Goal: Task Accomplishment & Management: Complete application form

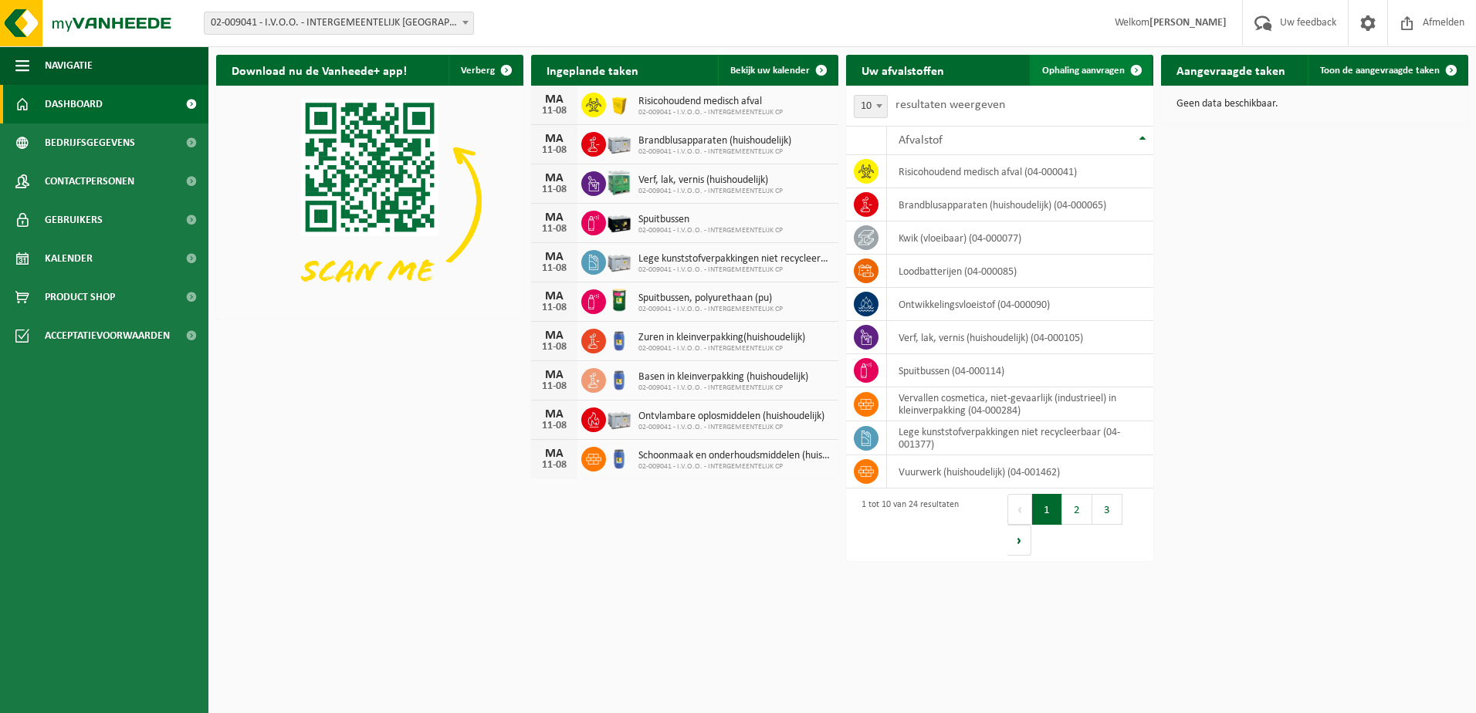
click at [1133, 69] on span at bounding box center [1136, 70] width 31 height 31
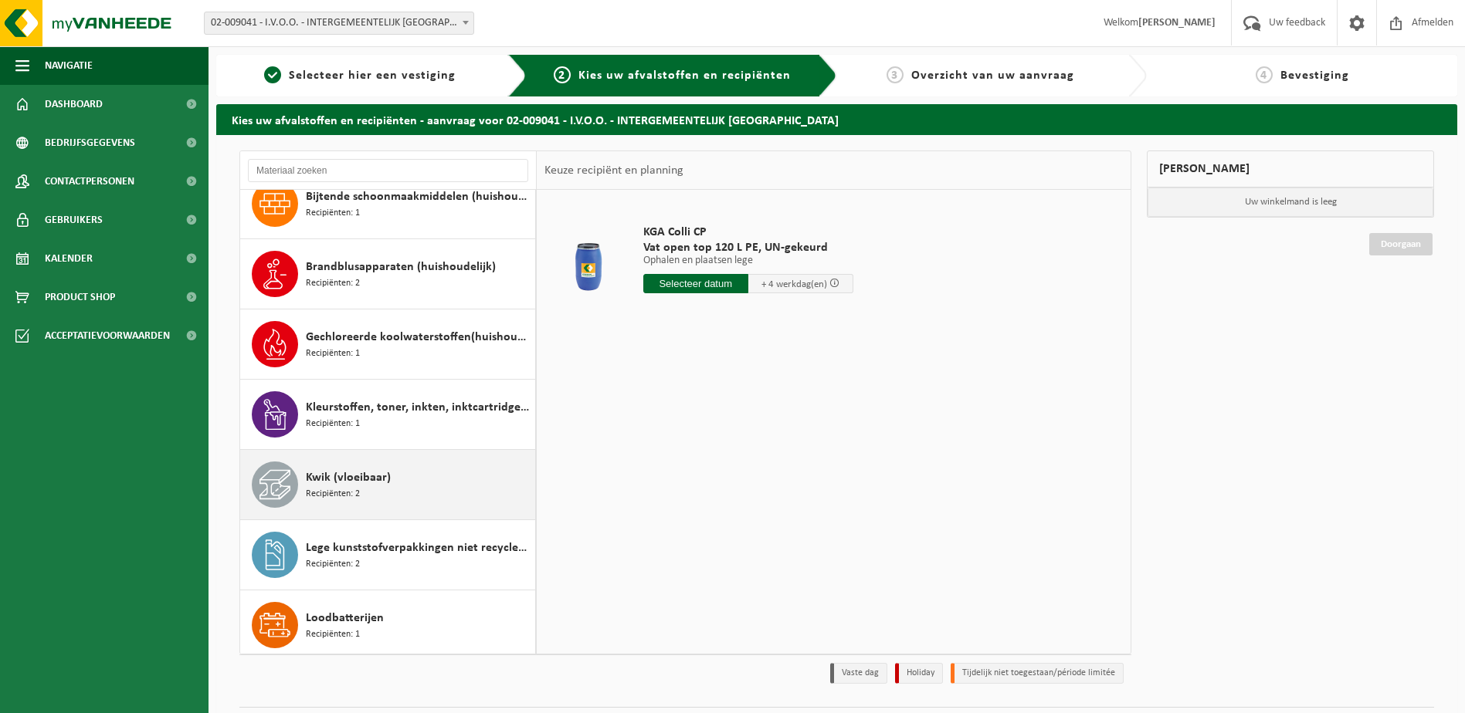
click at [389, 543] on span "Lege kunststofverpakkingen niet recycleerbaar" at bounding box center [418, 548] width 225 height 19
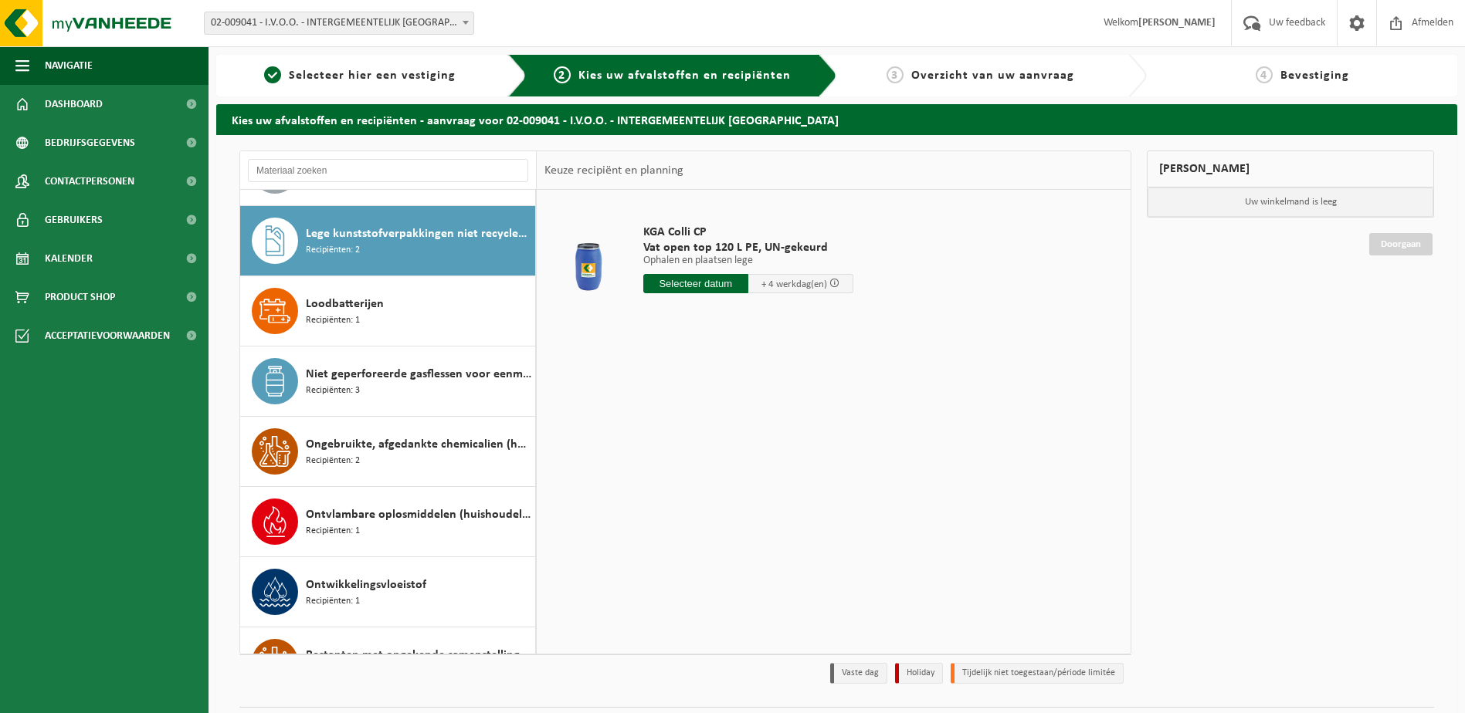
scroll to position [562, 0]
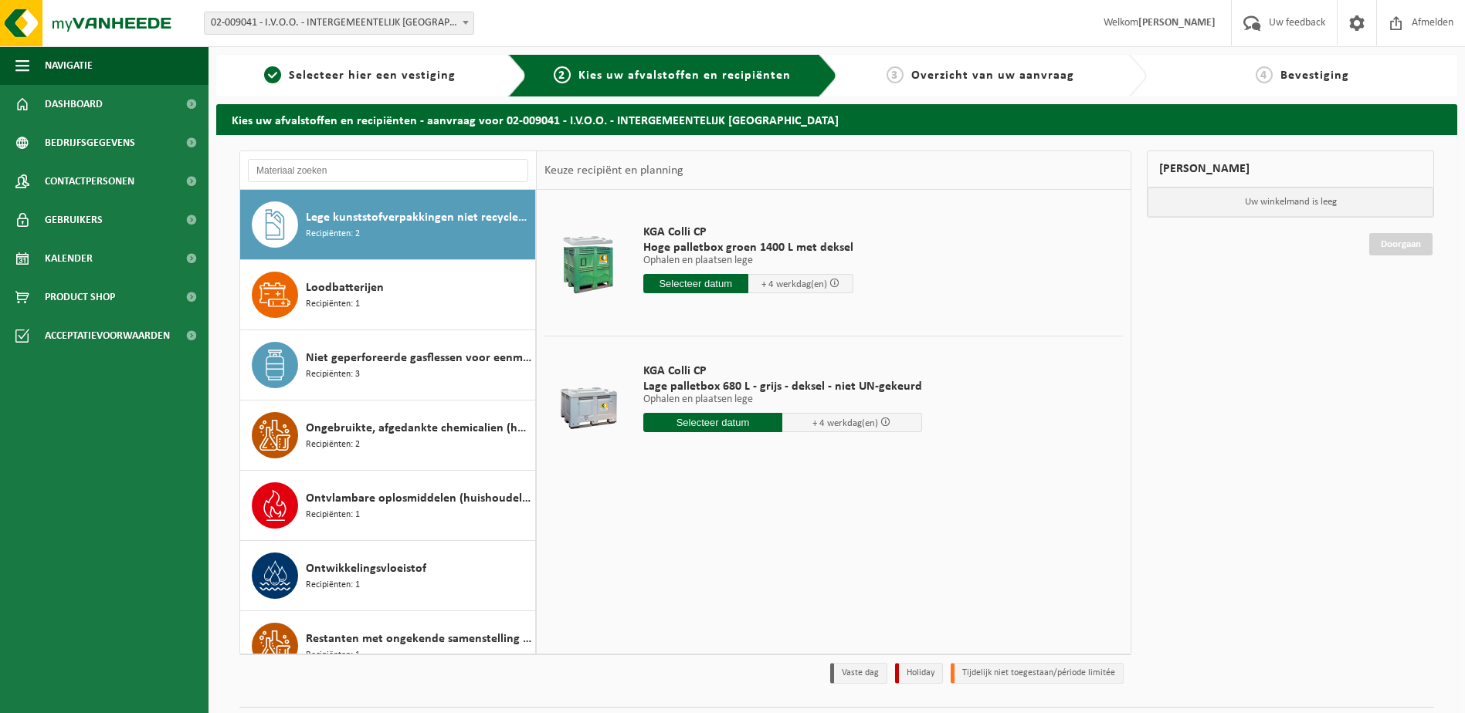
click at [726, 425] on input "text" at bounding box center [713, 422] width 140 height 19
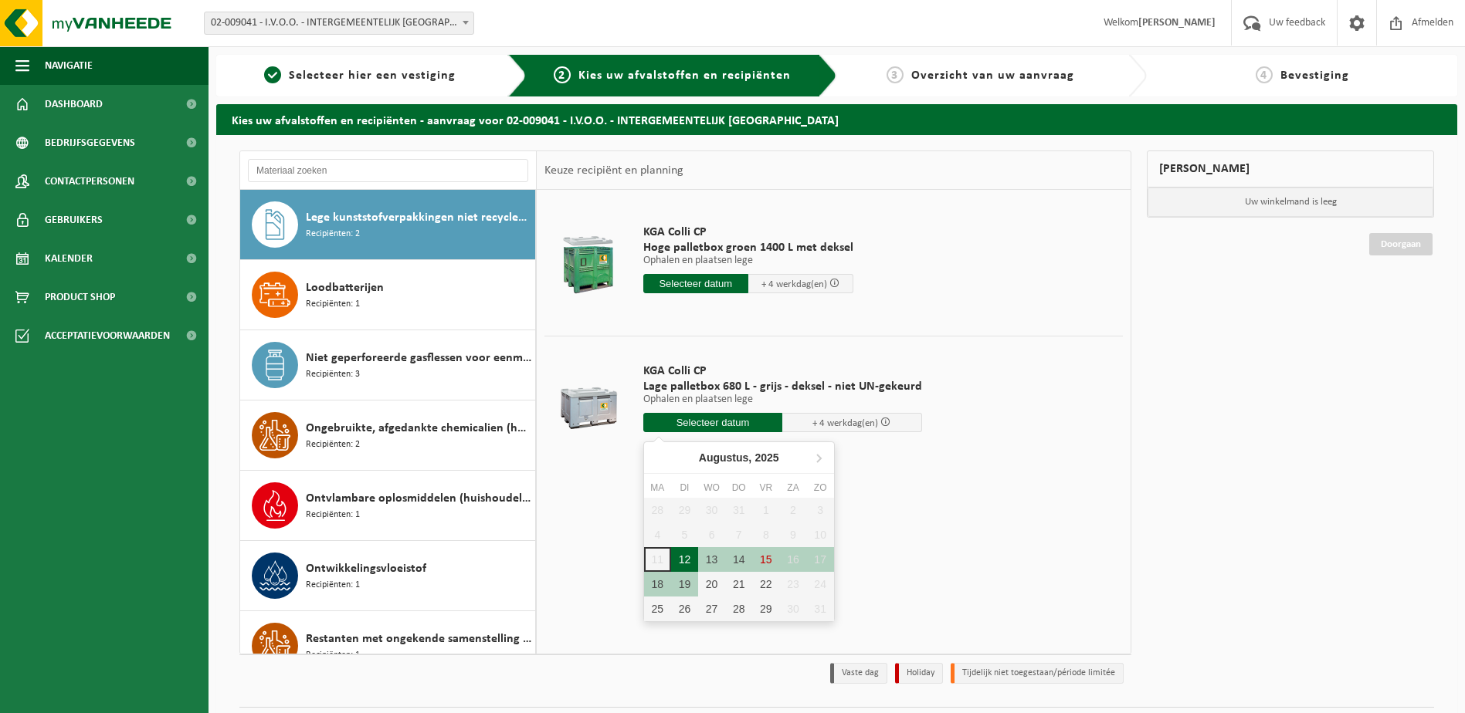
click at [684, 556] on div "12" at bounding box center [684, 559] width 27 height 25
type input "Van 2025-08-12"
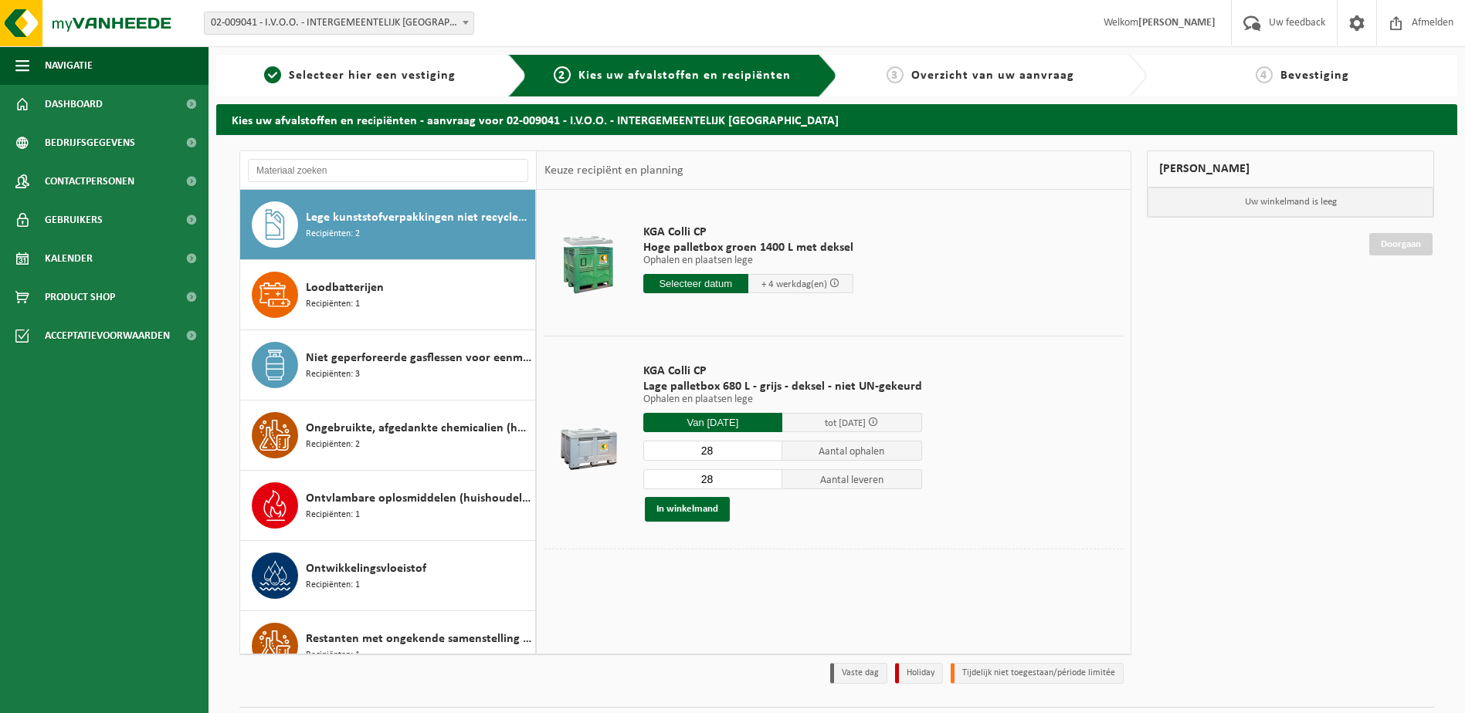
click at [703, 452] on input "28" at bounding box center [713, 451] width 140 height 20
type input "18"
click at [690, 508] on button "In winkelmand" at bounding box center [687, 509] width 85 height 25
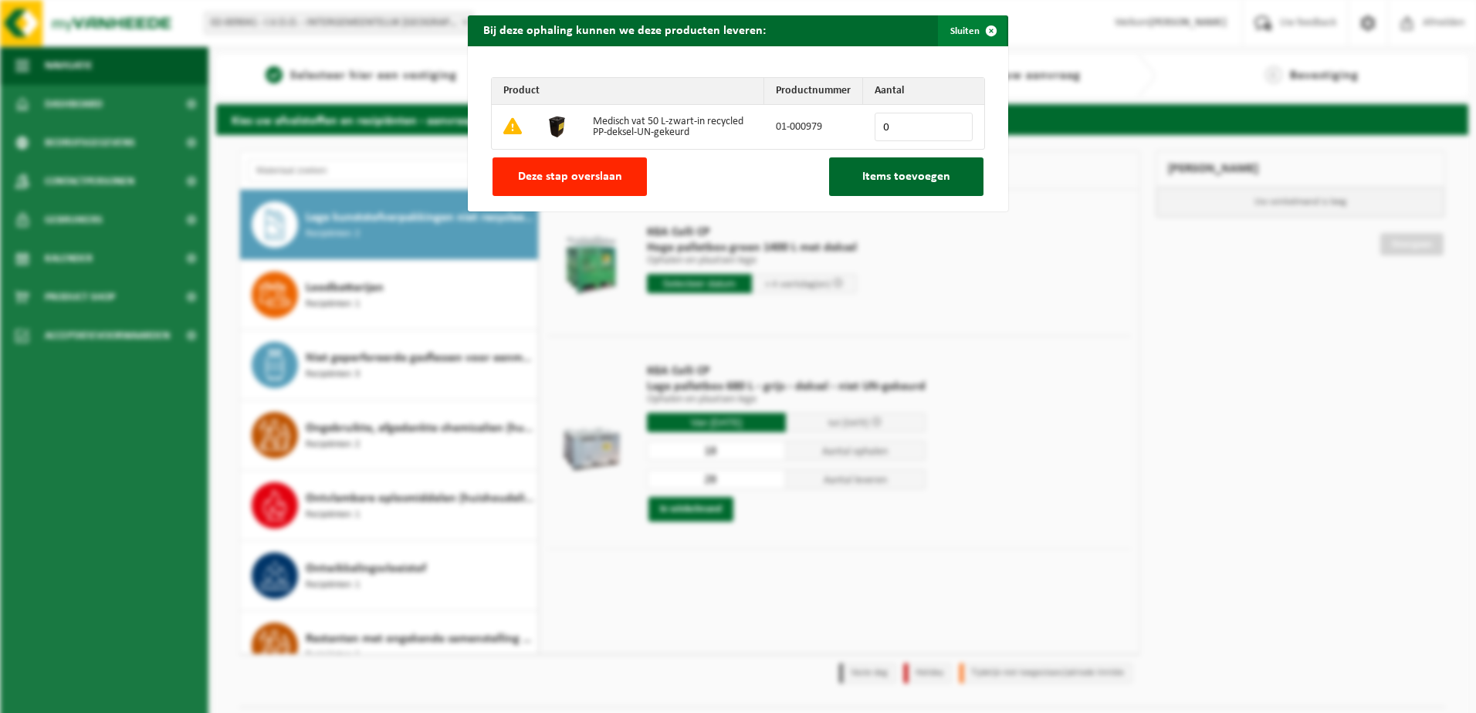
click at [985, 25] on span "button" at bounding box center [991, 30] width 31 height 31
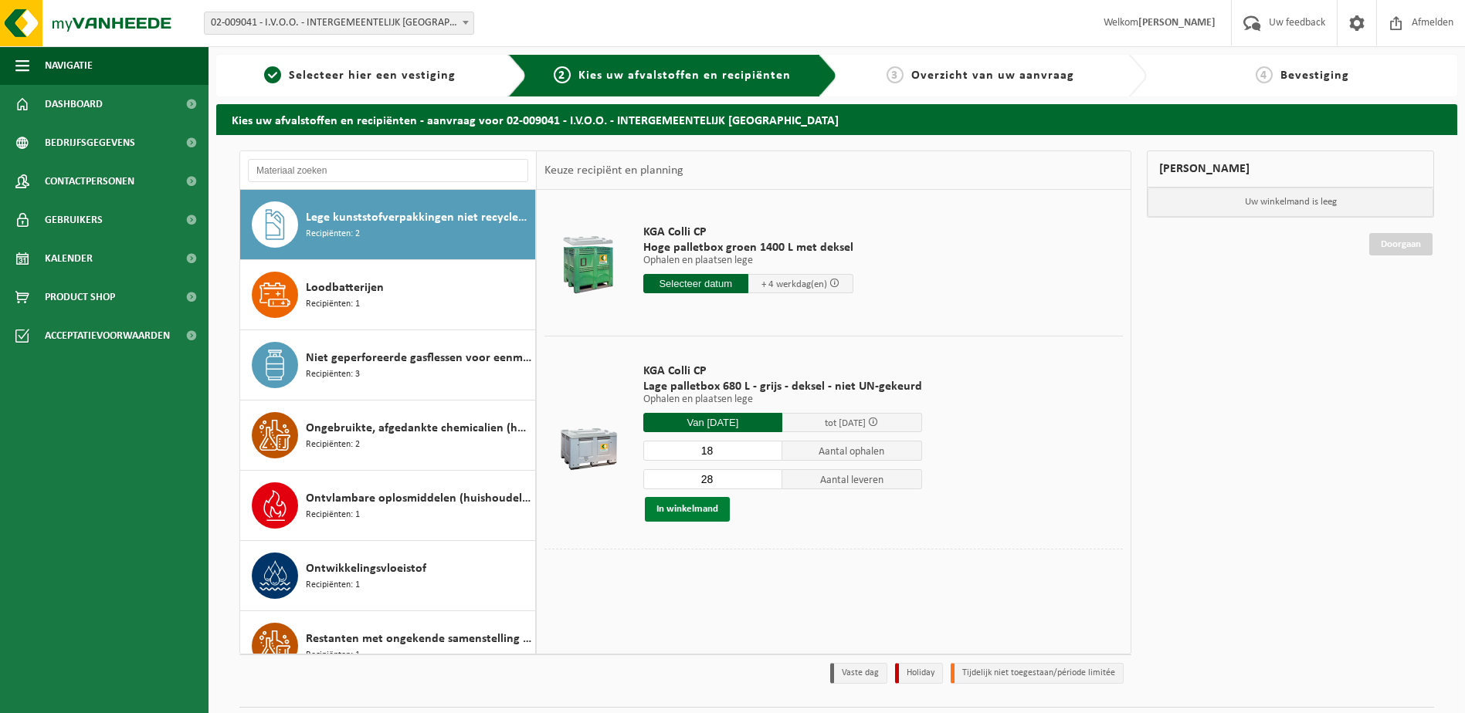
click at [690, 511] on button "In winkelmand" at bounding box center [687, 509] width 85 height 25
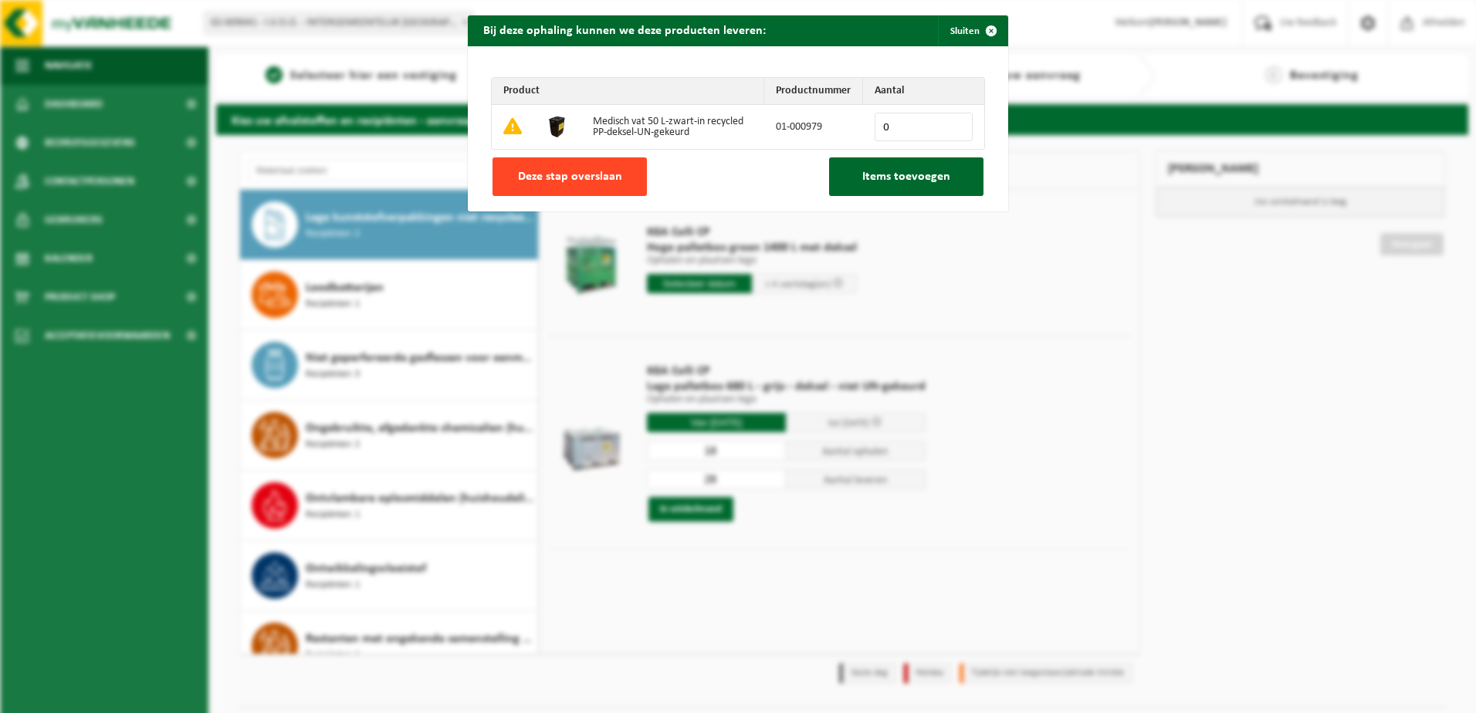
click at [560, 174] on span "Deze stap overslaan" at bounding box center [570, 177] width 104 height 12
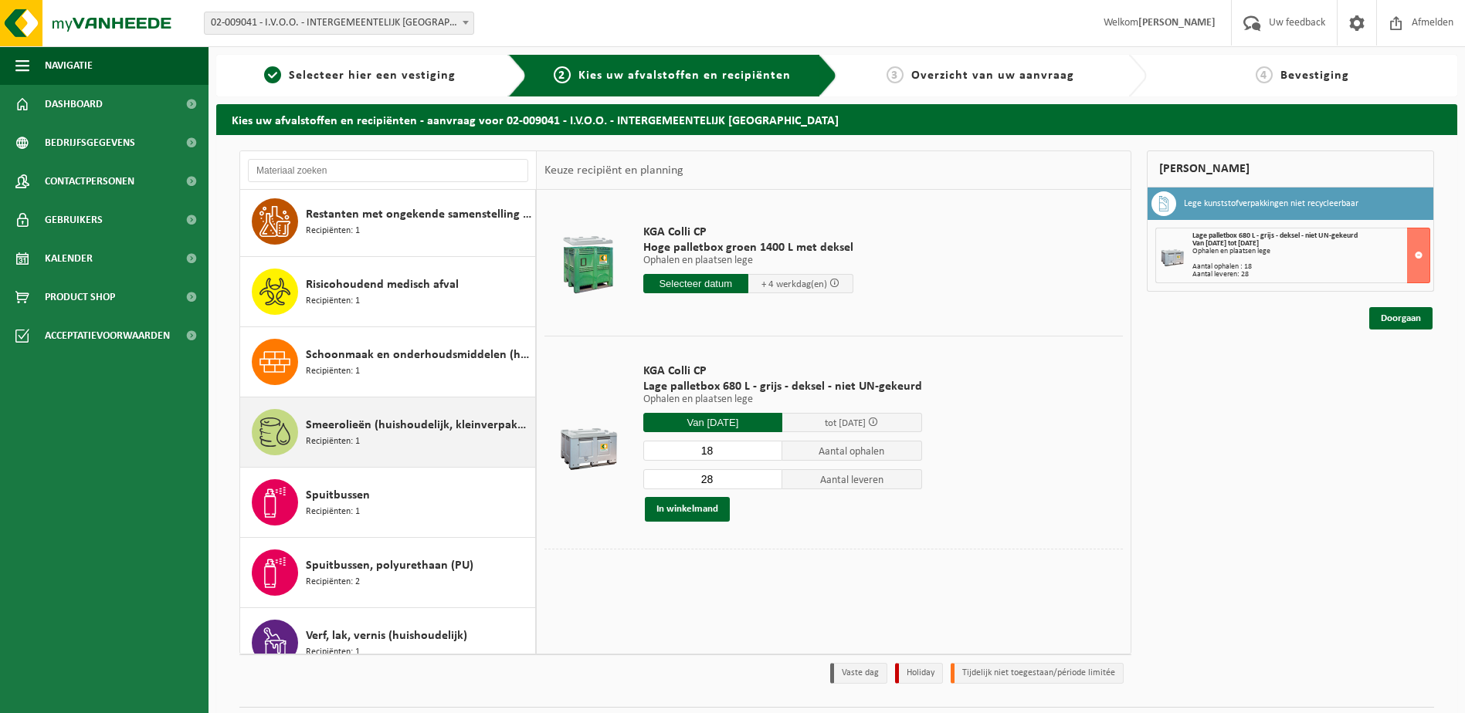
scroll to position [1025, 0]
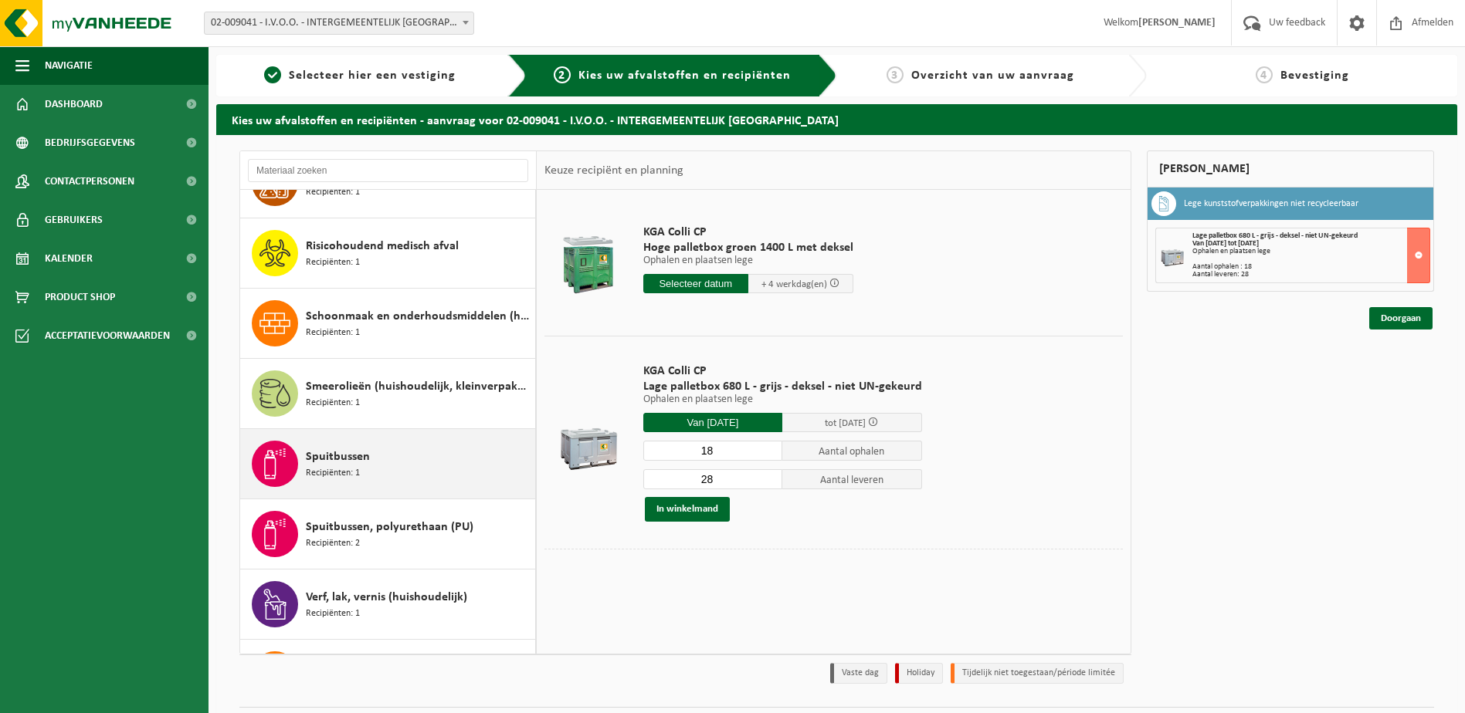
click at [327, 464] on span "Spuitbussen" at bounding box center [338, 457] width 64 height 19
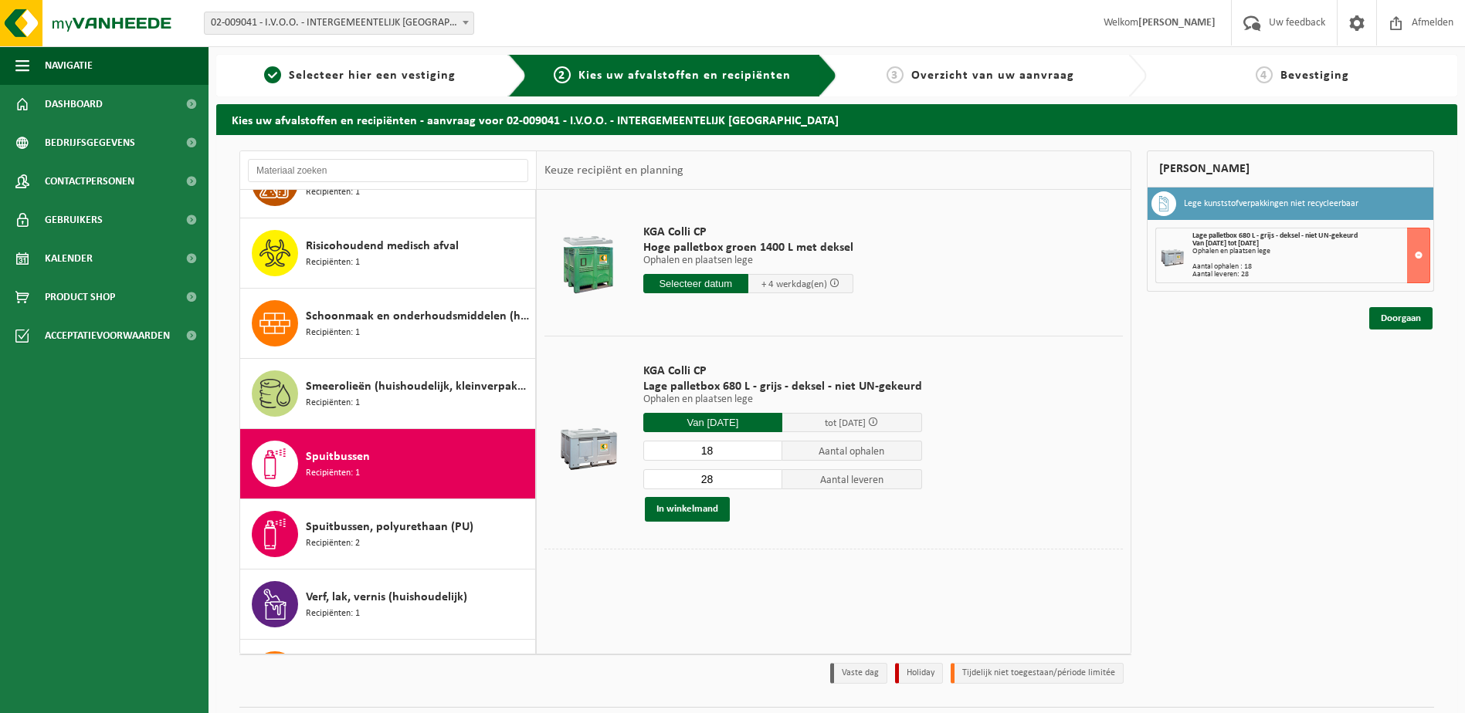
scroll to position [1222, 0]
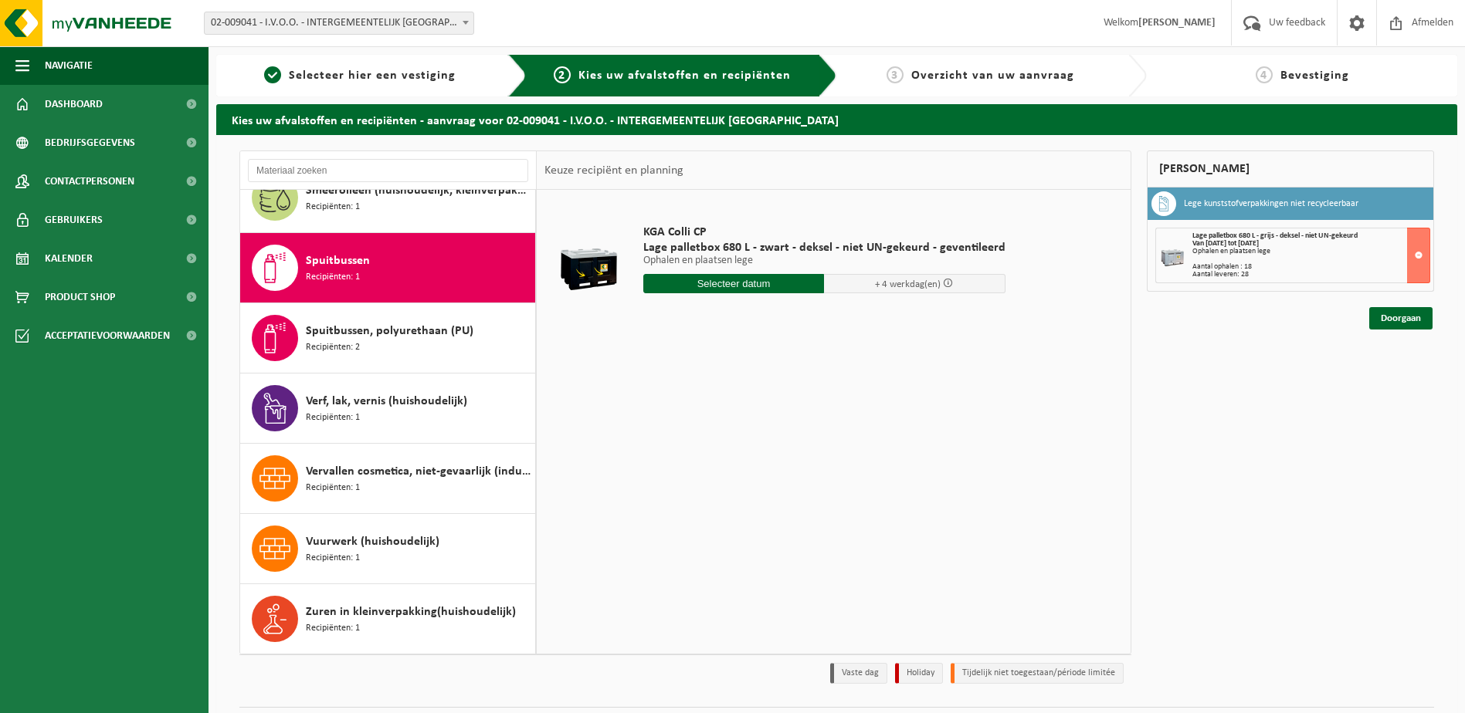
click at [724, 283] on input "text" at bounding box center [733, 283] width 181 height 19
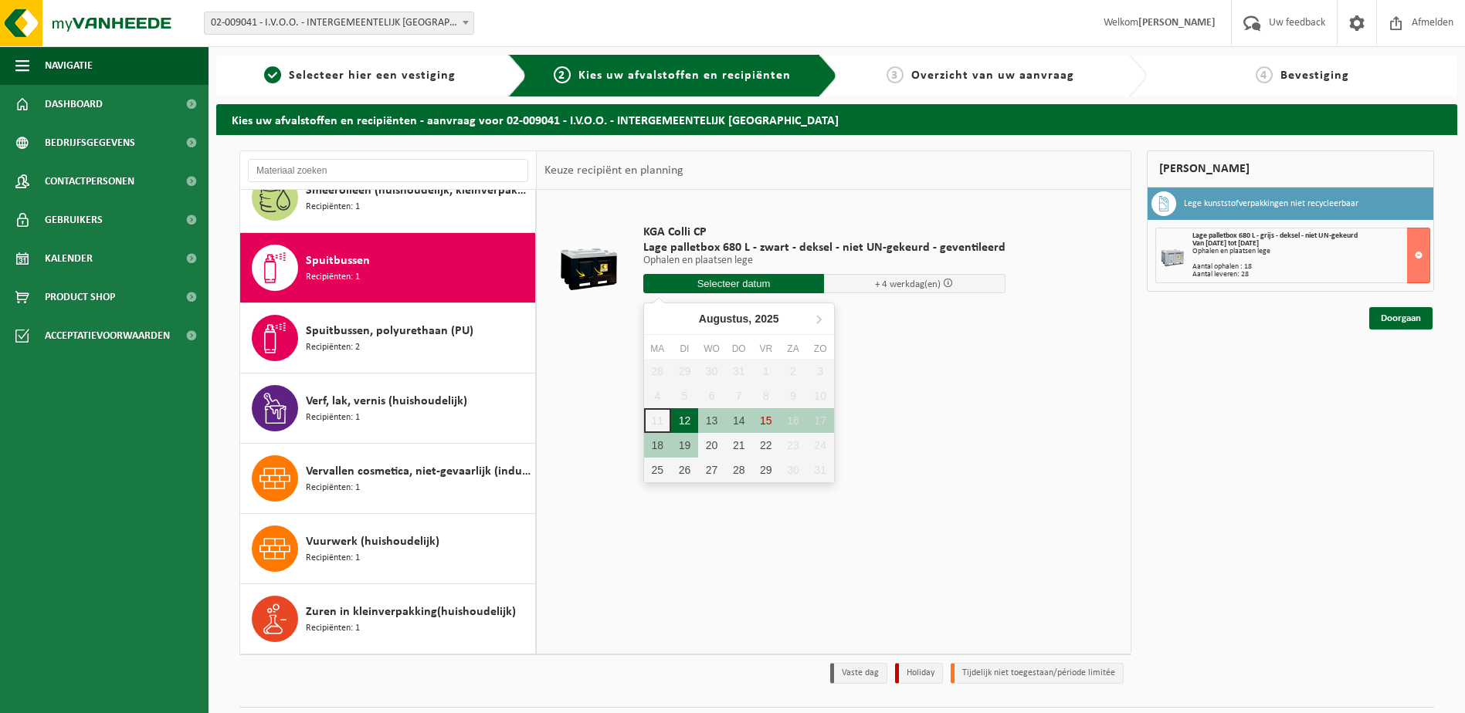
click at [687, 417] on div "12" at bounding box center [684, 420] width 27 height 25
type input "Van 2025-08-12"
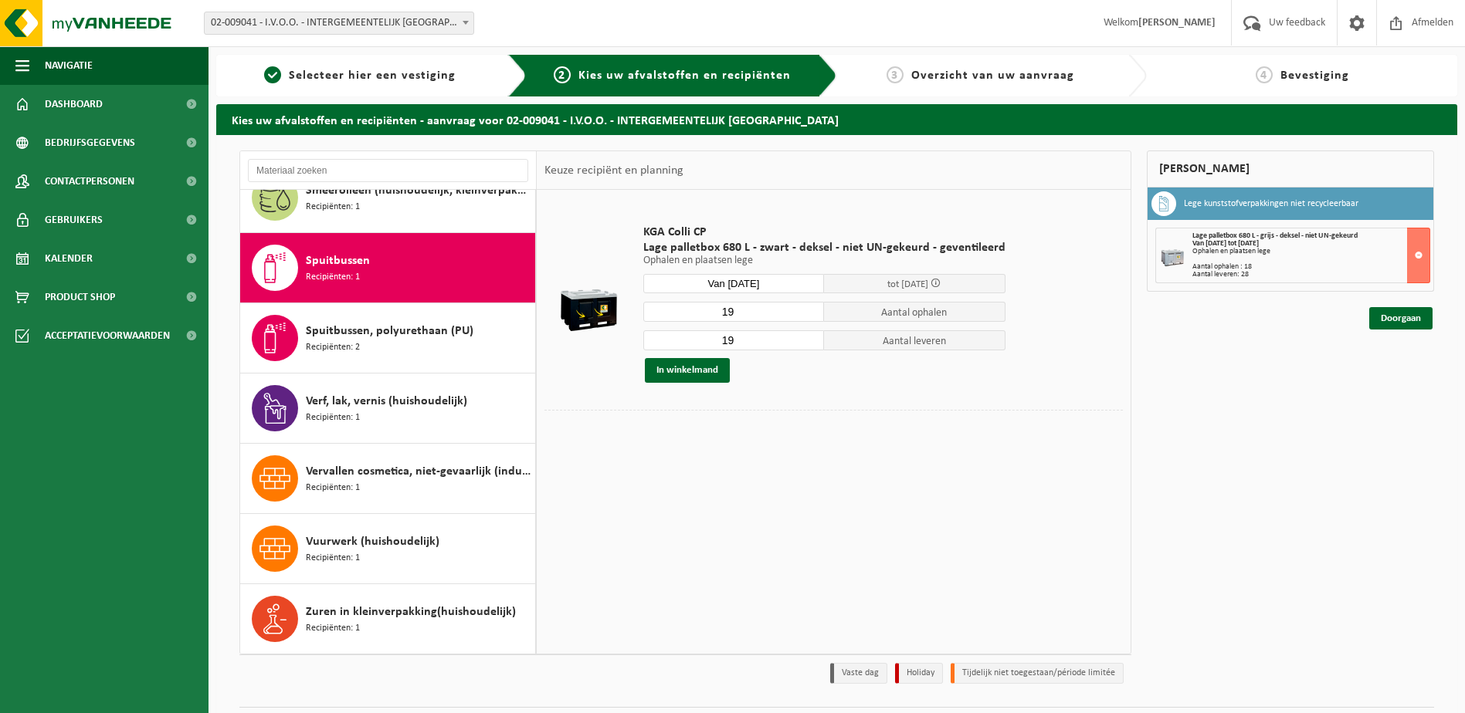
click at [730, 310] on input "19" at bounding box center [733, 312] width 181 height 20
type input "1"
type input "2"
click at [730, 344] on input "19" at bounding box center [733, 340] width 181 height 20
type input "1"
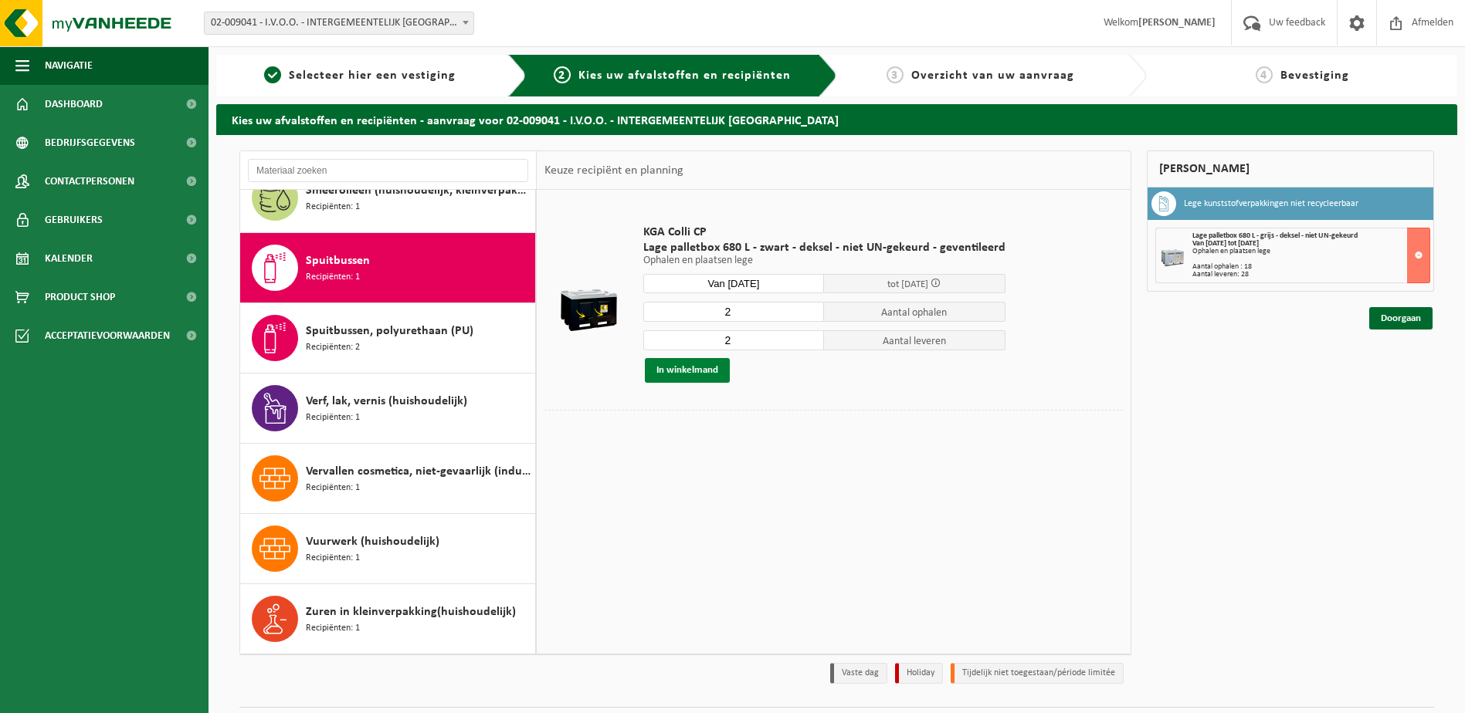
type input "2"
click at [696, 375] on button "In winkelmand" at bounding box center [687, 370] width 85 height 25
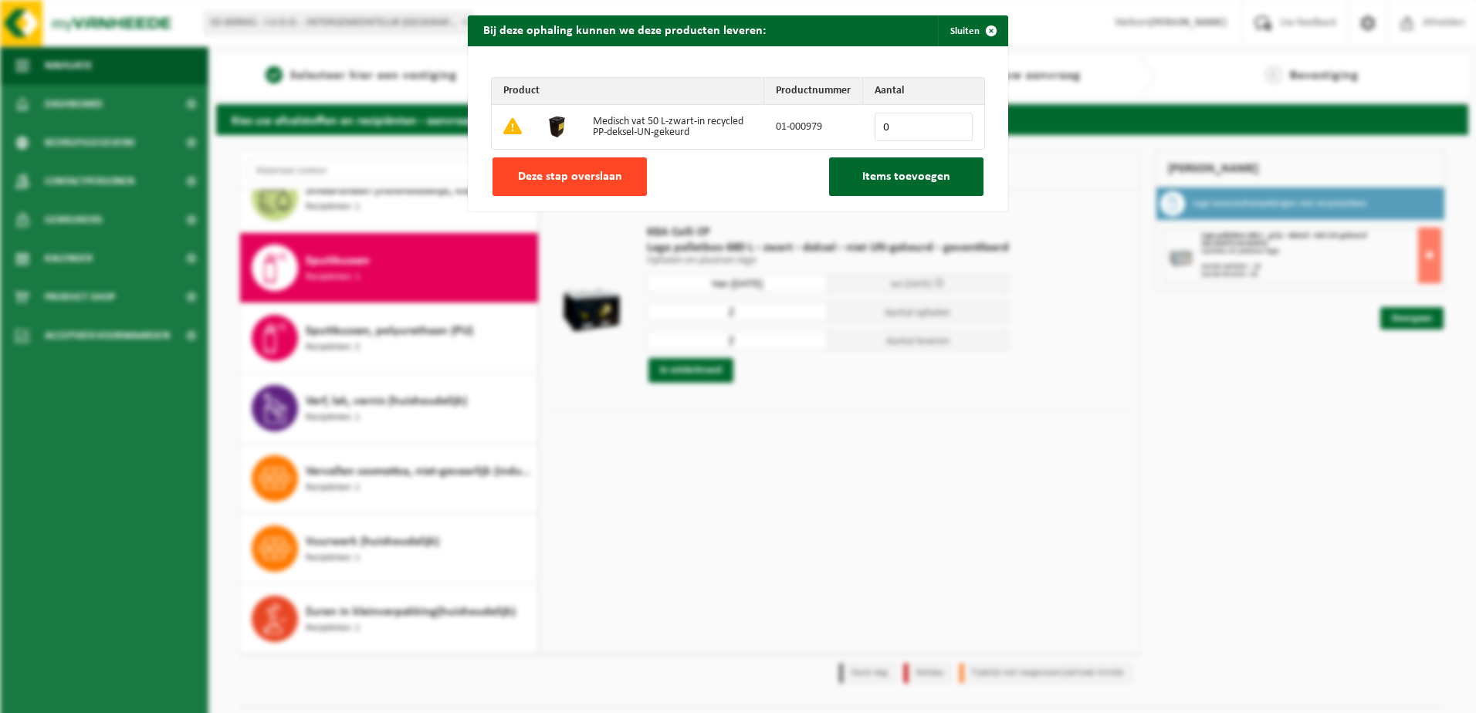
click at [562, 178] on span "Deze stap overslaan" at bounding box center [570, 177] width 104 height 12
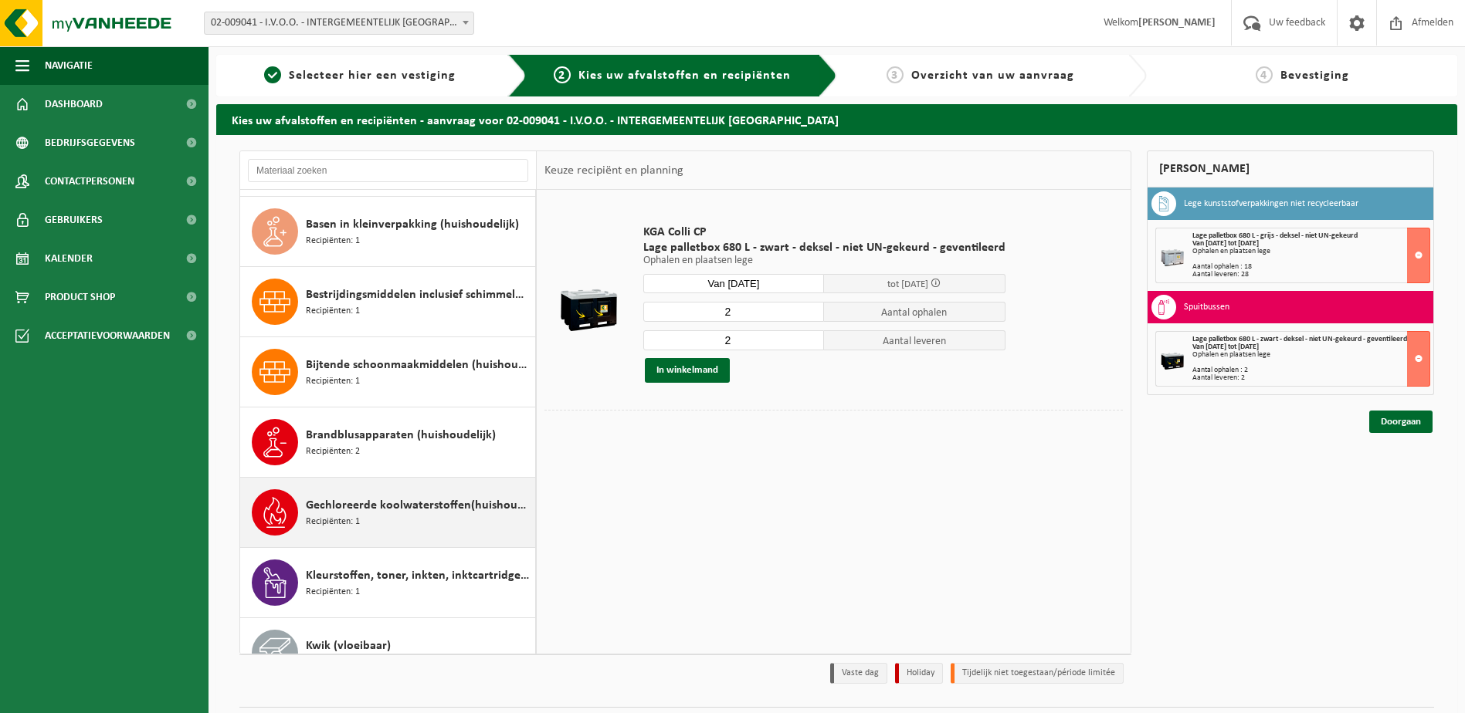
scroll to position [0, 0]
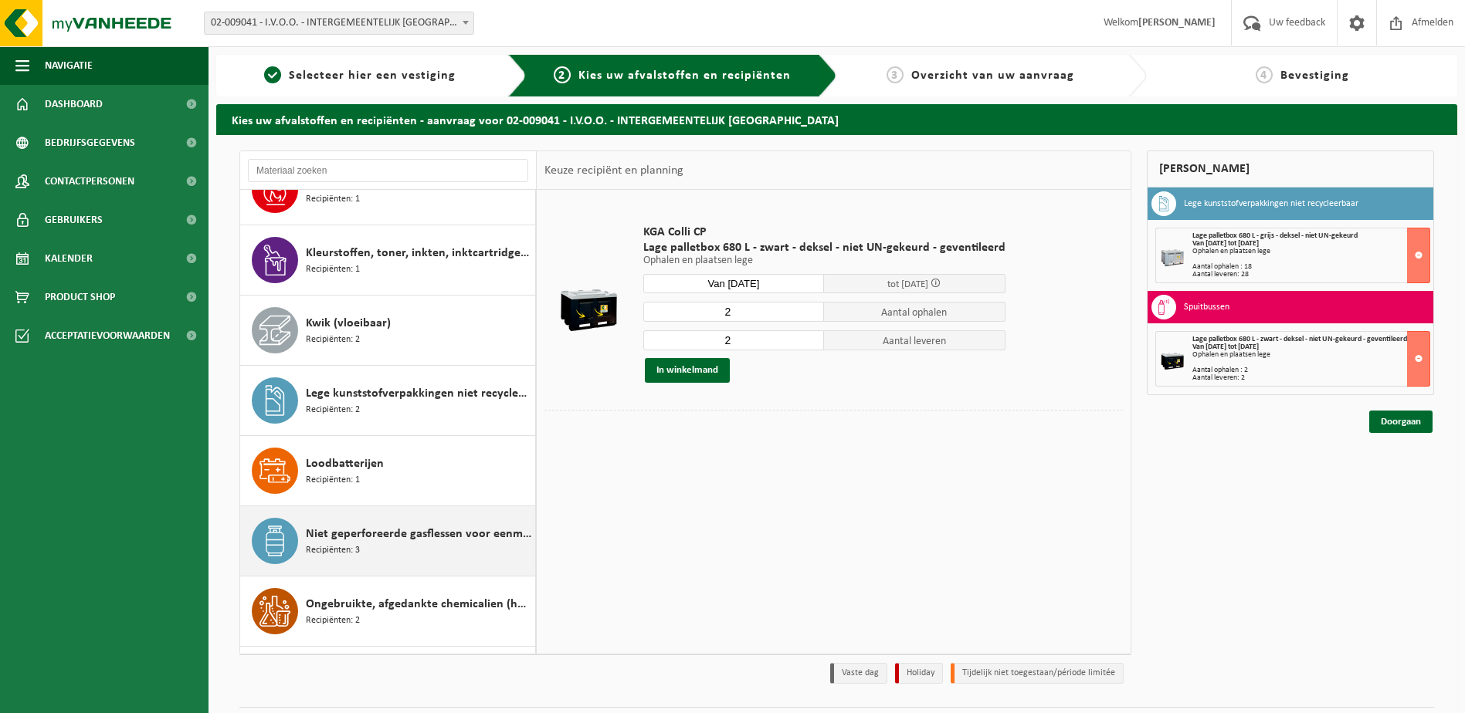
click at [367, 539] on span "Niet geperforeerde gasflessen voor eenmalig gebruik (huishoudelijk)" at bounding box center [418, 534] width 225 height 19
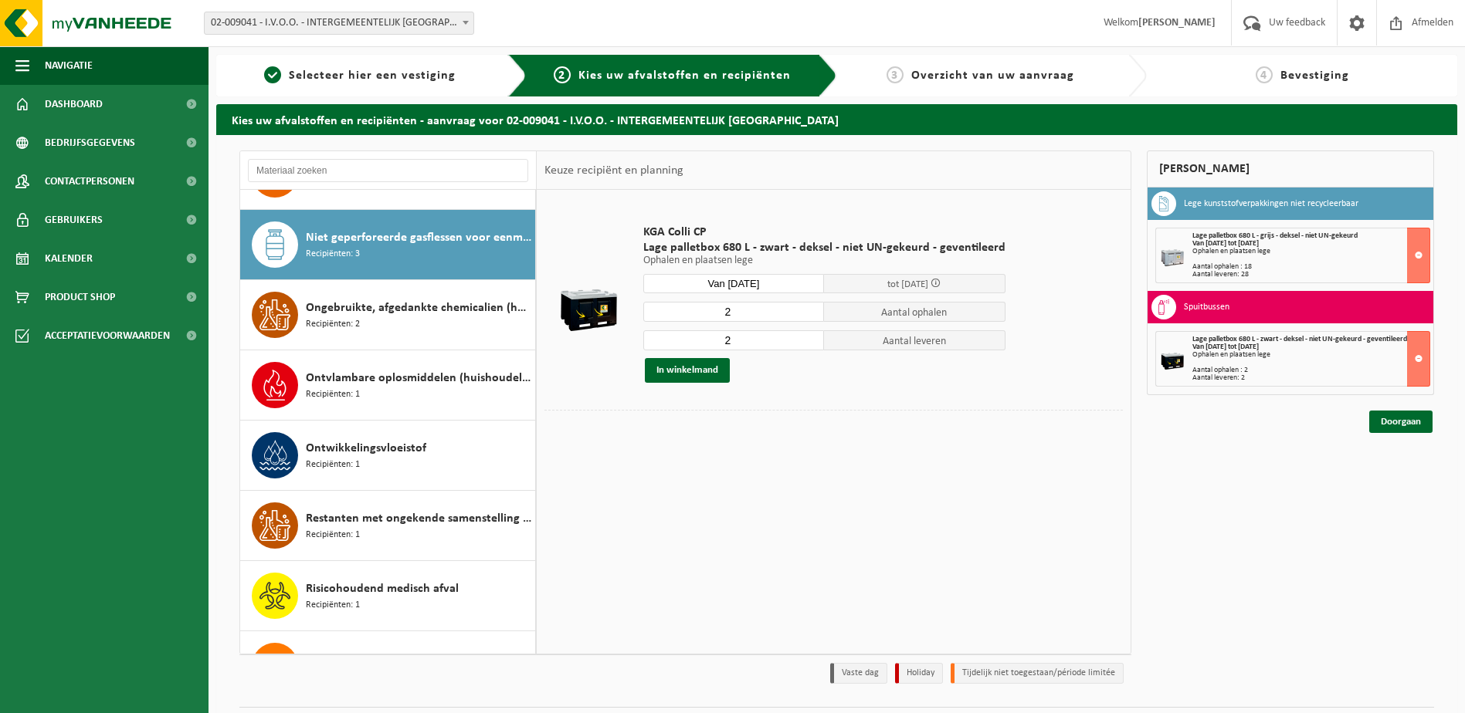
scroll to position [703, 0]
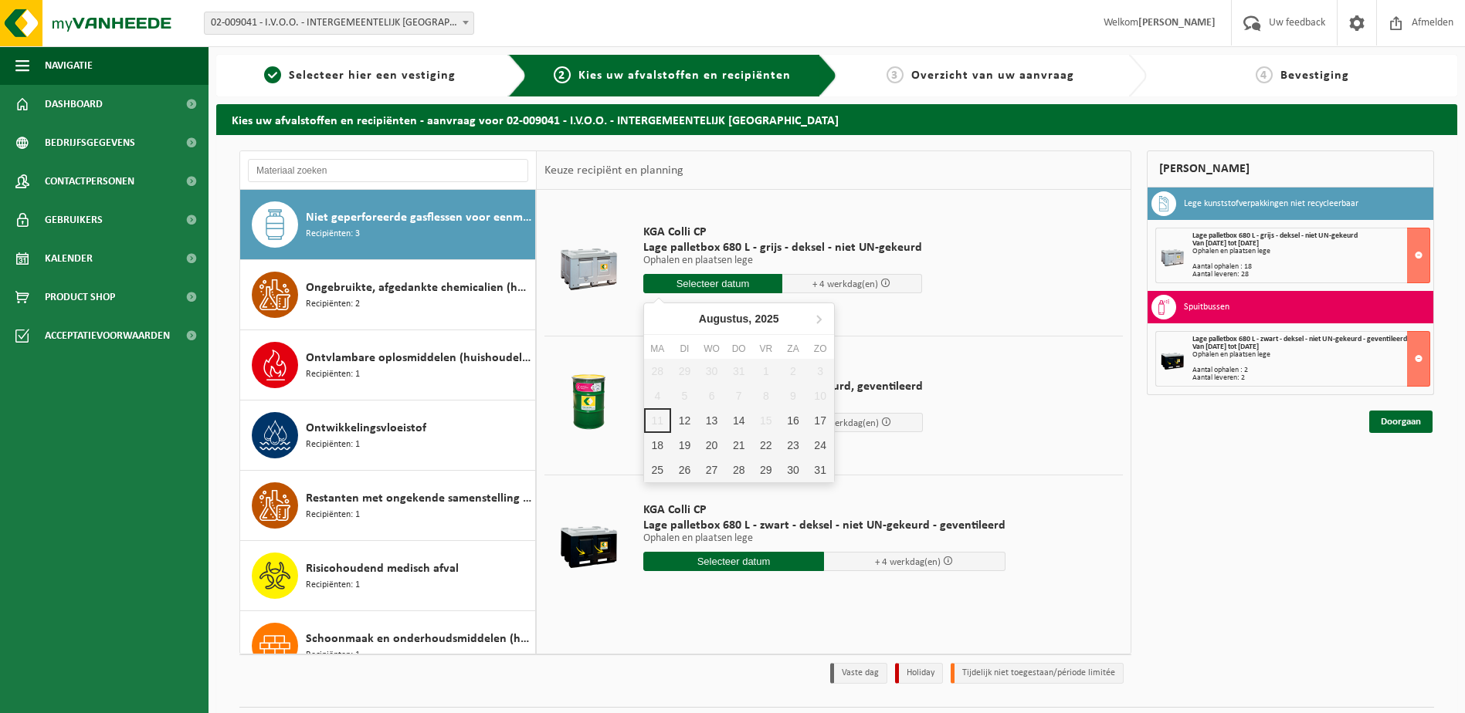
click at [712, 286] on input "text" at bounding box center [713, 283] width 140 height 19
click at [681, 418] on div "12" at bounding box center [684, 420] width 27 height 25
type input "Van 2025-08-12"
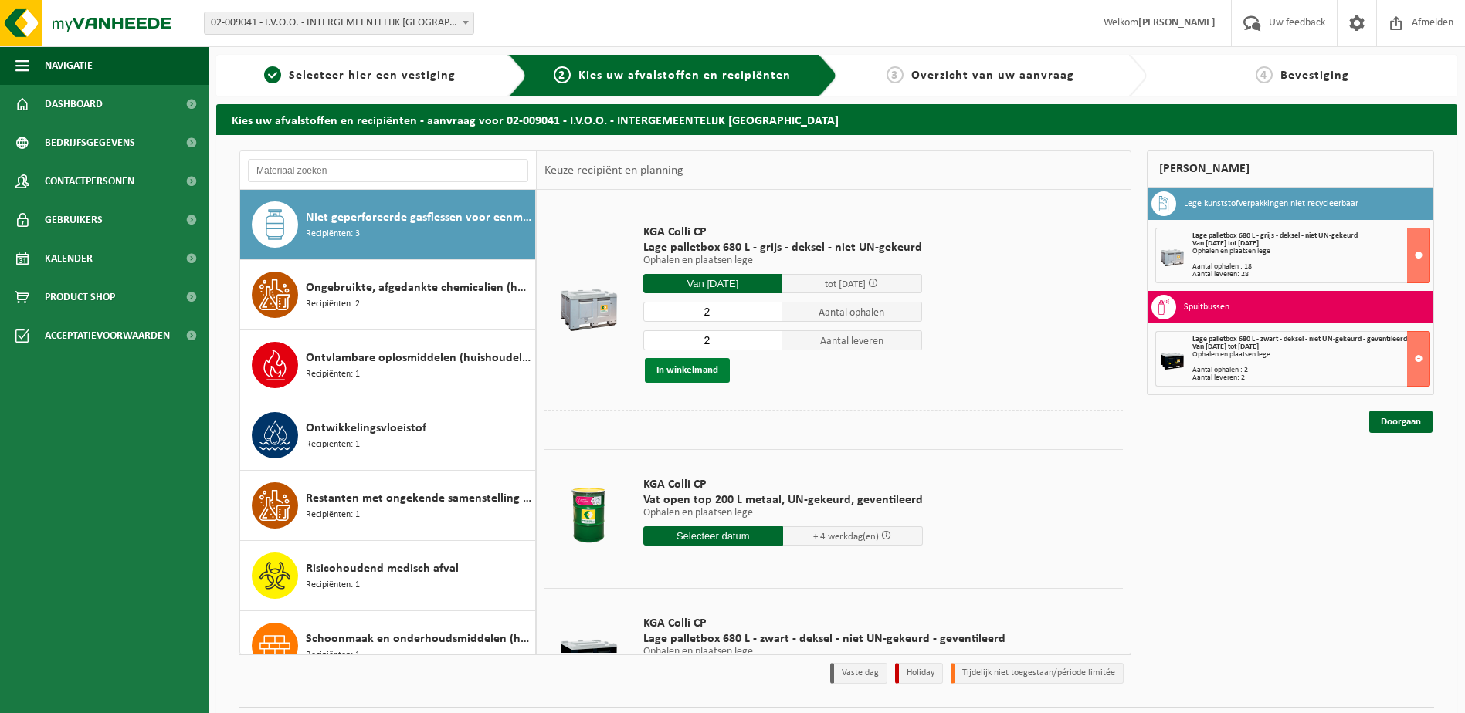
click at [685, 368] on button "In winkelmand" at bounding box center [687, 370] width 85 height 25
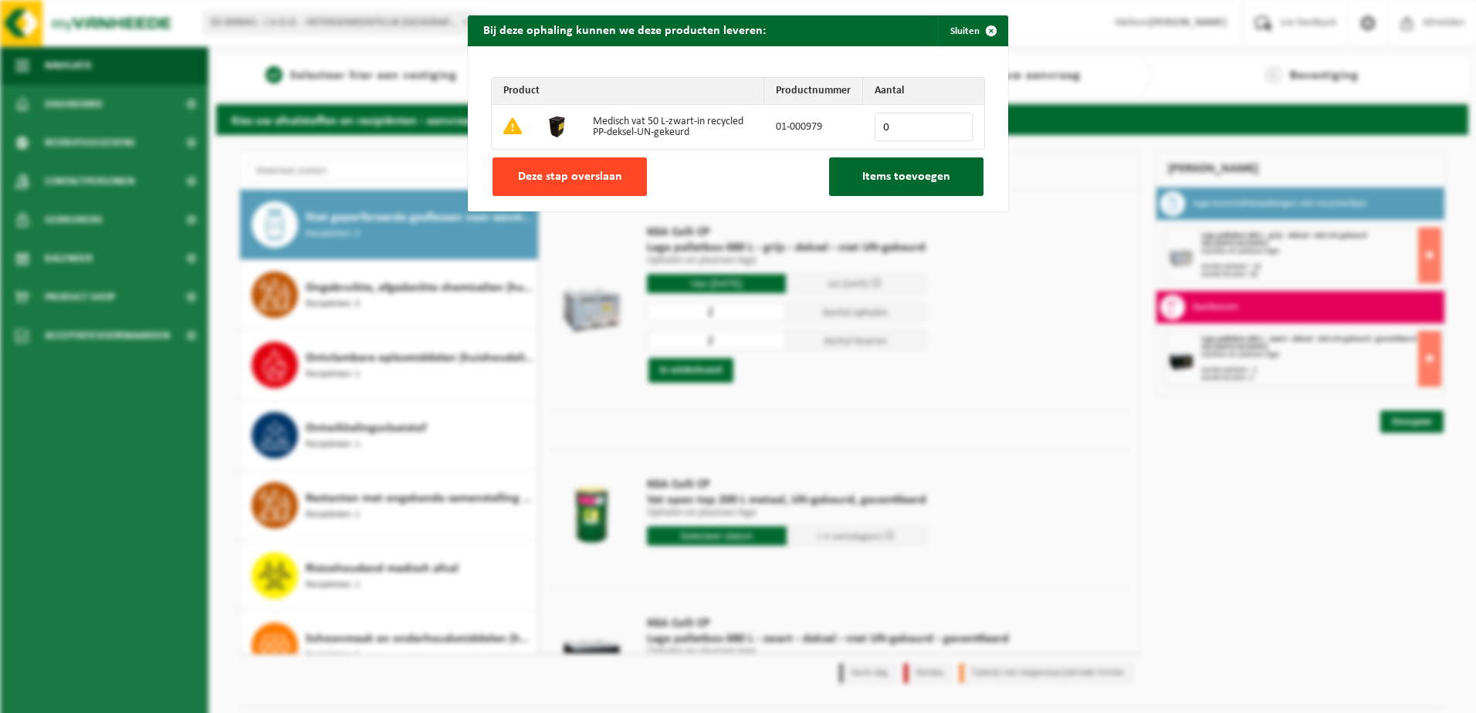
click at [597, 181] on span "Deze stap overslaan" at bounding box center [570, 177] width 104 height 12
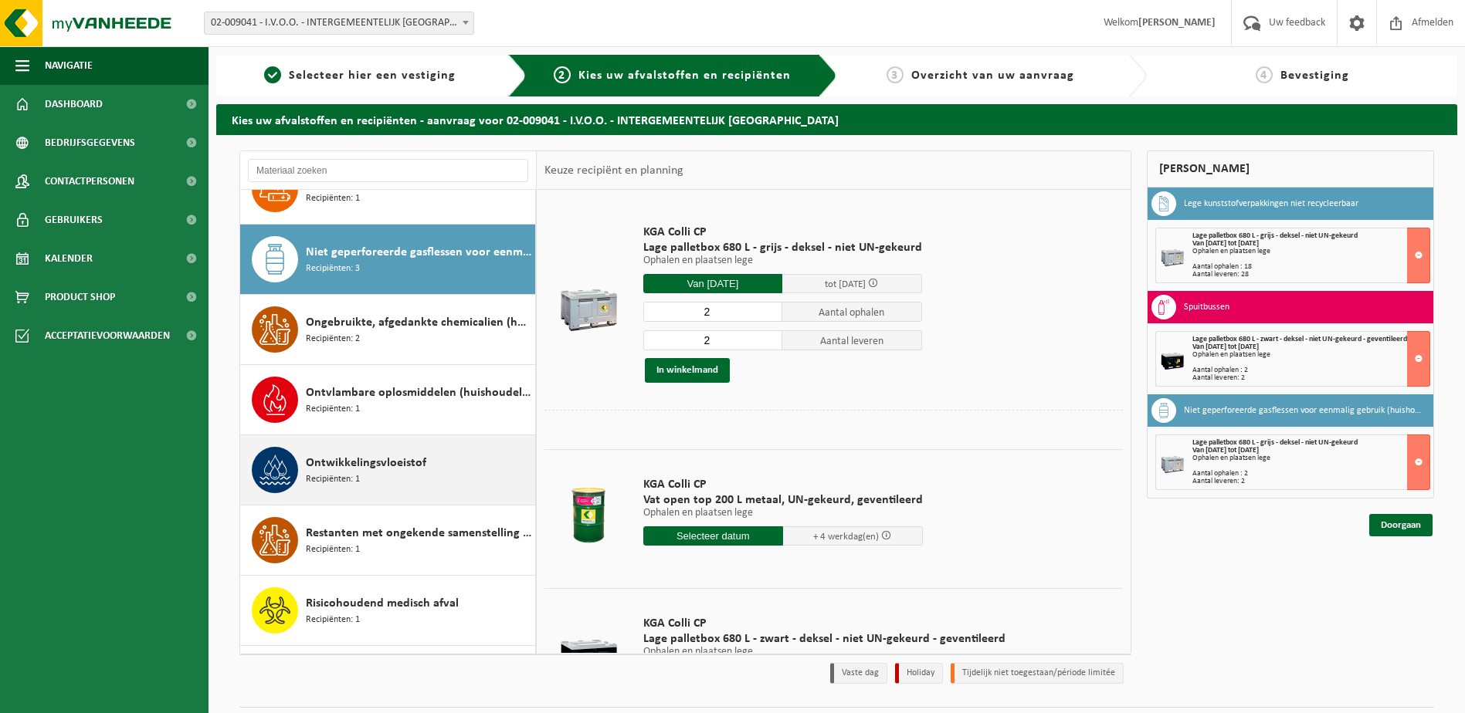
scroll to position [695, 0]
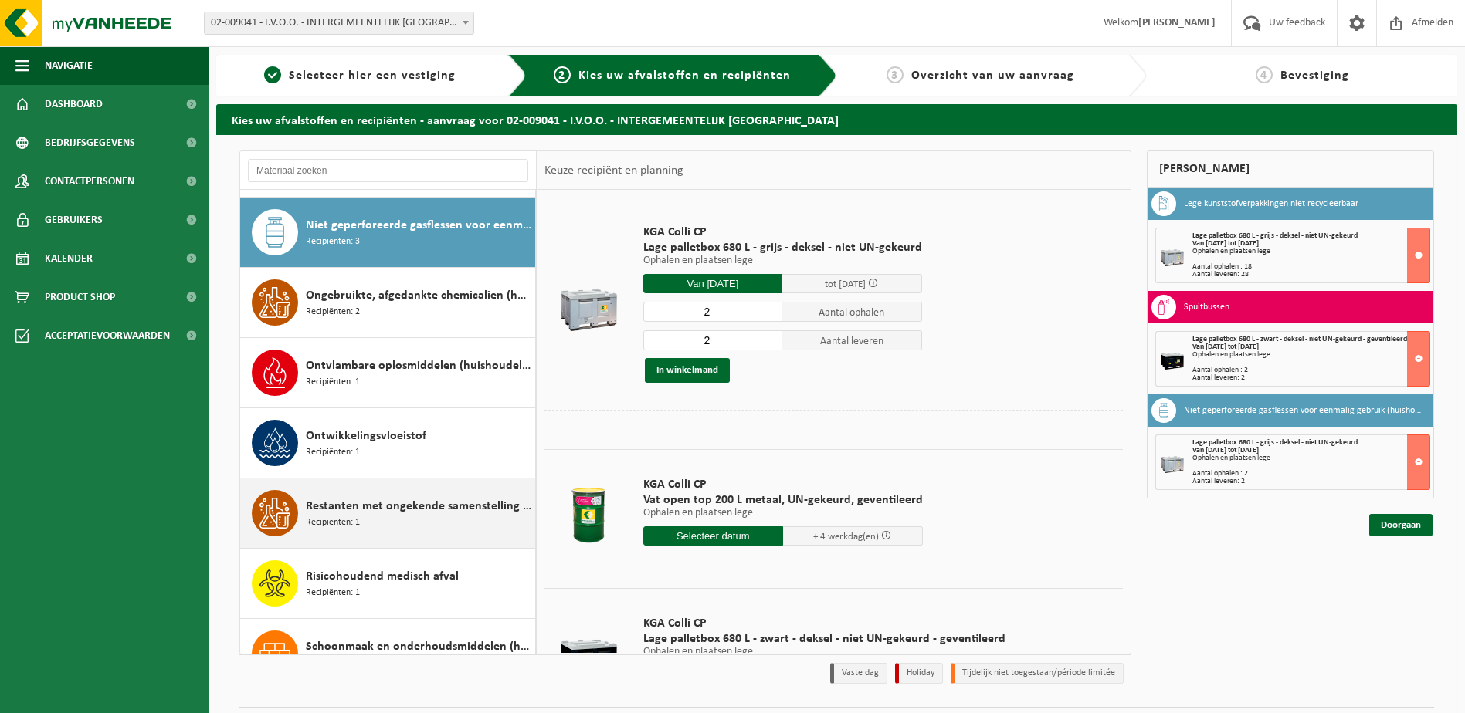
click at [391, 506] on span "Restanten met ongekende samenstelling (huishoudelijk)" at bounding box center [418, 506] width 225 height 19
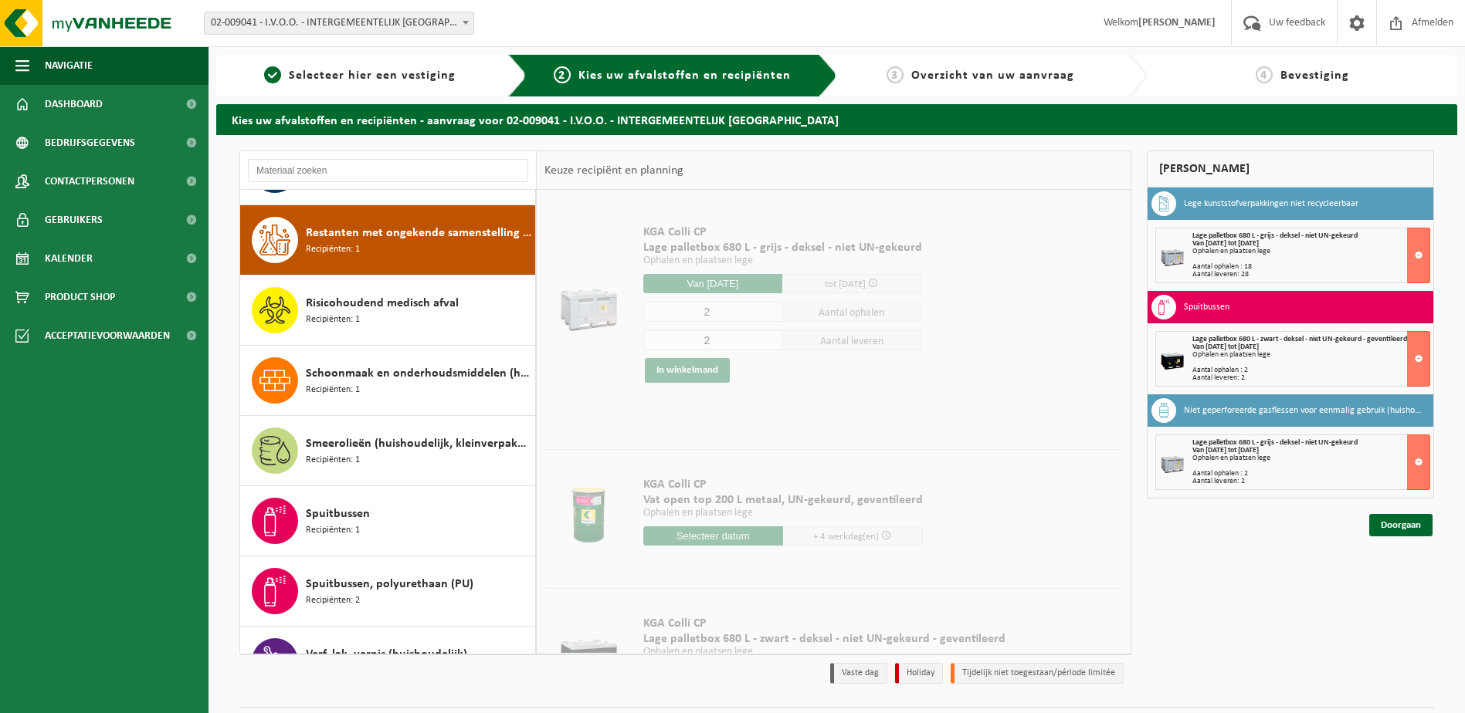
scroll to position [984, 0]
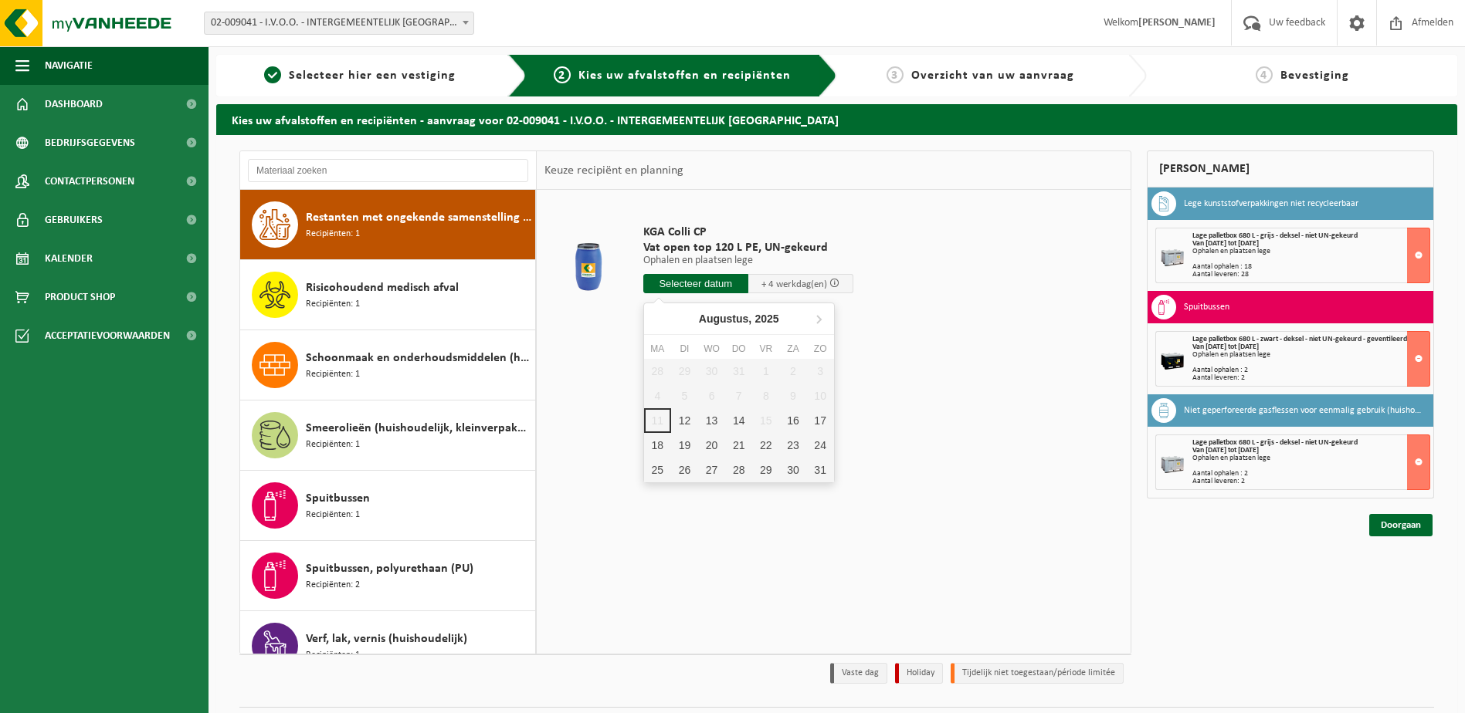
click at [696, 280] on input "text" at bounding box center [695, 283] width 105 height 19
click at [681, 419] on div "12" at bounding box center [684, 420] width 27 height 25
type input "Van 2025-08-12"
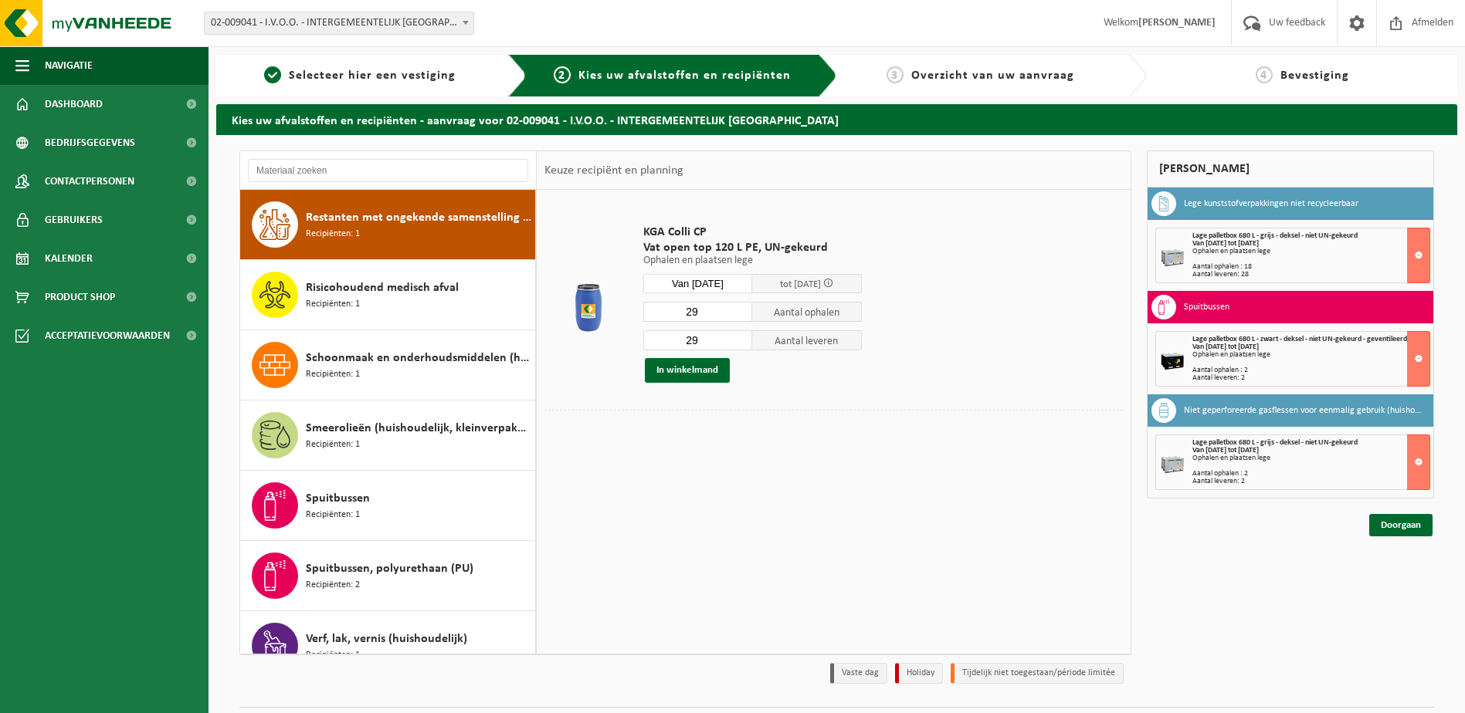
click at [703, 307] on input "29" at bounding box center [698, 312] width 110 height 20
type input "2"
type input "14"
click at [701, 334] on input "29" at bounding box center [698, 340] width 110 height 20
type input "2"
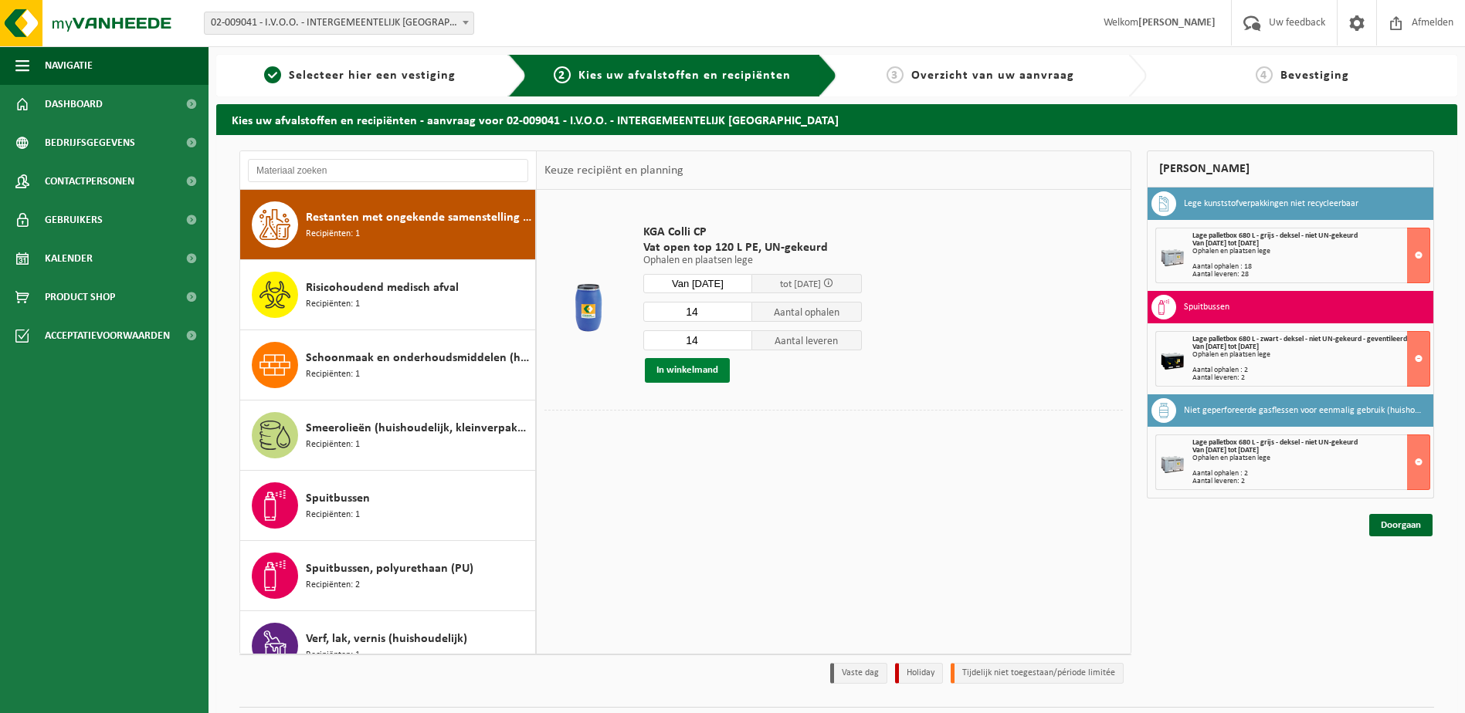
type input "14"
click at [686, 373] on button "In winkelmand" at bounding box center [687, 370] width 85 height 25
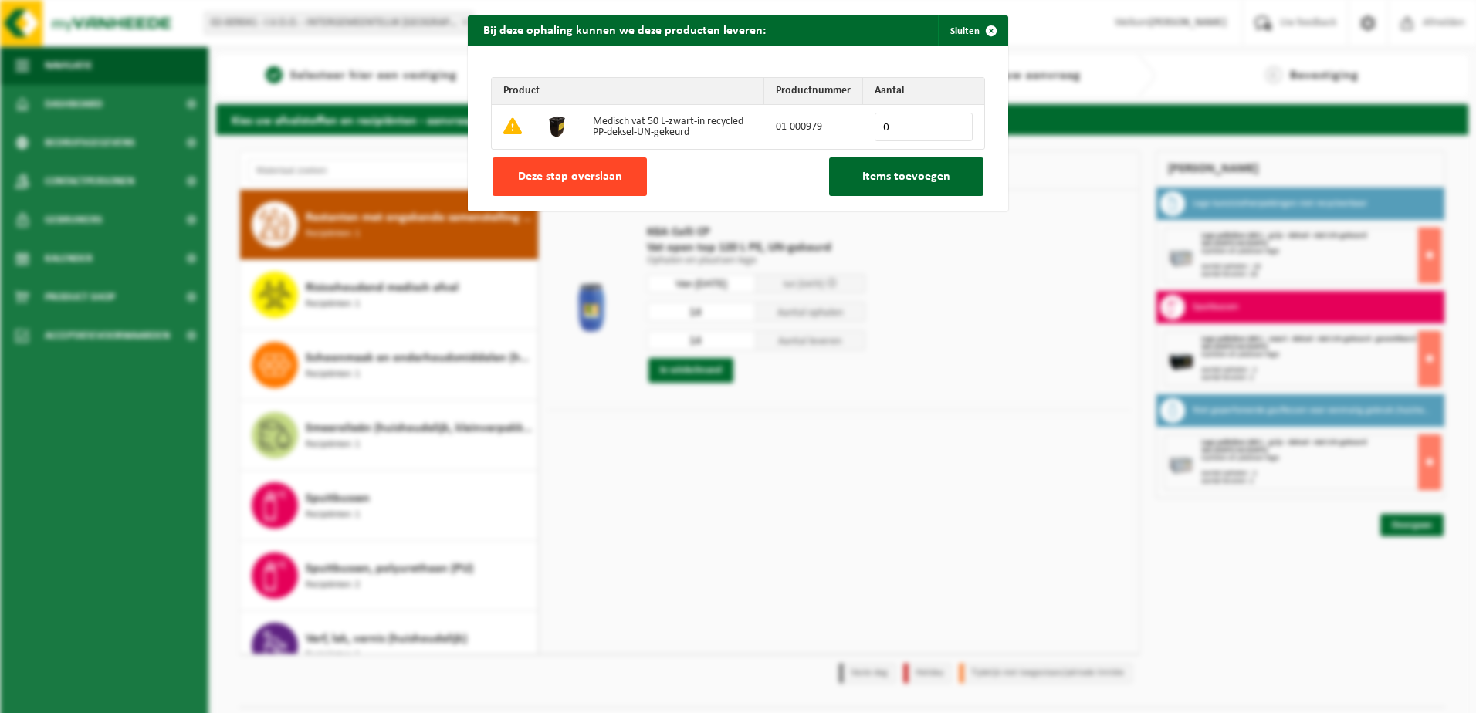
click at [602, 182] on span "Deze stap overslaan" at bounding box center [570, 177] width 104 height 12
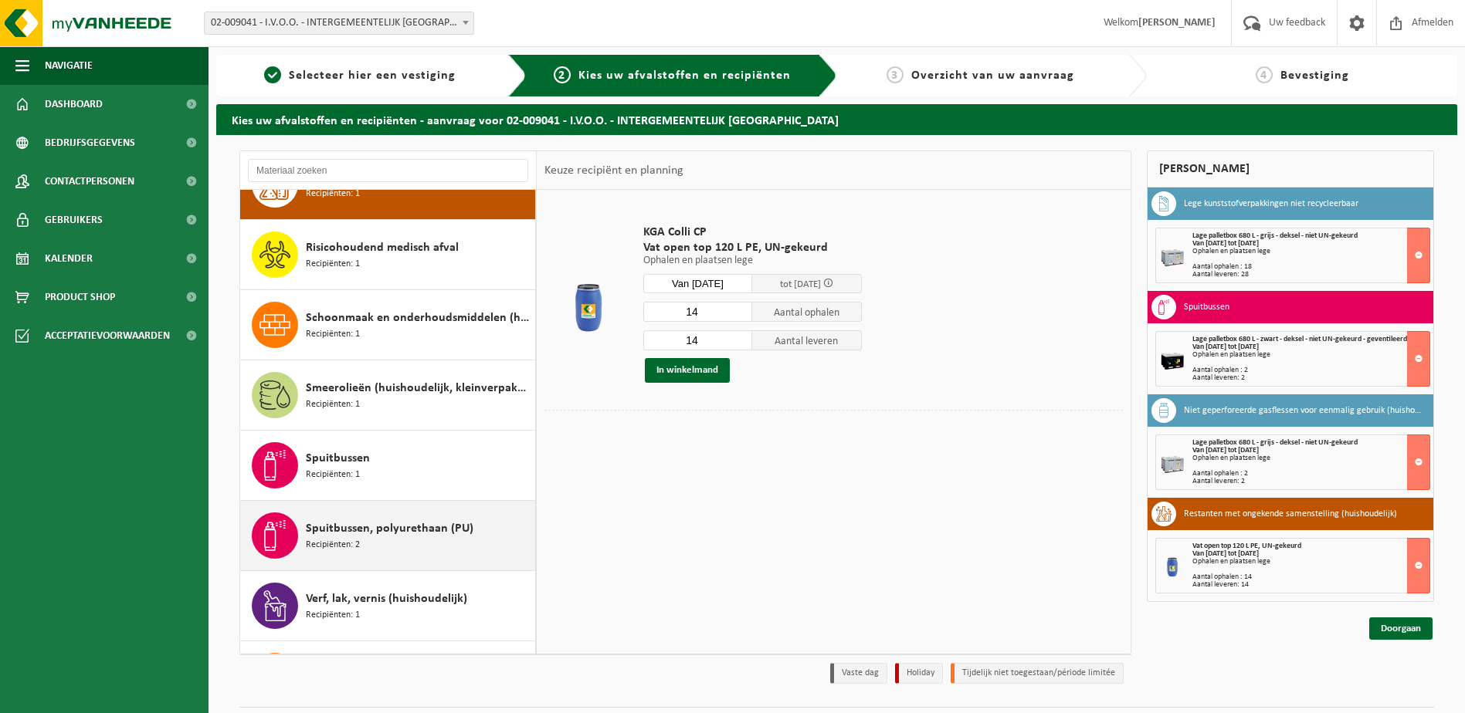
scroll to position [1061, 0]
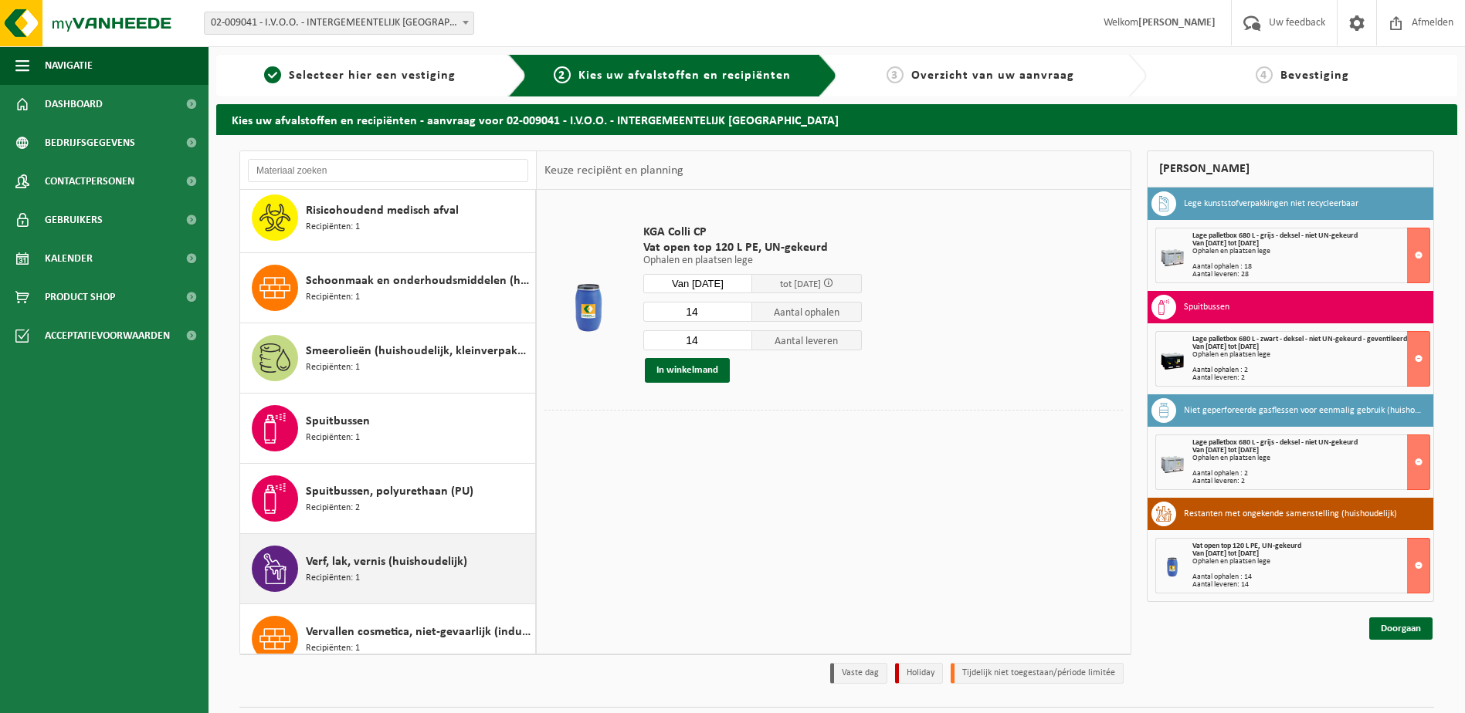
click at [390, 568] on span "Verf, lak, vernis (huishoudelijk)" at bounding box center [386, 562] width 161 height 19
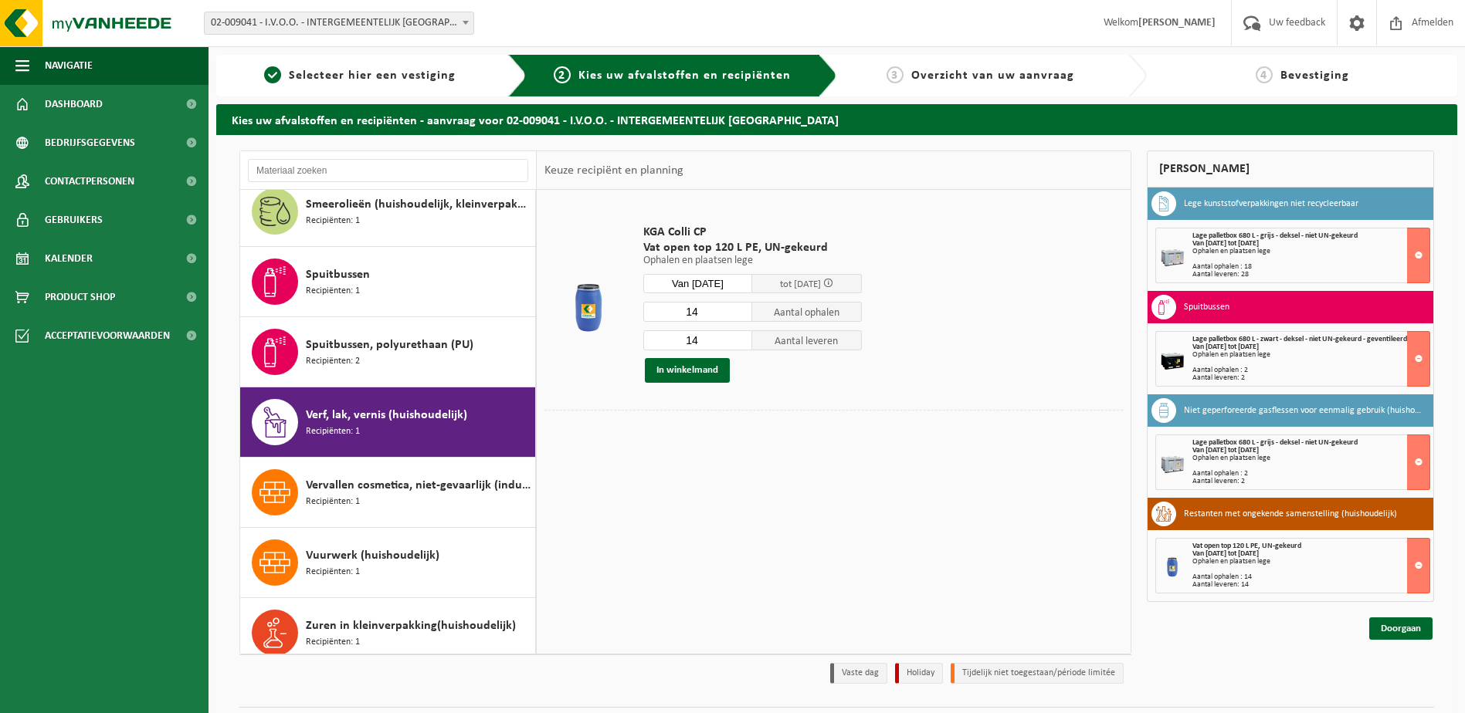
scroll to position [1222, 0]
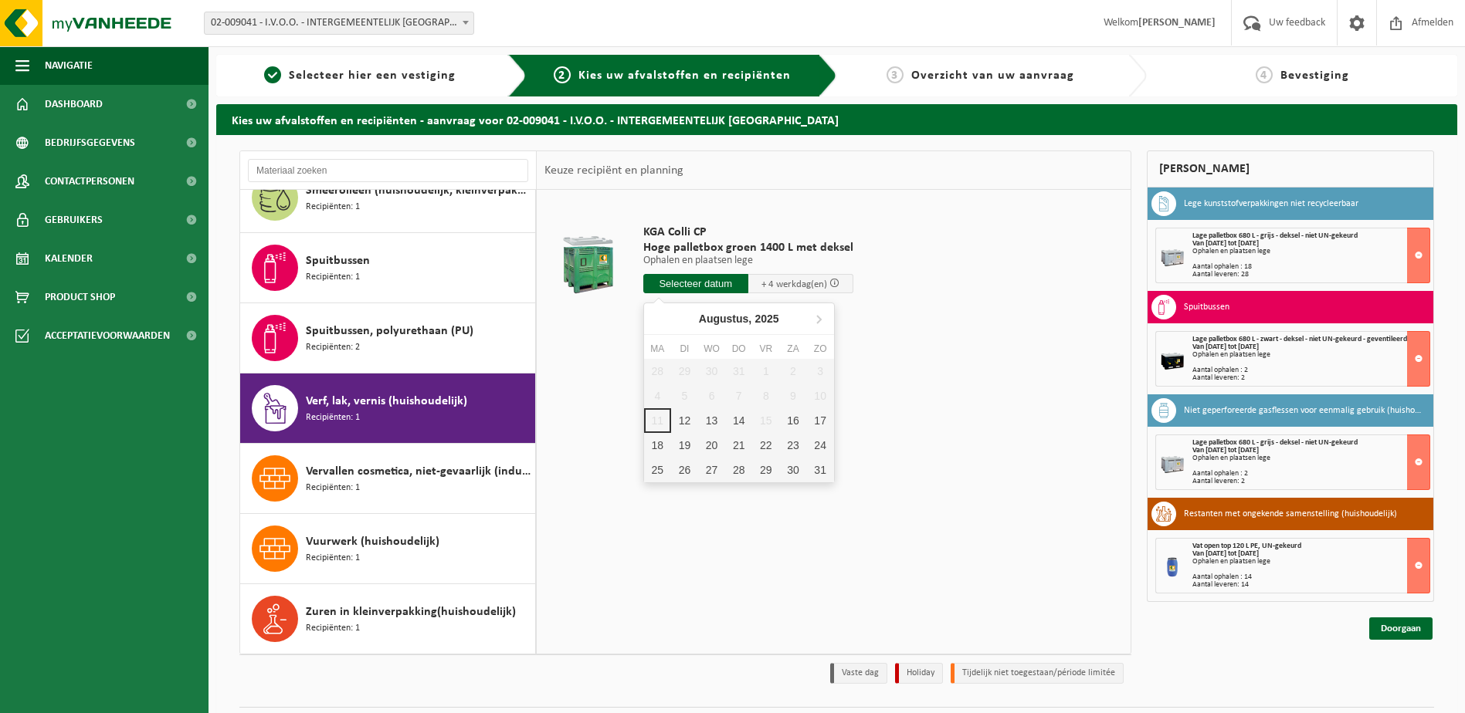
click at [683, 277] on input "text" at bounding box center [695, 283] width 105 height 19
click at [690, 419] on div "12" at bounding box center [684, 420] width 27 height 25
type input "Van 2025-08-12"
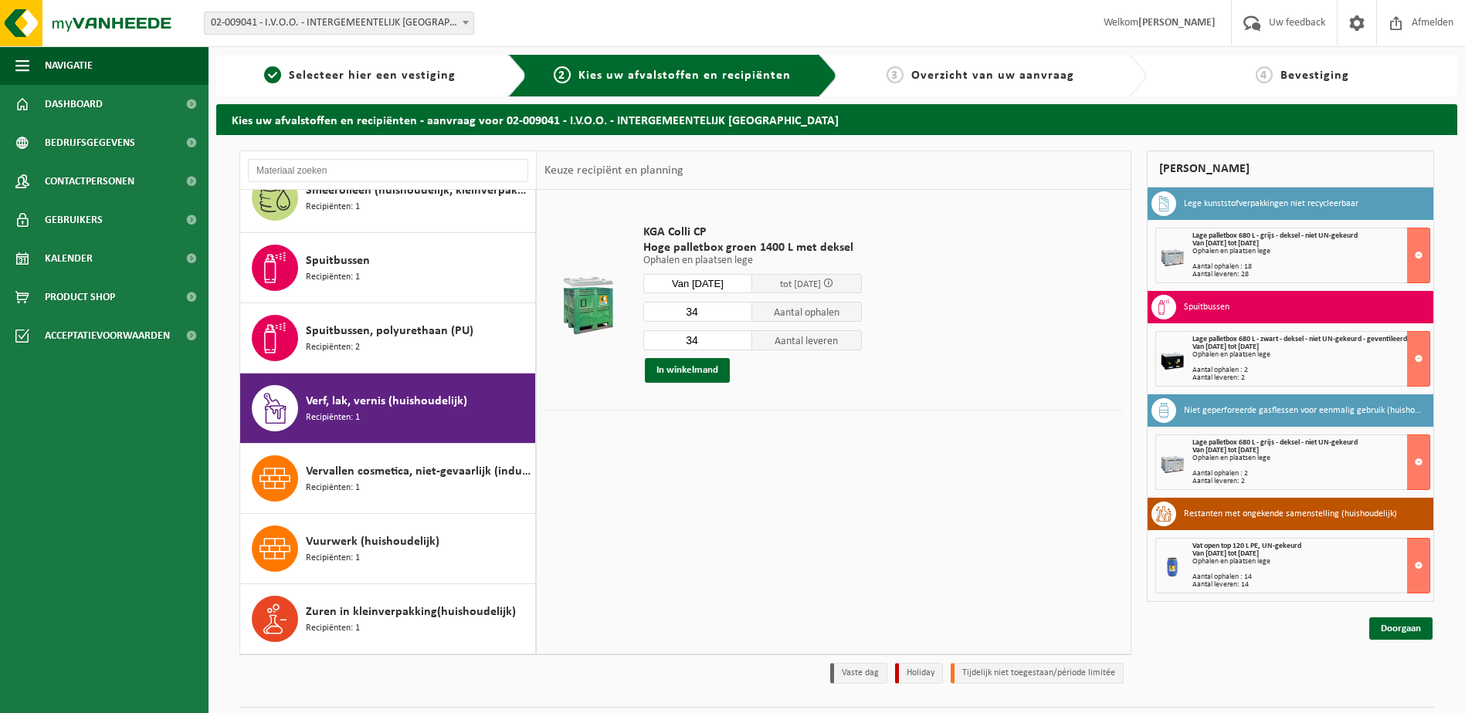
click at [697, 314] on input "34" at bounding box center [698, 312] width 110 height 20
type input "3"
type input "13"
click at [698, 339] on input "34" at bounding box center [698, 340] width 110 height 20
type input "3"
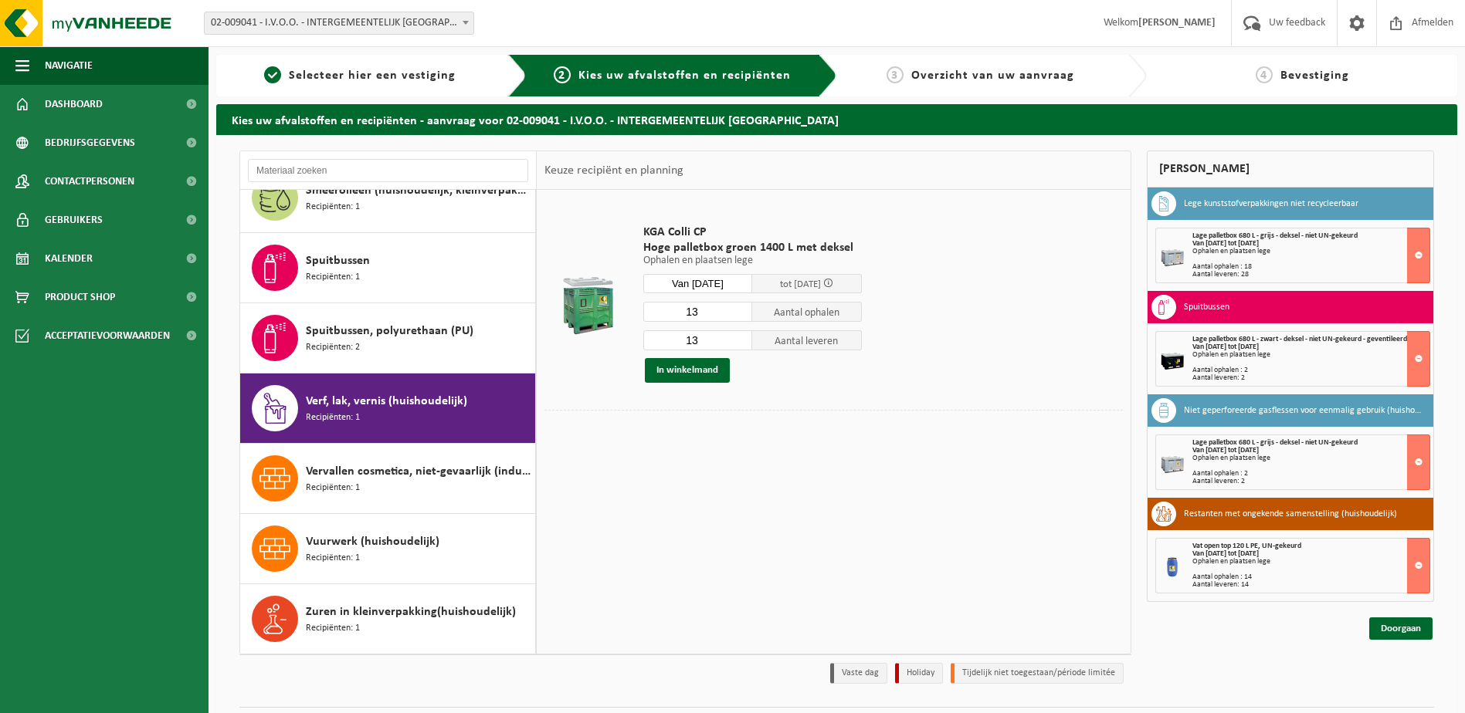
click at [691, 339] on input "13" at bounding box center [698, 340] width 110 height 20
type input "23"
click at [694, 371] on button "In winkelmand" at bounding box center [687, 370] width 85 height 25
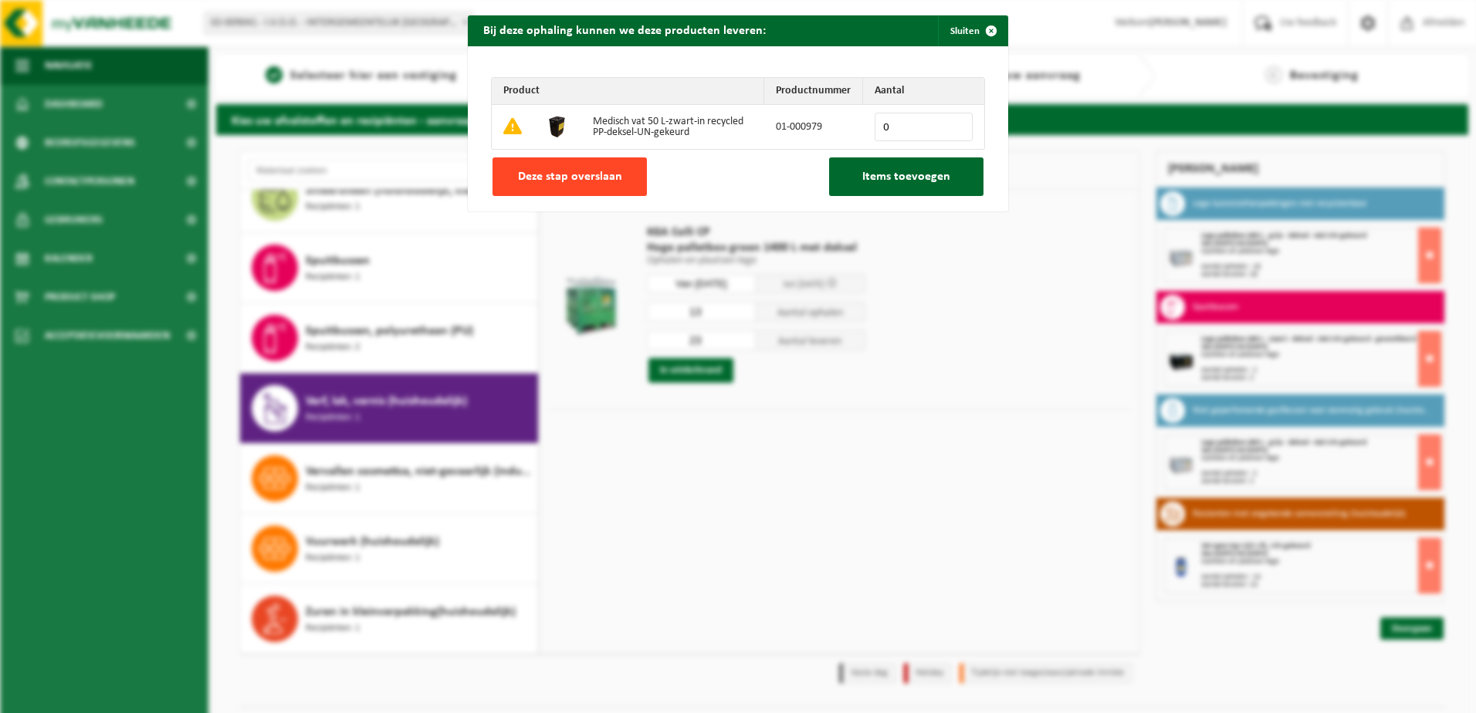
click at [564, 181] on span "Deze stap overslaan" at bounding box center [570, 177] width 104 height 12
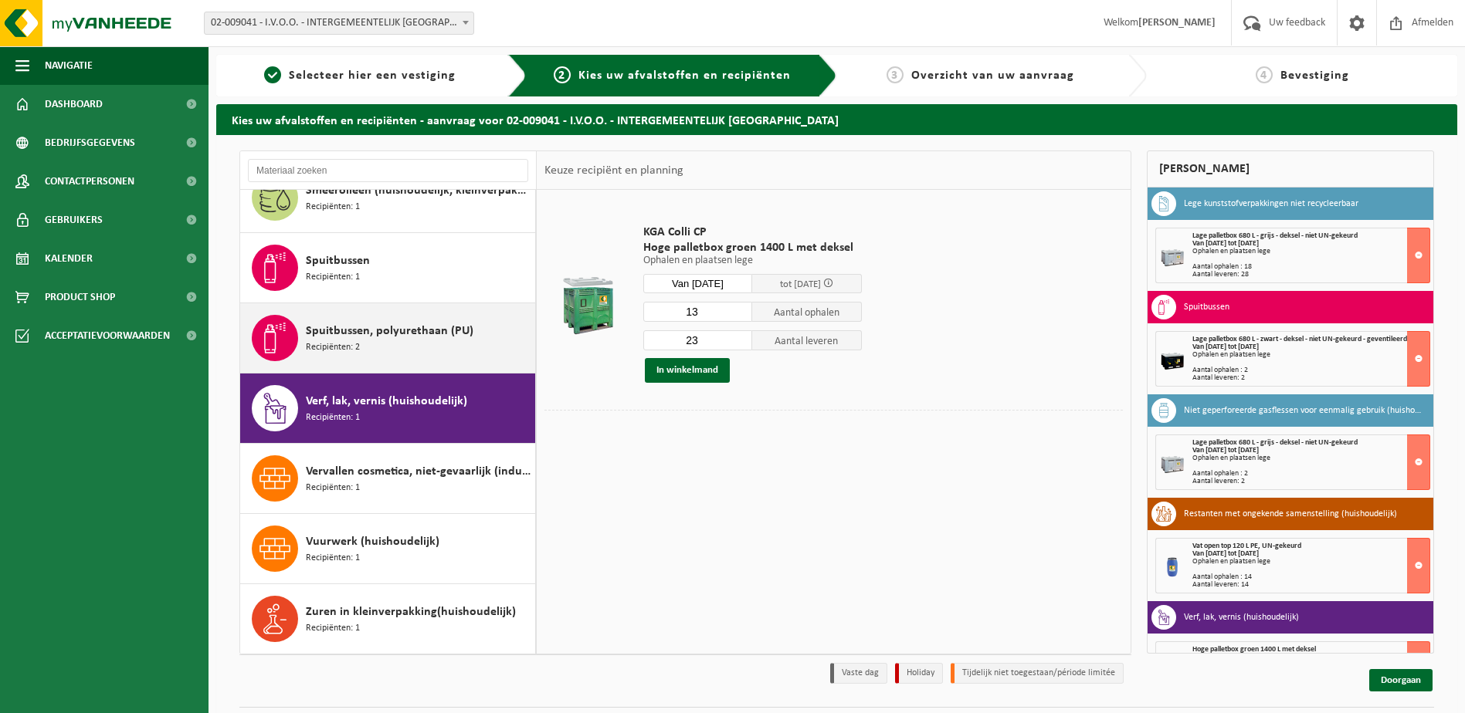
click at [356, 341] on span "Recipiënten: 2" at bounding box center [333, 348] width 54 height 15
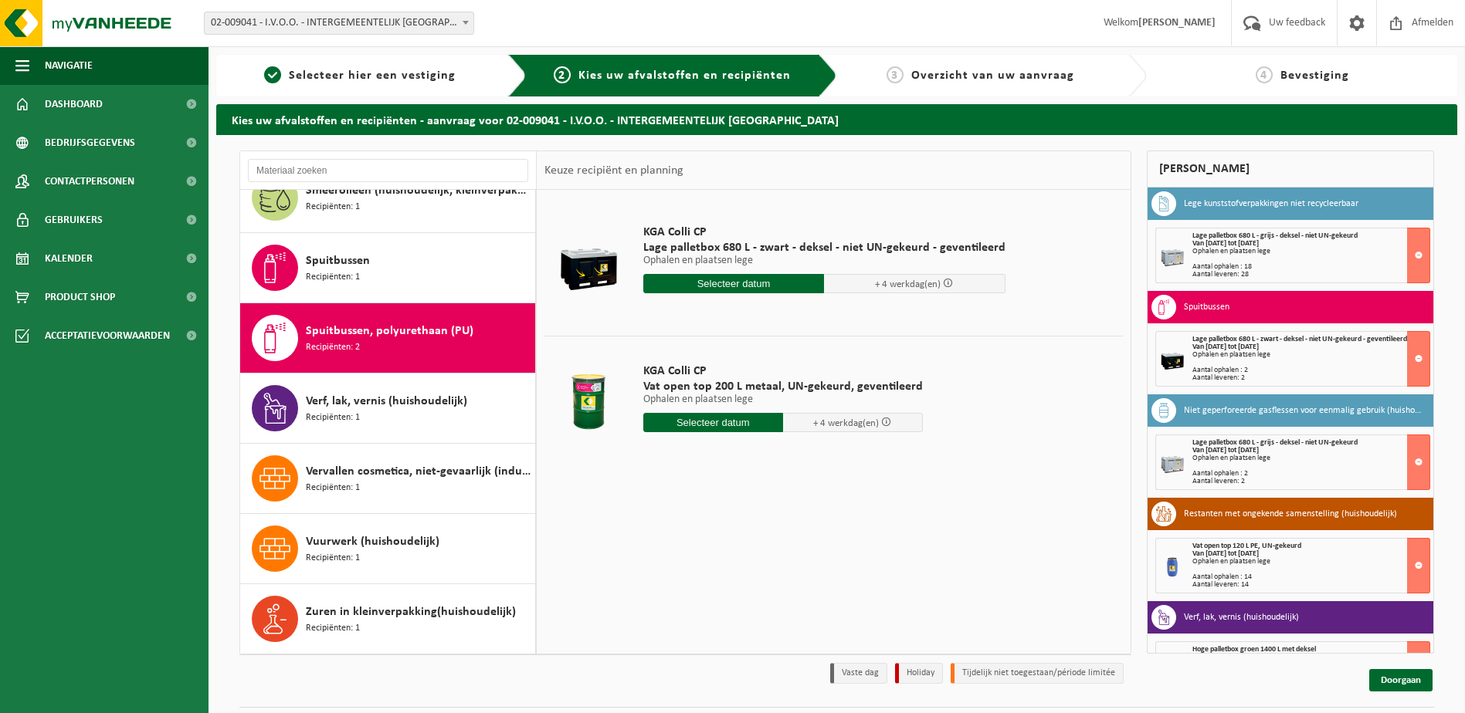
click at [705, 425] on input "text" at bounding box center [713, 422] width 140 height 19
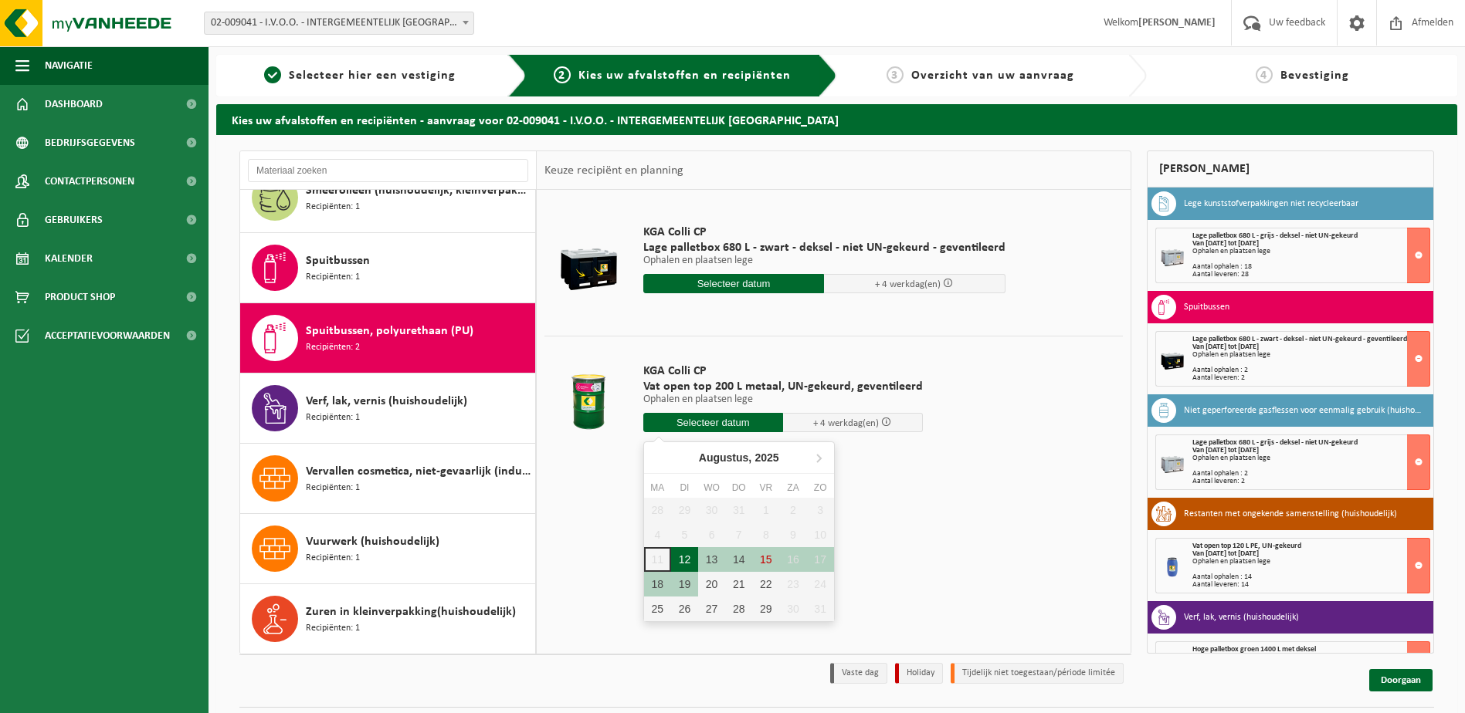
click at [689, 556] on div "12" at bounding box center [684, 559] width 27 height 25
type input "Van 2025-08-12"
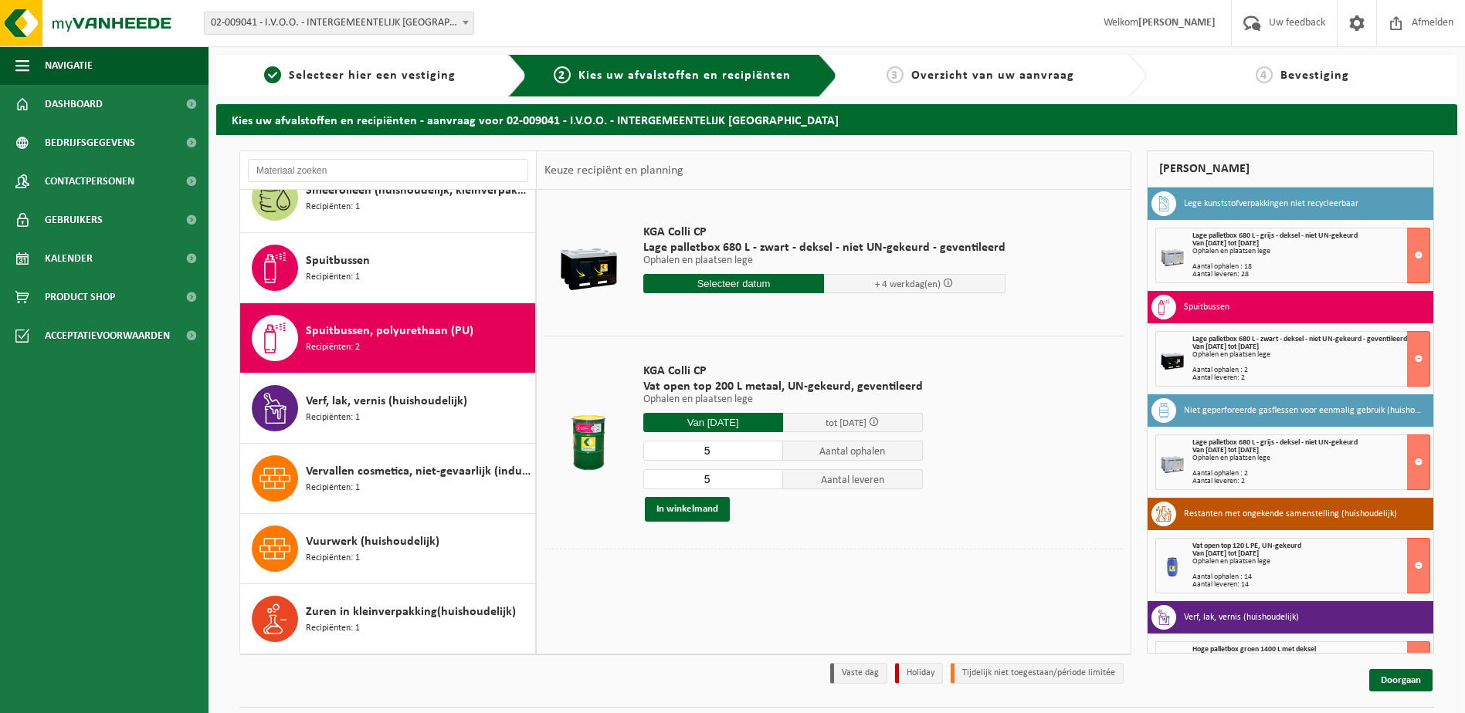
click at [707, 454] on input "5" at bounding box center [713, 451] width 140 height 20
type input "2"
click at [710, 483] on input "5" at bounding box center [713, 479] width 140 height 20
type input "2"
click at [705, 510] on button "In winkelmand" at bounding box center [687, 509] width 85 height 25
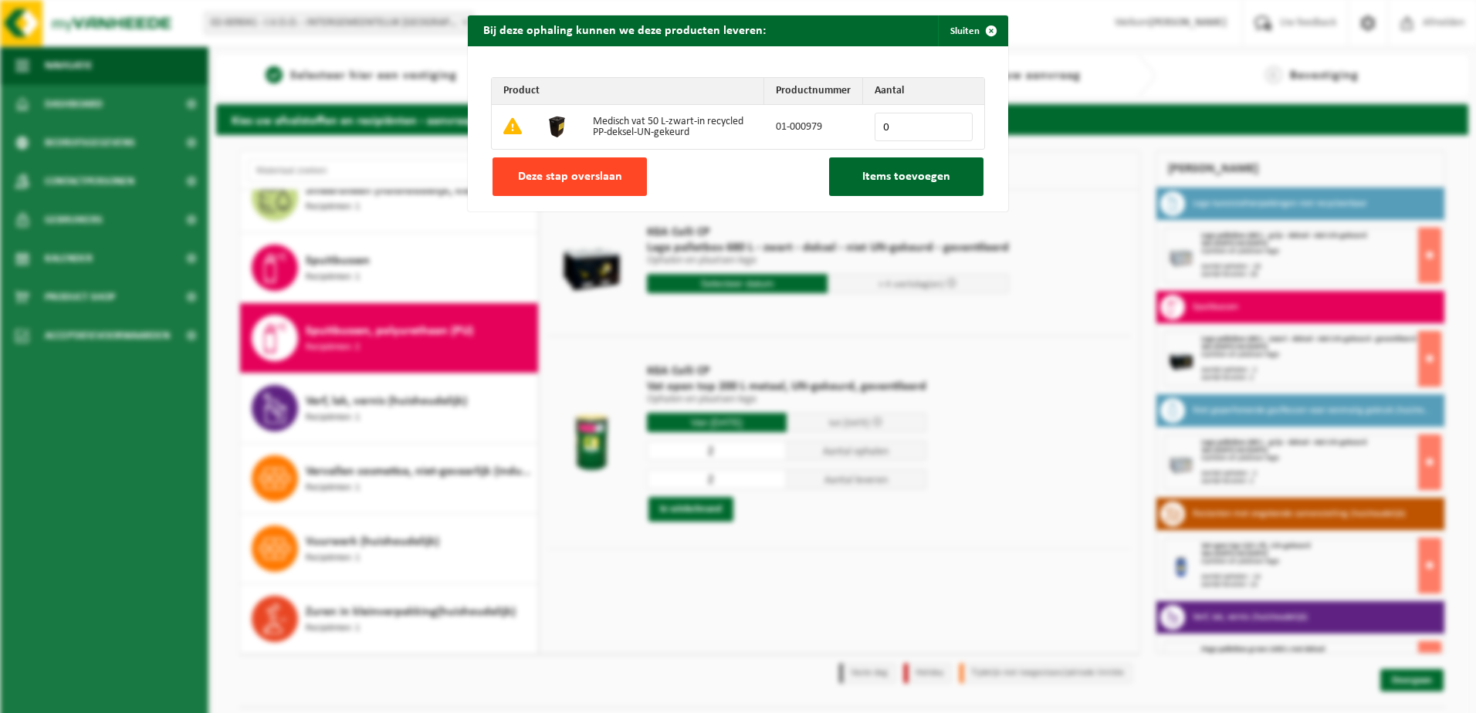
click at [578, 177] on span "Deze stap overslaan" at bounding box center [570, 177] width 104 height 12
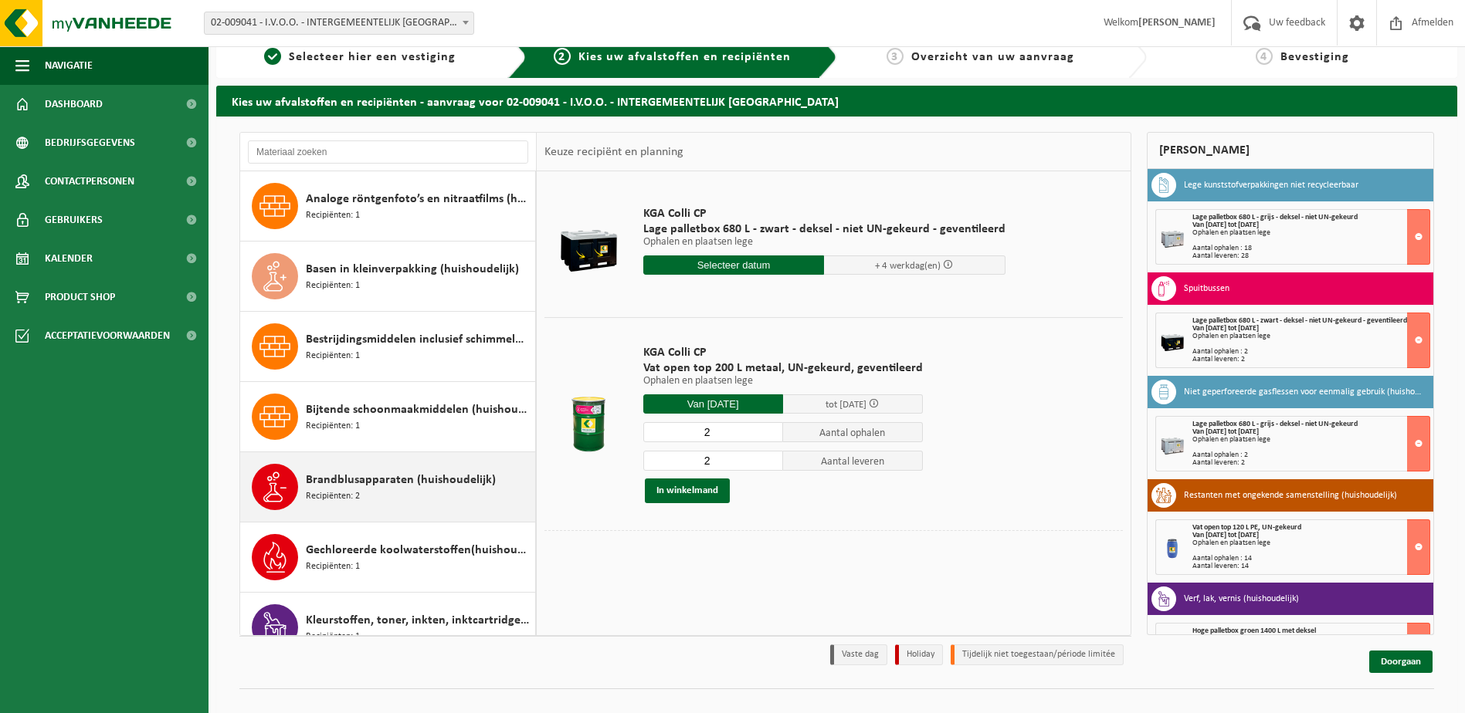
scroll to position [0, 0]
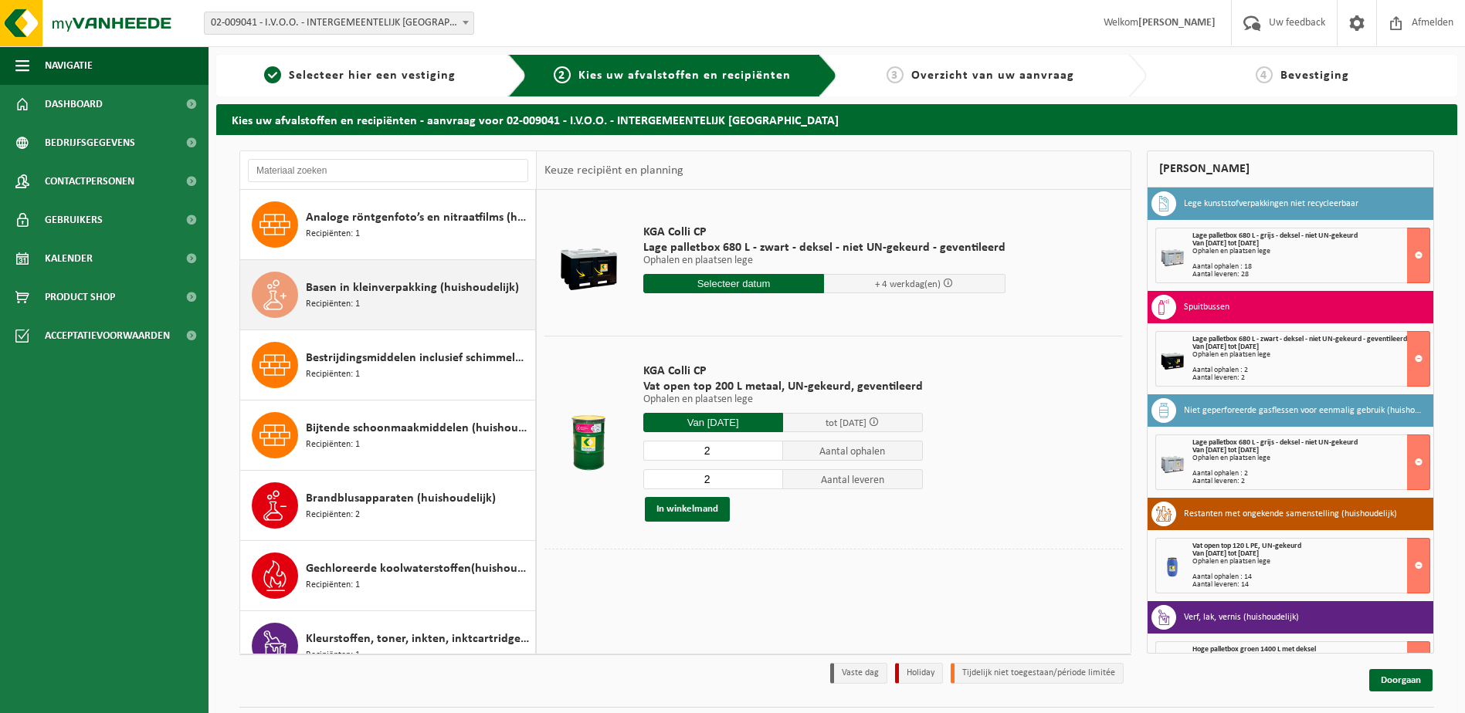
click at [367, 286] on span "Basen in kleinverpakking (huishoudelijk)" at bounding box center [412, 288] width 213 height 19
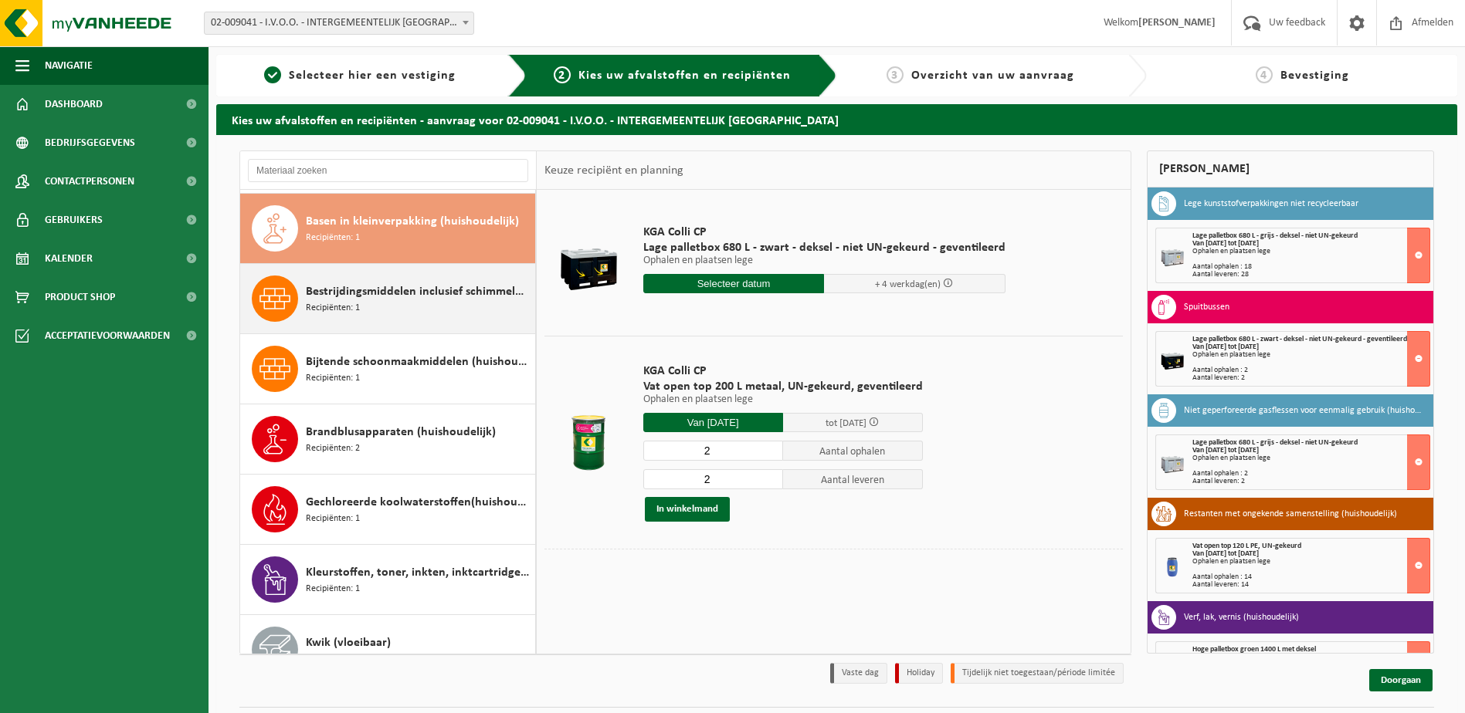
scroll to position [70, 0]
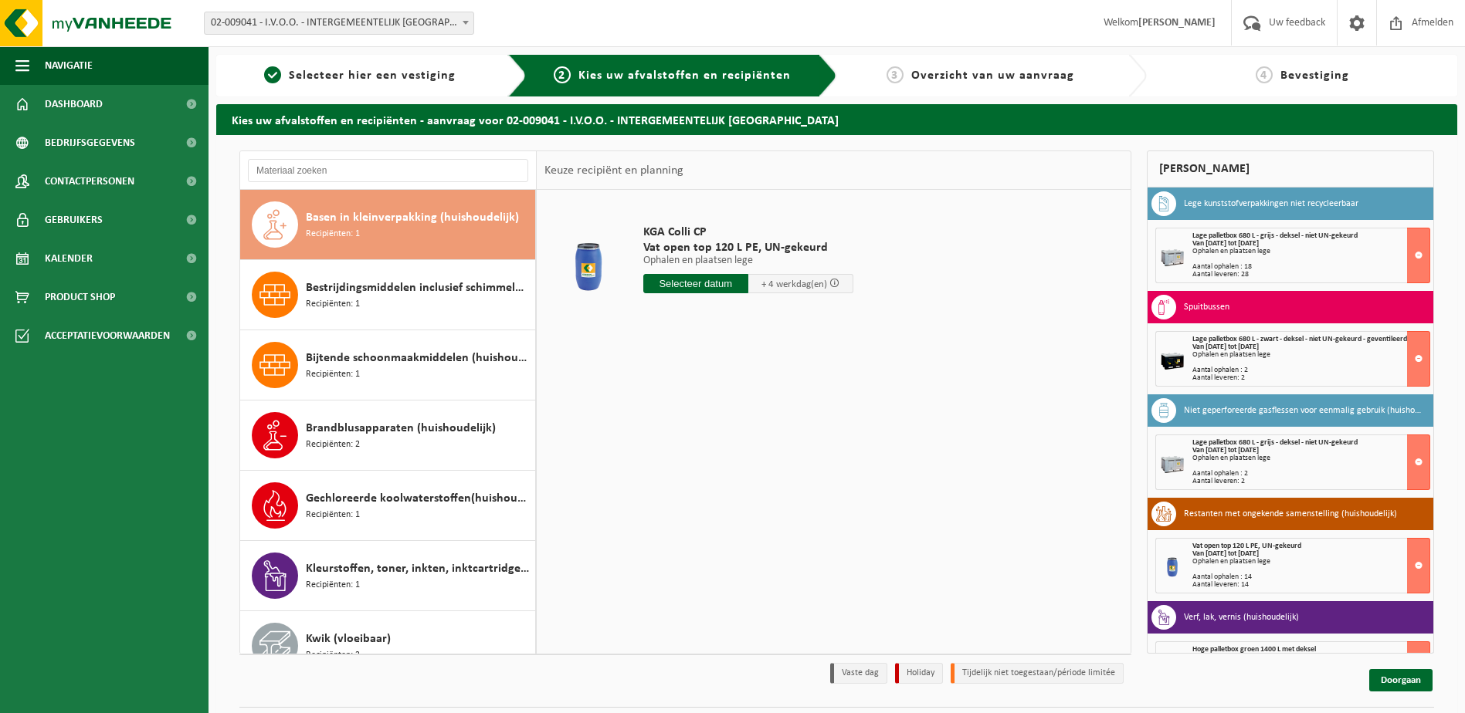
click at [693, 284] on input "text" at bounding box center [695, 283] width 105 height 19
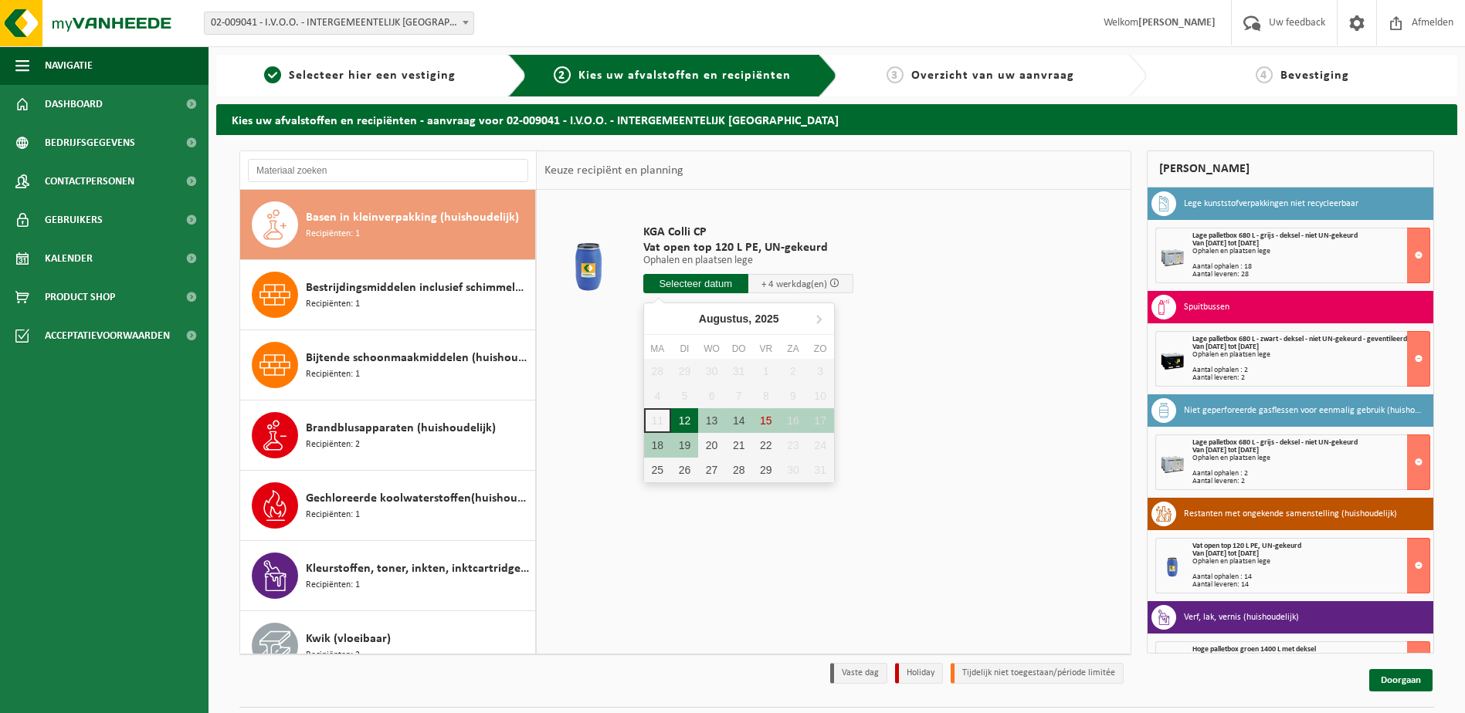
click at [685, 419] on div "12" at bounding box center [684, 420] width 27 height 25
type input "Van 2025-08-12"
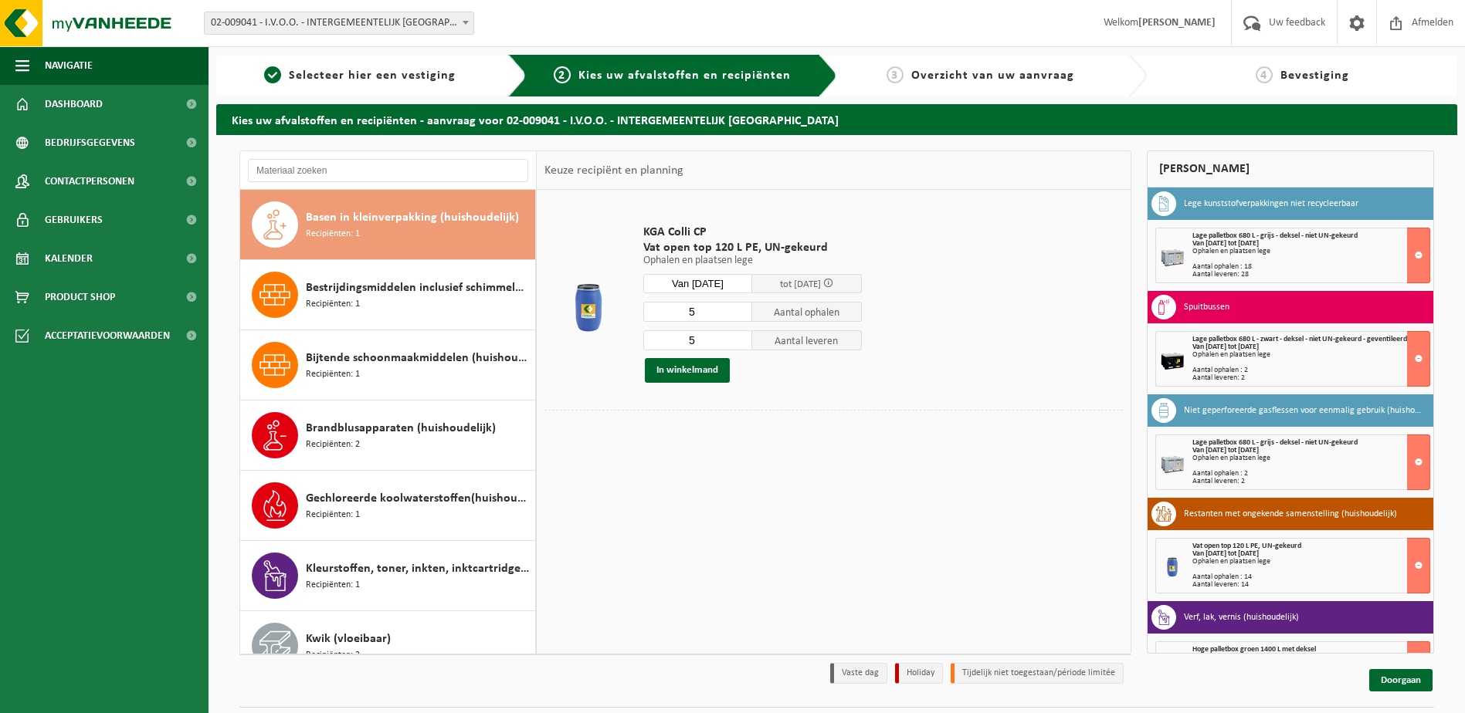
click at [693, 312] on input "5" at bounding box center [698, 312] width 110 height 20
type input "1"
click at [695, 338] on input "5" at bounding box center [698, 340] width 110 height 20
type input "1"
click at [696, 371] on button "In winkelmand" at bounding box center [687, 370] width 85 height 25
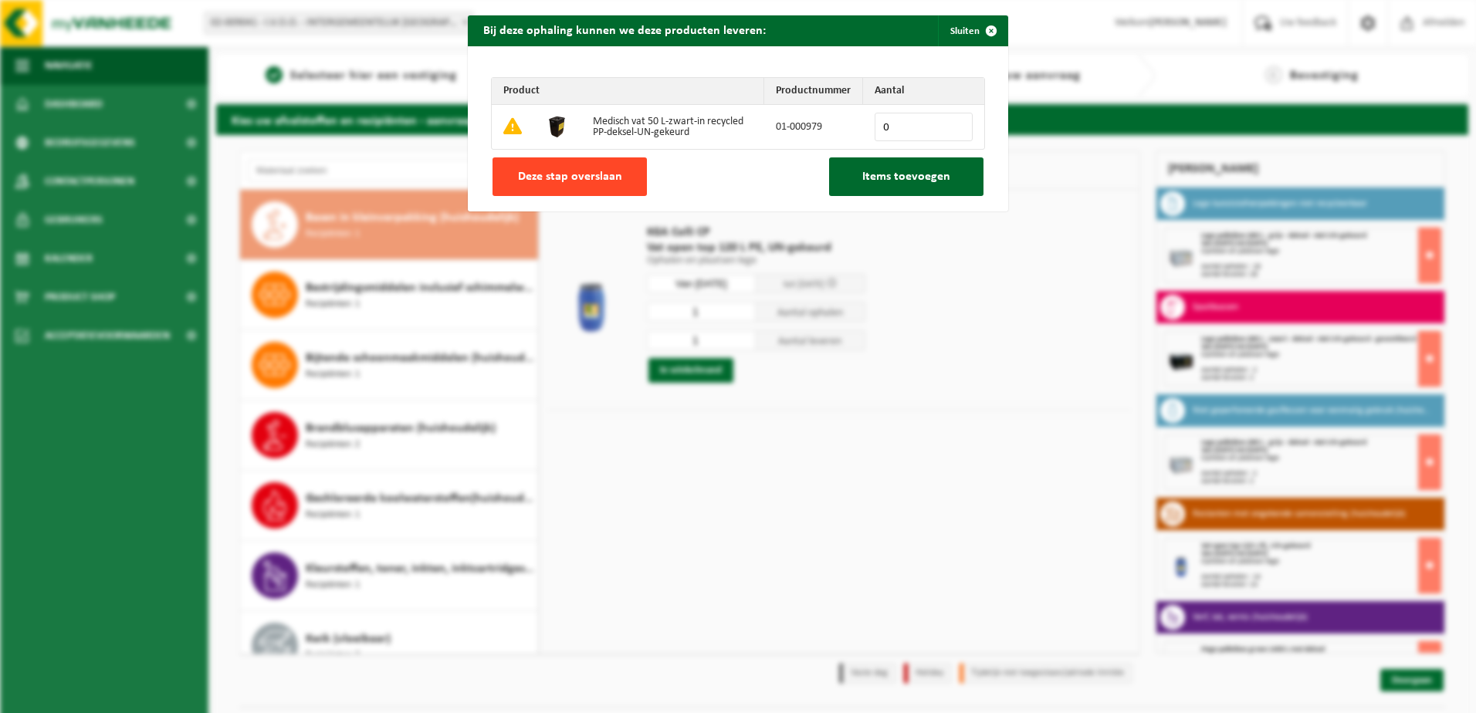
click at [591, 178] on span "Deze stap overslaan" at bounding box center [570, 177] width 104 height 12
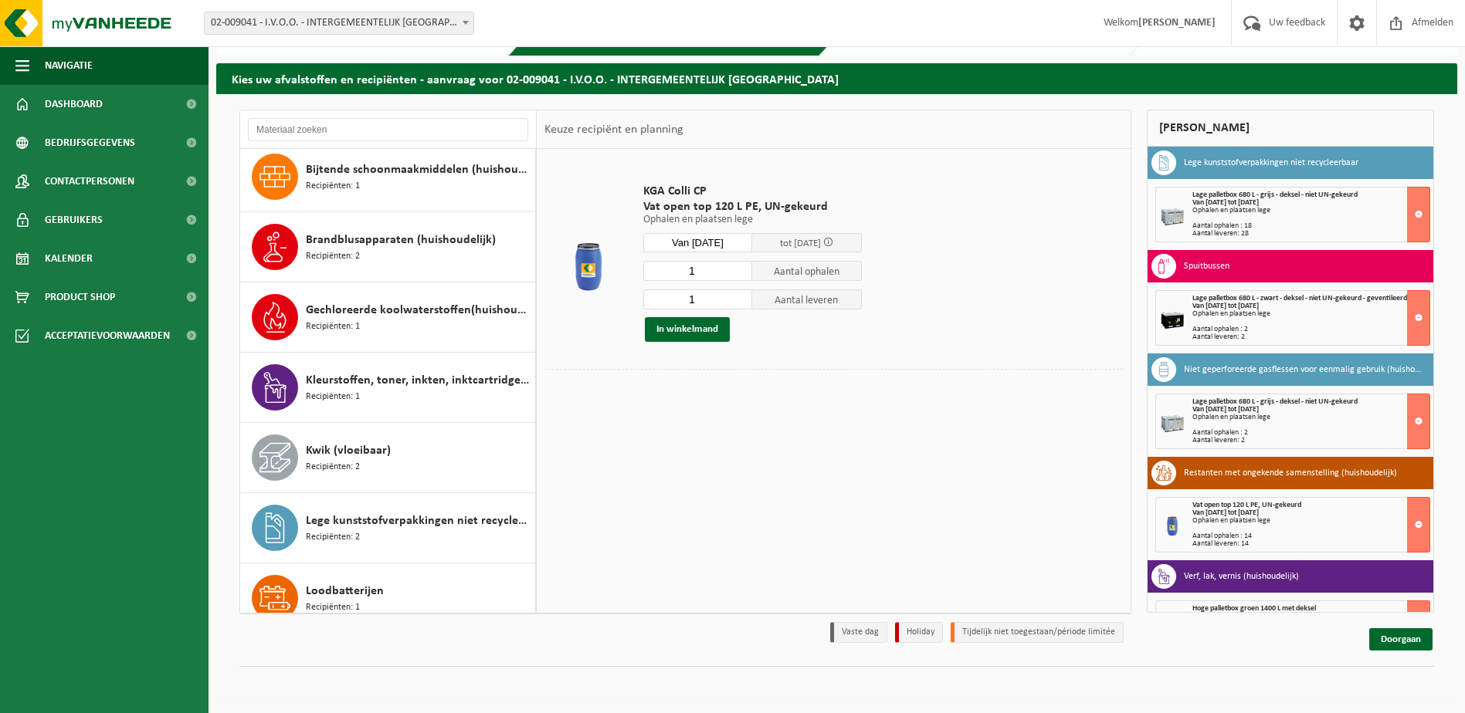
scroll to position [141, 0]
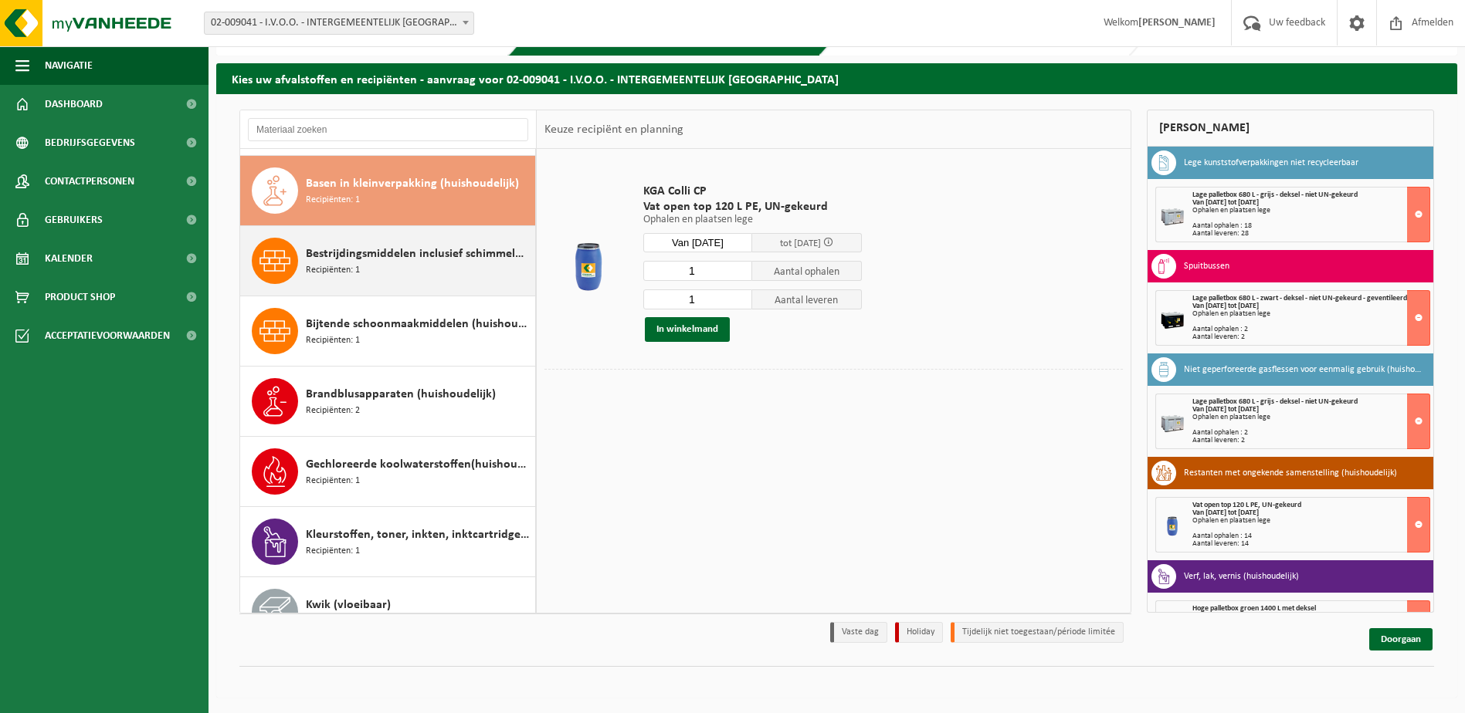
click at [345, 258] on span "Bestrijdingsmiddelen inclusief schimmelwerende beschermingsmiddelen (huishoudel…" at bounding box center [418, 254] width 225 height 19
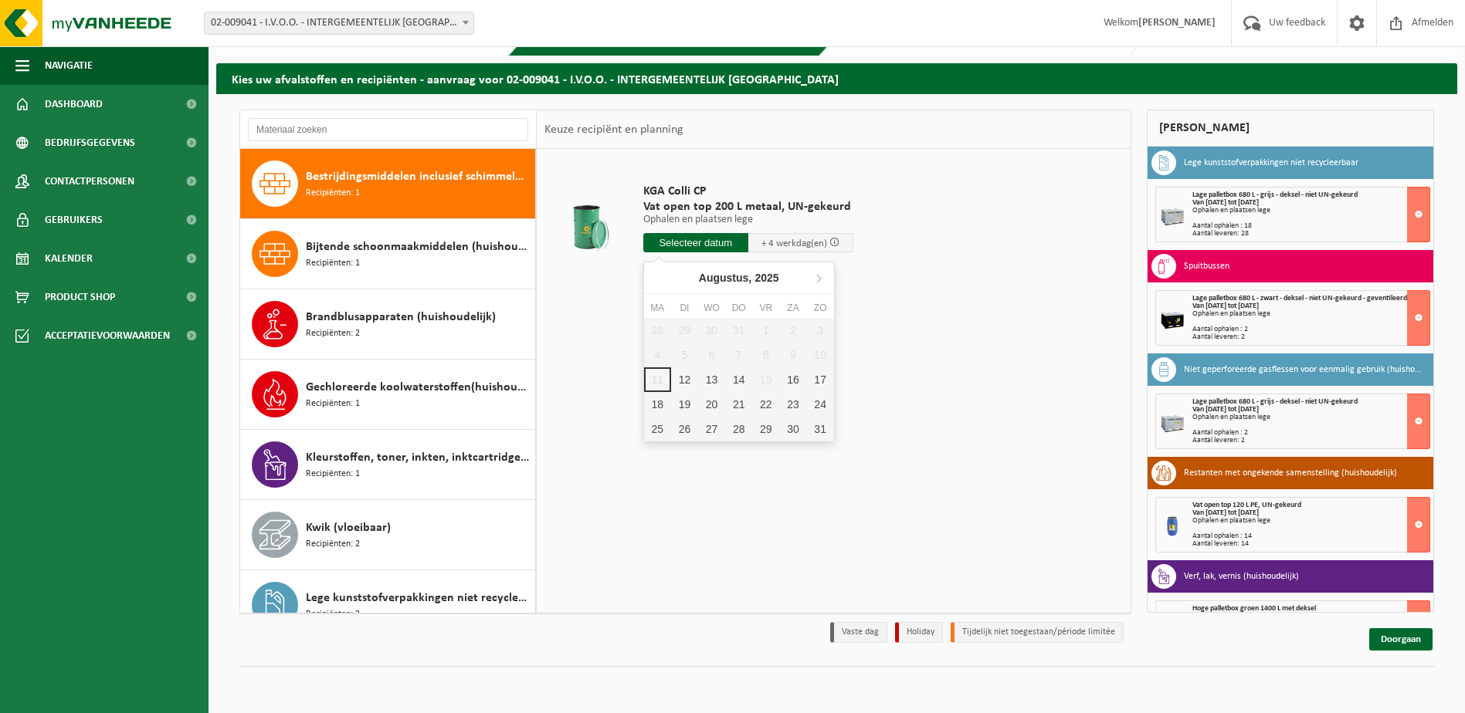
click at [693, 244] on input "text" at bounding box center [695, 242] width 105 height 19
click at [687, 374] on div "12" at bounding box center [684, 380] width 27 height 25
type input "Van 2025-08-12"
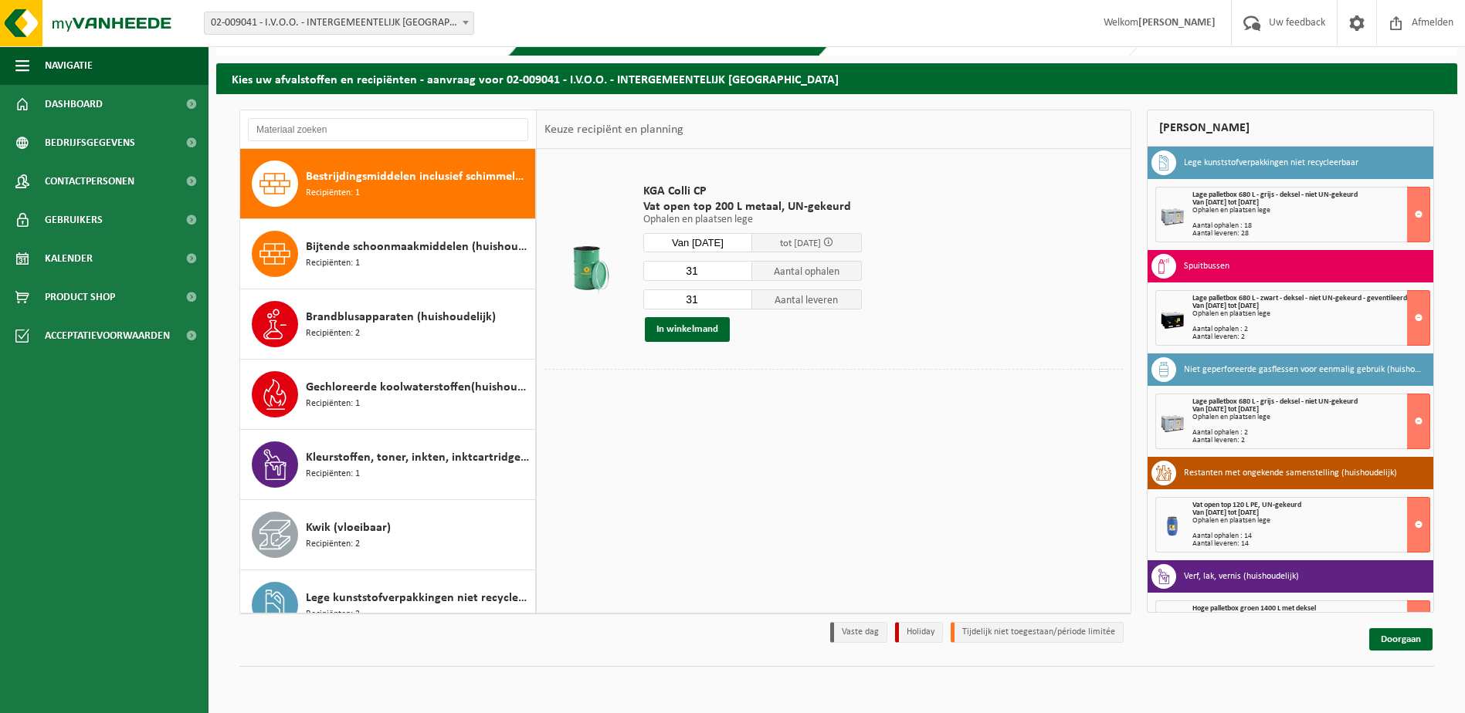
click at [700, 269] on input "31" at bounding box center [698, 271] width 110 height 20
type input "3"
type input "2"
click at [699, 293] on input "31" at bounding box center [698, 300] width 110 height 20
type input "3"
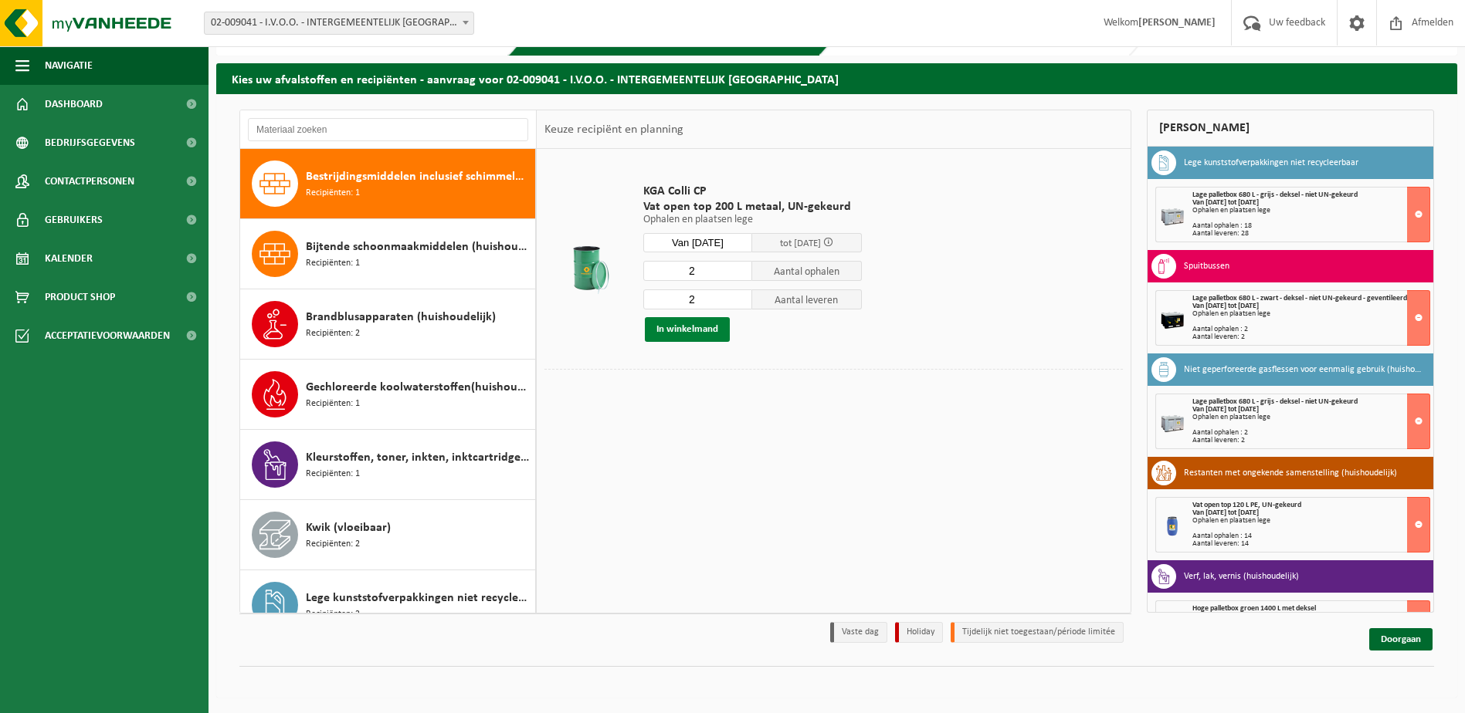
type input "2"
click at [689, 327] on button "In winkelmand" at bounding box center [687, 329] width 85 height 25
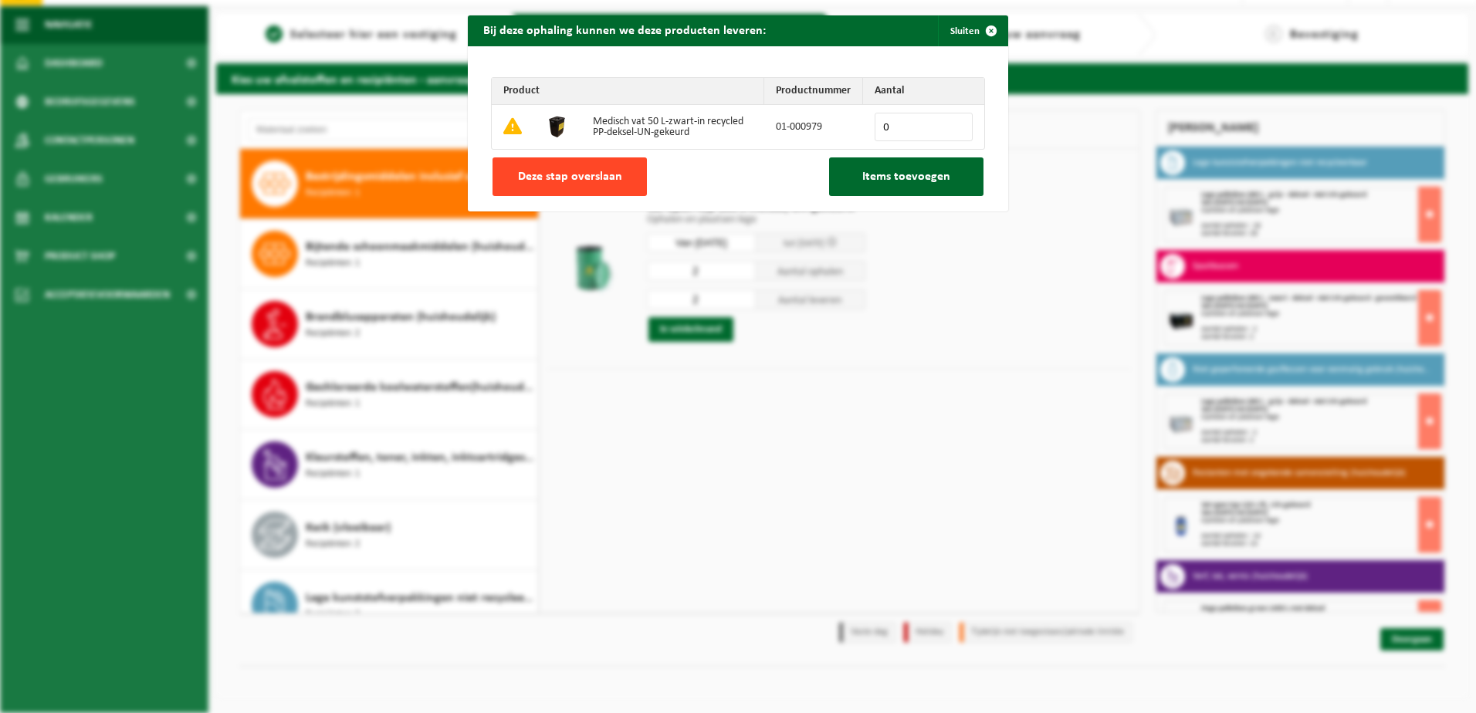
click at [593, 167] on button "Deze stap overslaan" at bounding box center [570, 177] width 154 height 39
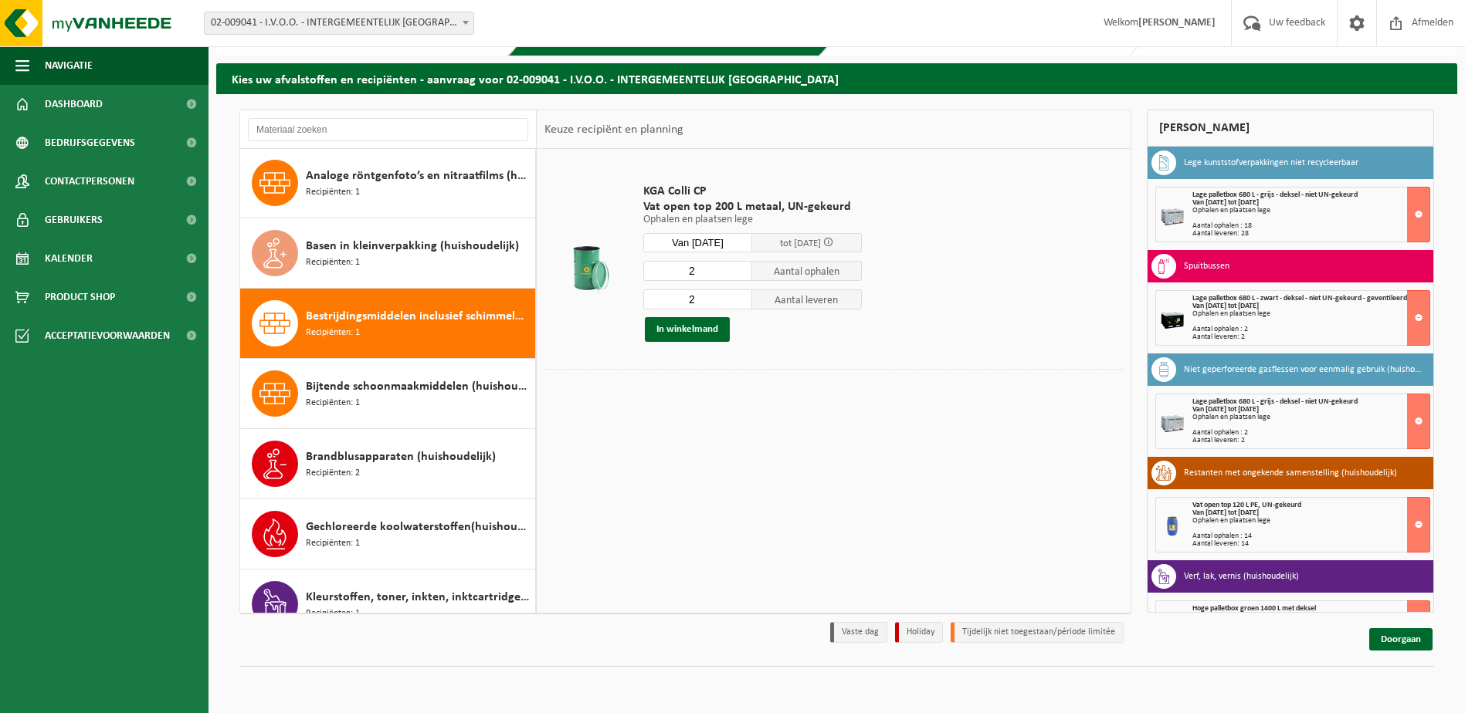
scroll to position [0, 0]
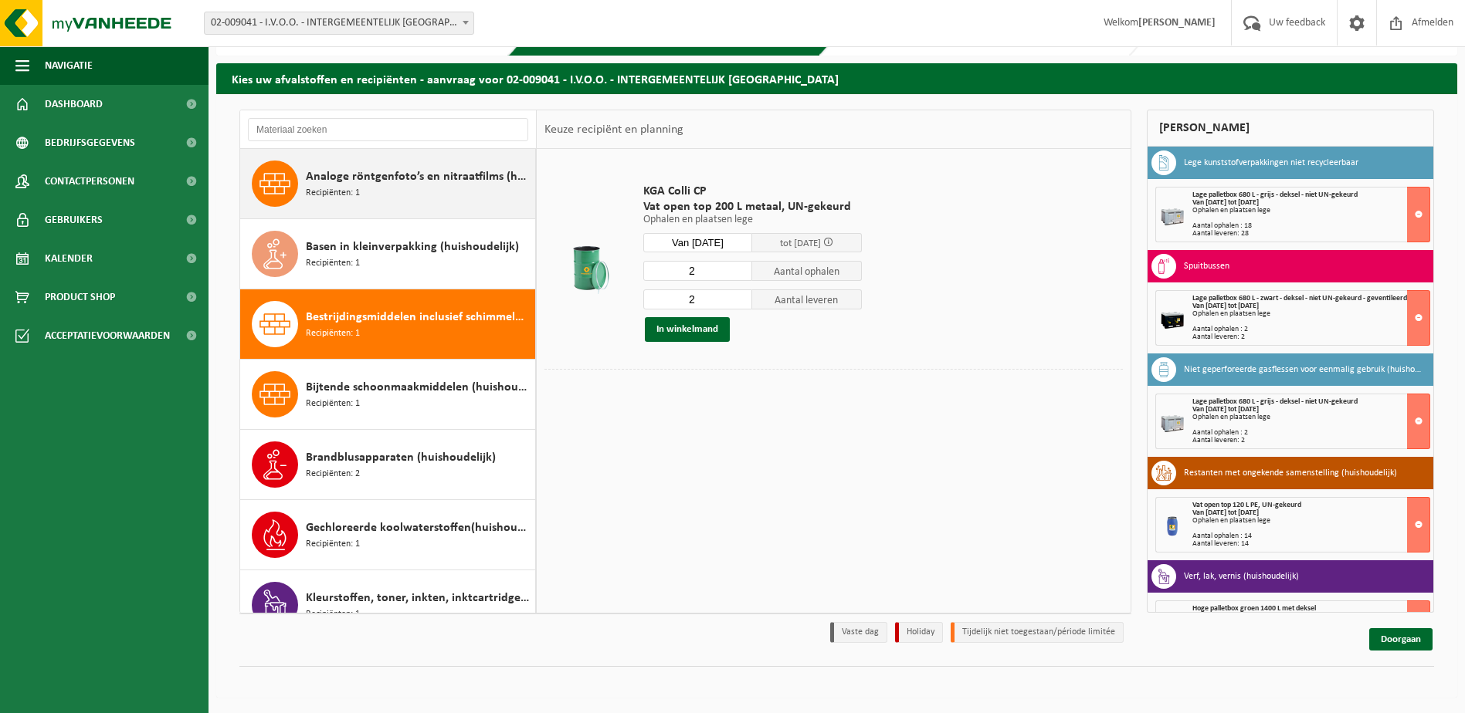
click at [407, 171] on span "Analoge röntgenfoto’s en nitraatfilms (huishoudelijk)" at bounding box center [418, 177] width 225 height 19
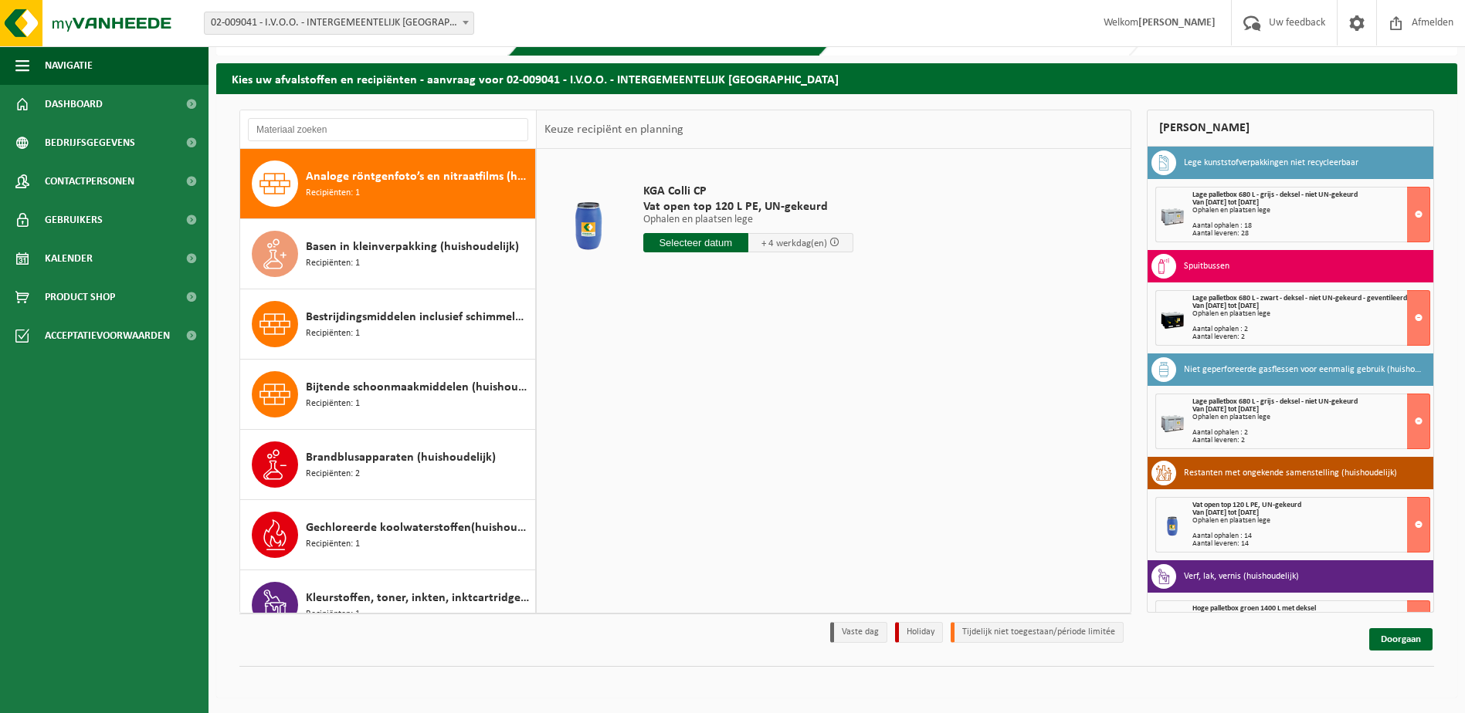
click at [682, 243] on input "text" at bounding box center [695, 242] width 105 height 19
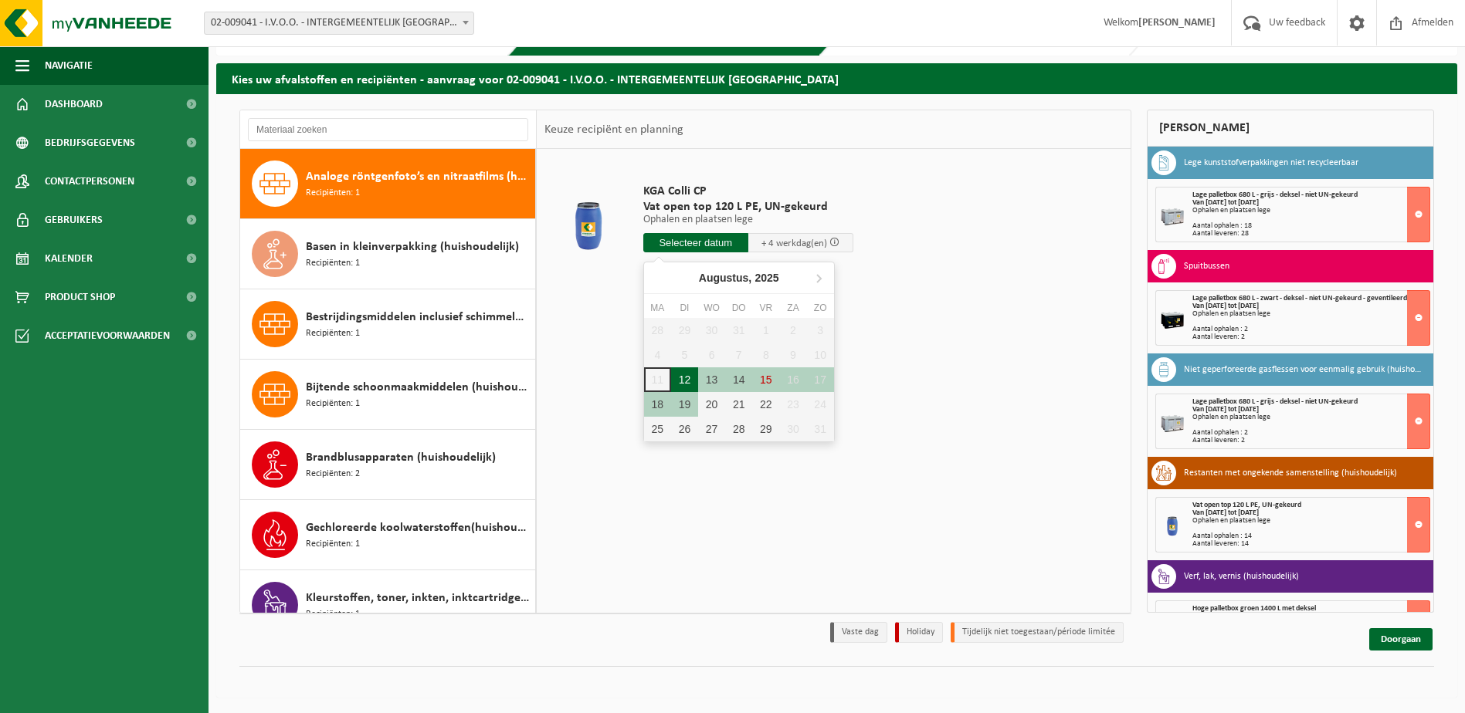
click at [684, 376] on div "12" at bounding box center [684, 380] width 27 height 25
type input "Van 2025-08-12"
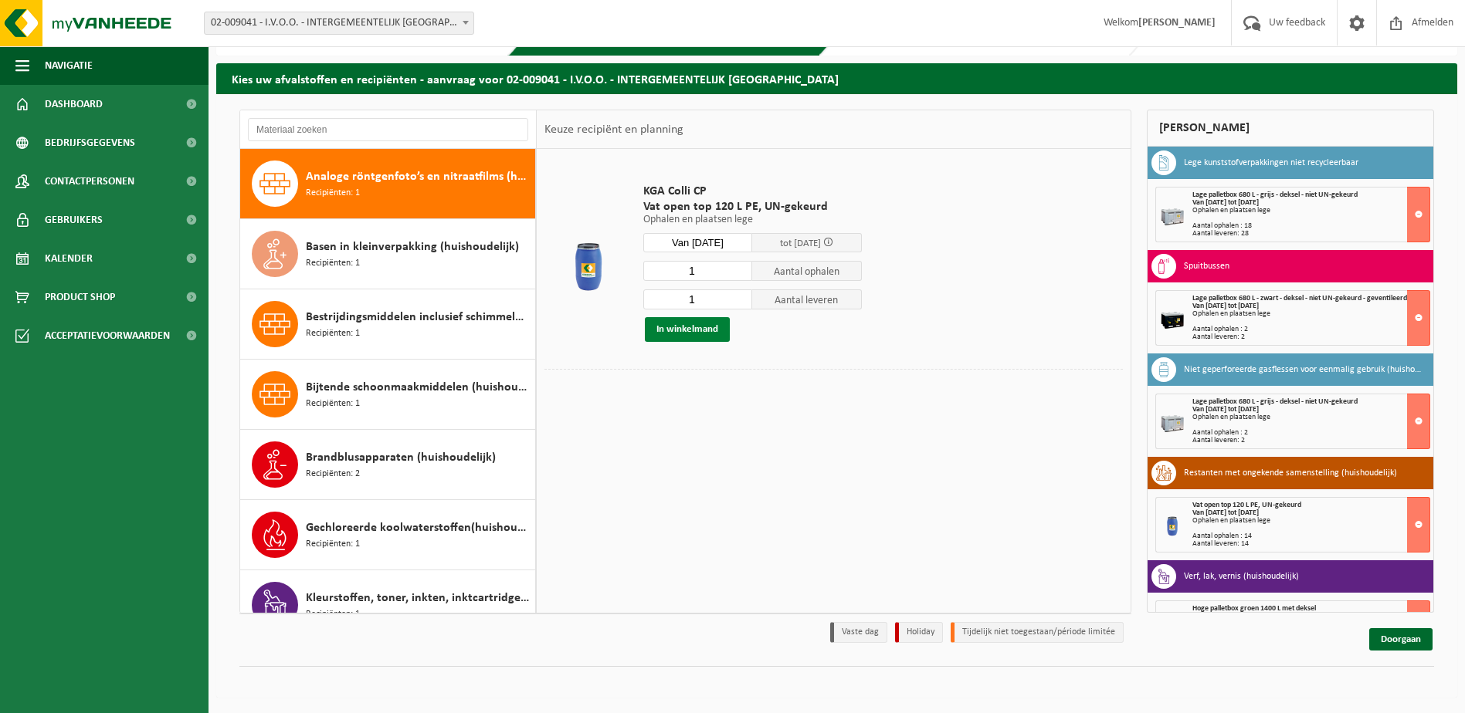
click at [688, 327] on button "In winkelmand" at bounding box center [687, 329] width 85 height 25
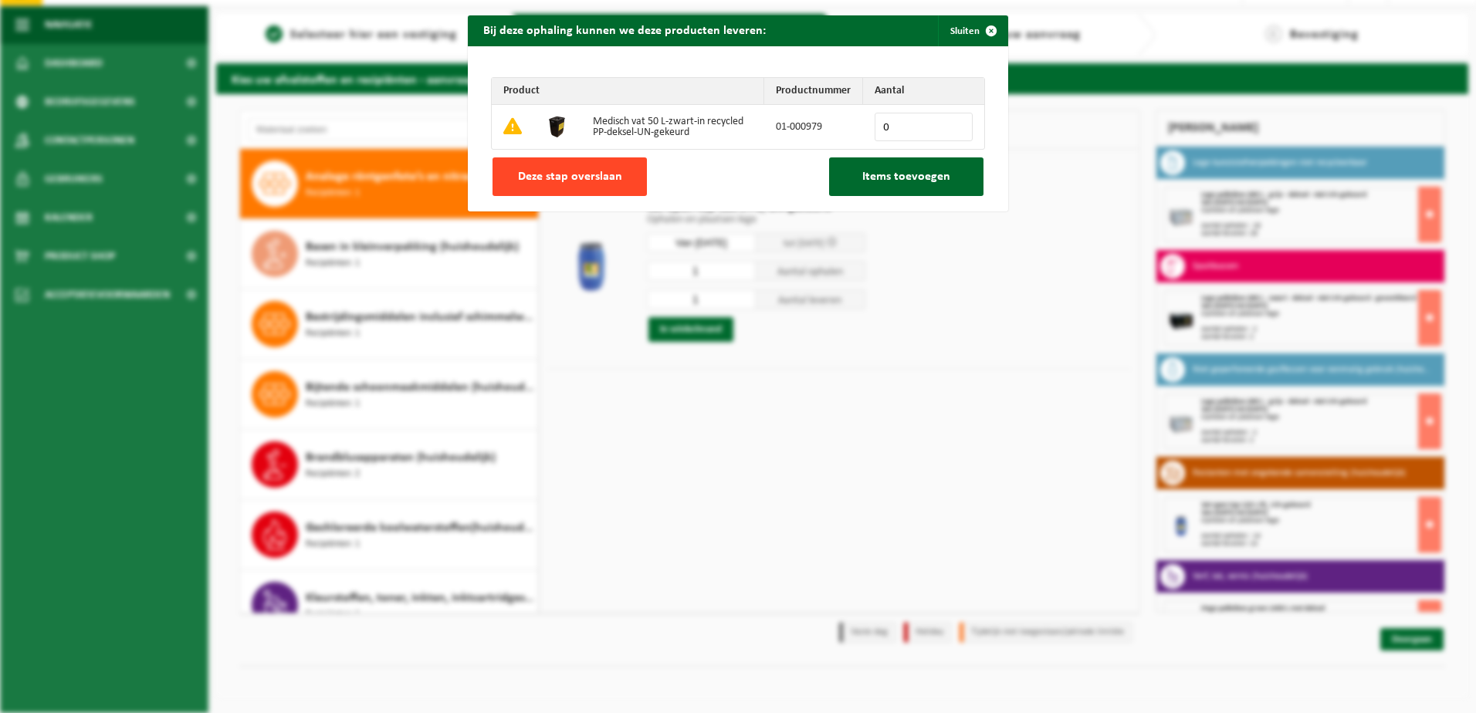
click at [545, 167] on button "Deze stap overslaan" at bounding box center [570, 177] width 154 height 39
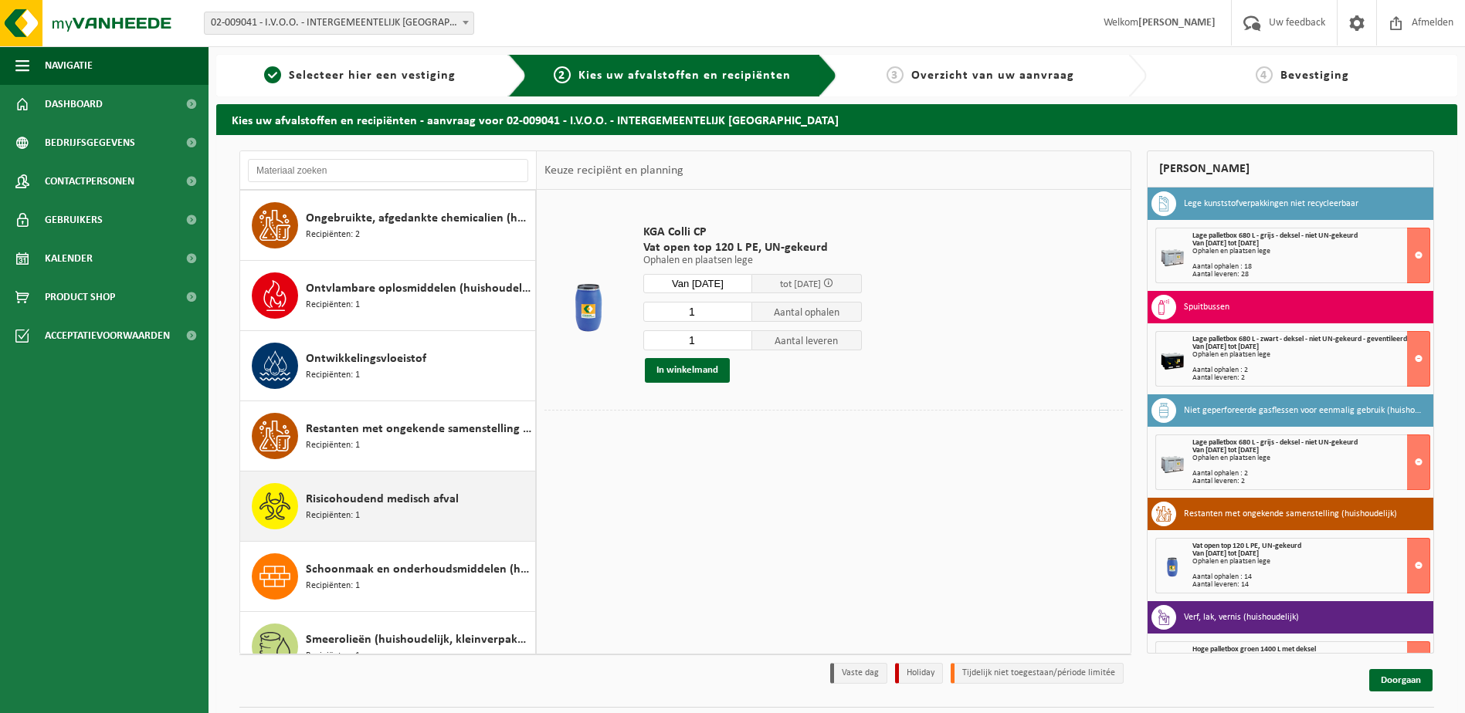
click at [334, 501] on span "Risicohoudend medisch afval" at bounding box center [382, 499] width 153 height 19
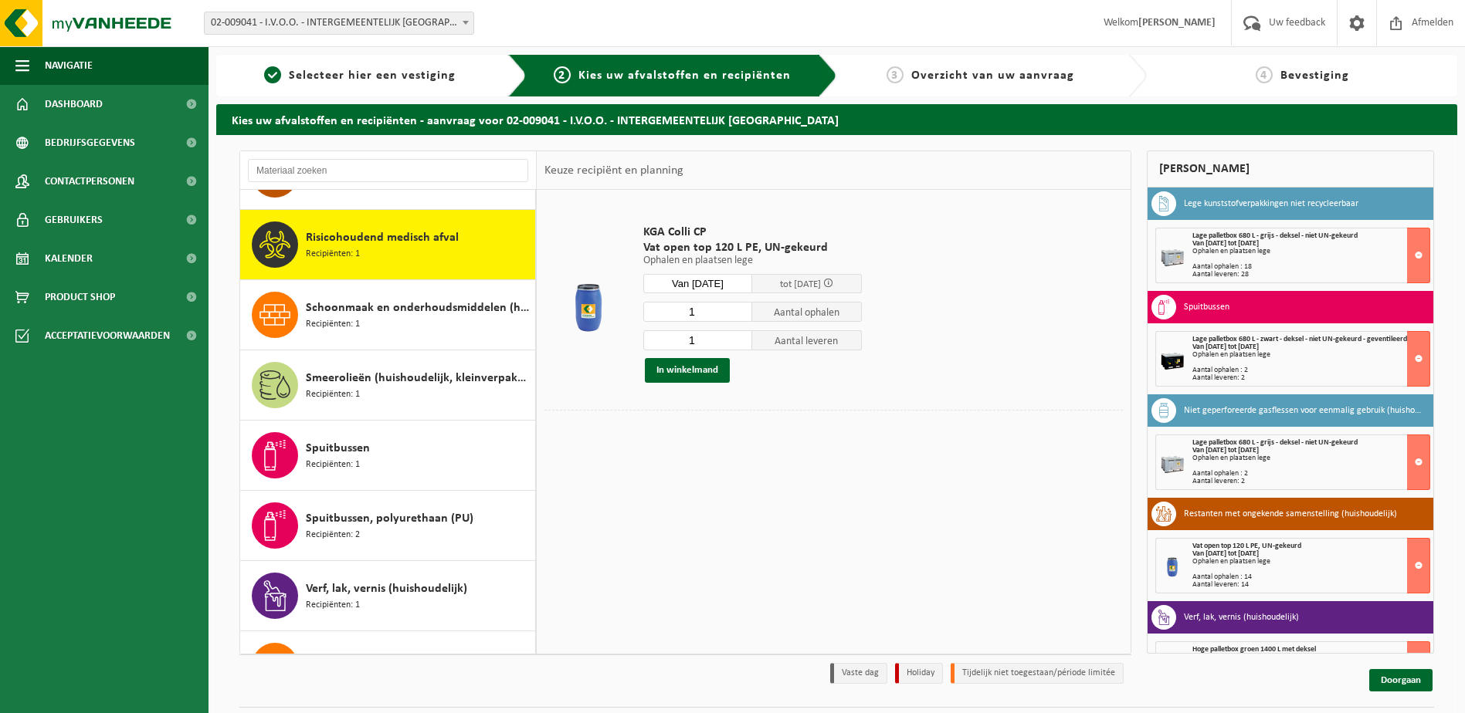
scroll to position [1054, 0]
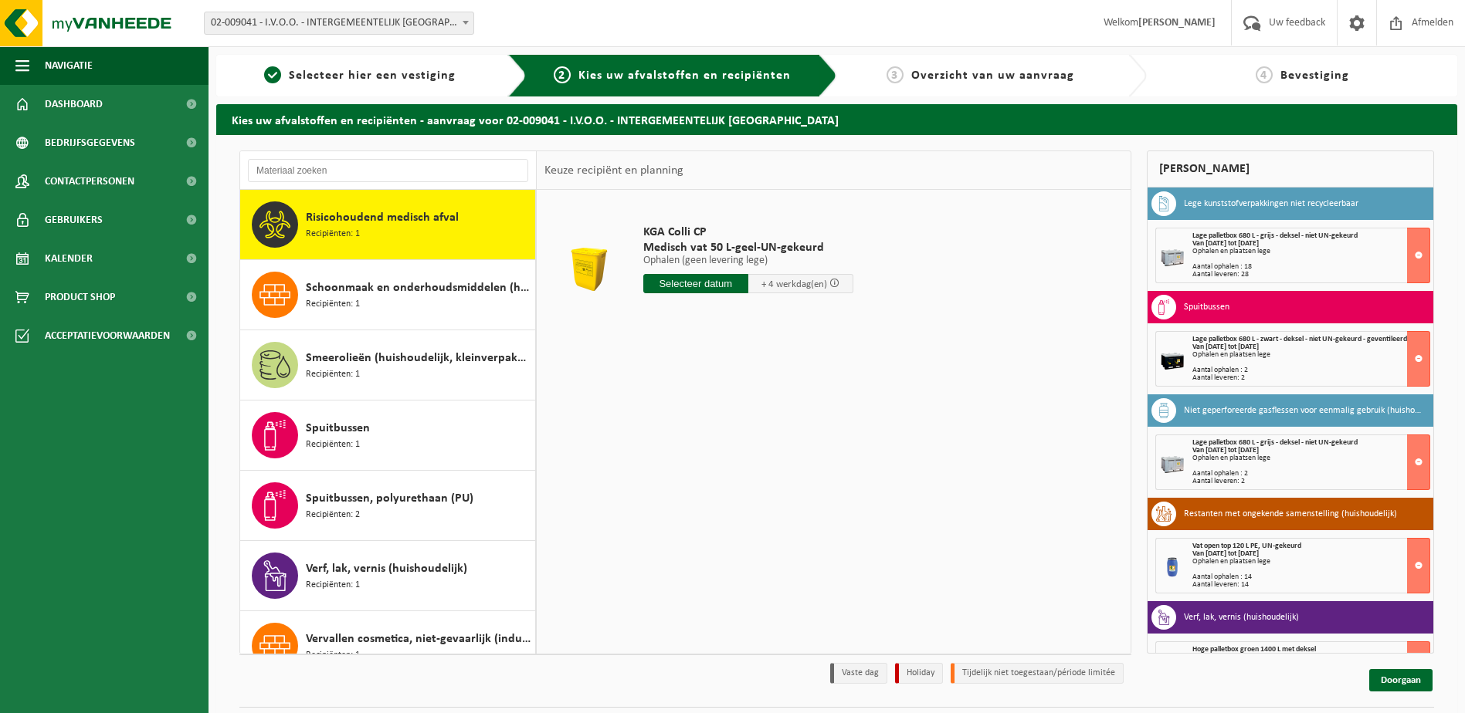
click at [710, 283] on input "text" at bounding box center [695, 283] width 105 height 19
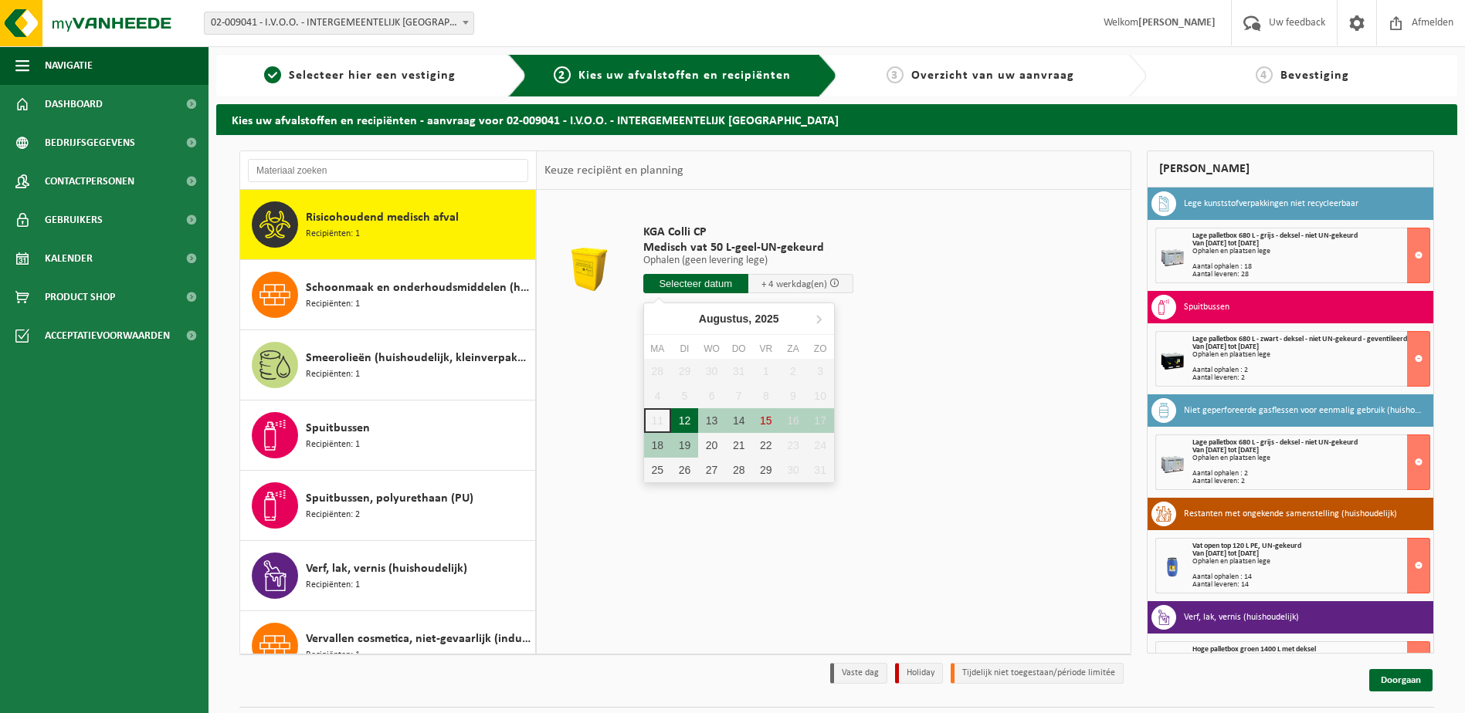
click at [682, 418] on div "12" at bounding box center [684, 420] width 27 height 25
type input "Van 2025-08-12"
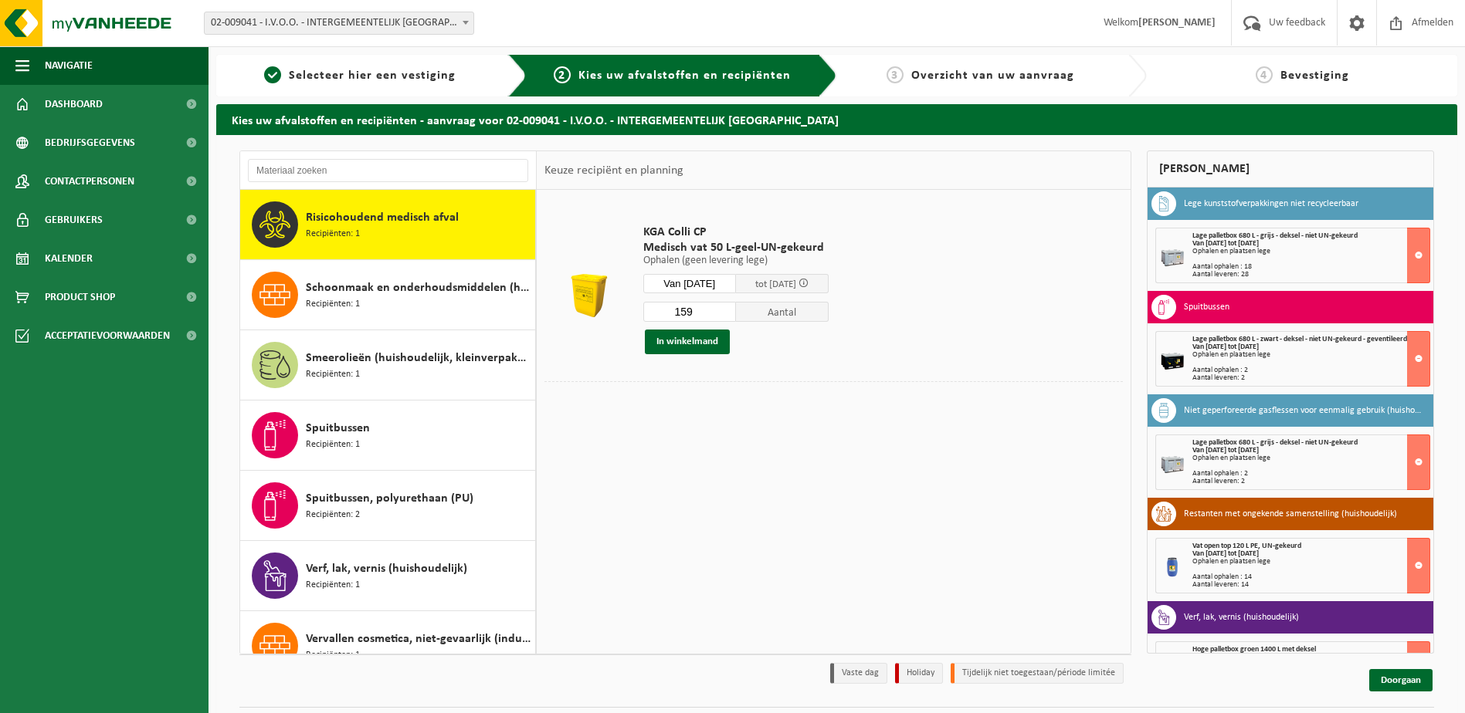
click at [696, 310] on input "159" at bounding box center [689, 312] width 93 height 20
type input "1"
type input "15"
click at [696, 339] on button "In winkelmand" at bounding box center [687, 342] width 85 height 25
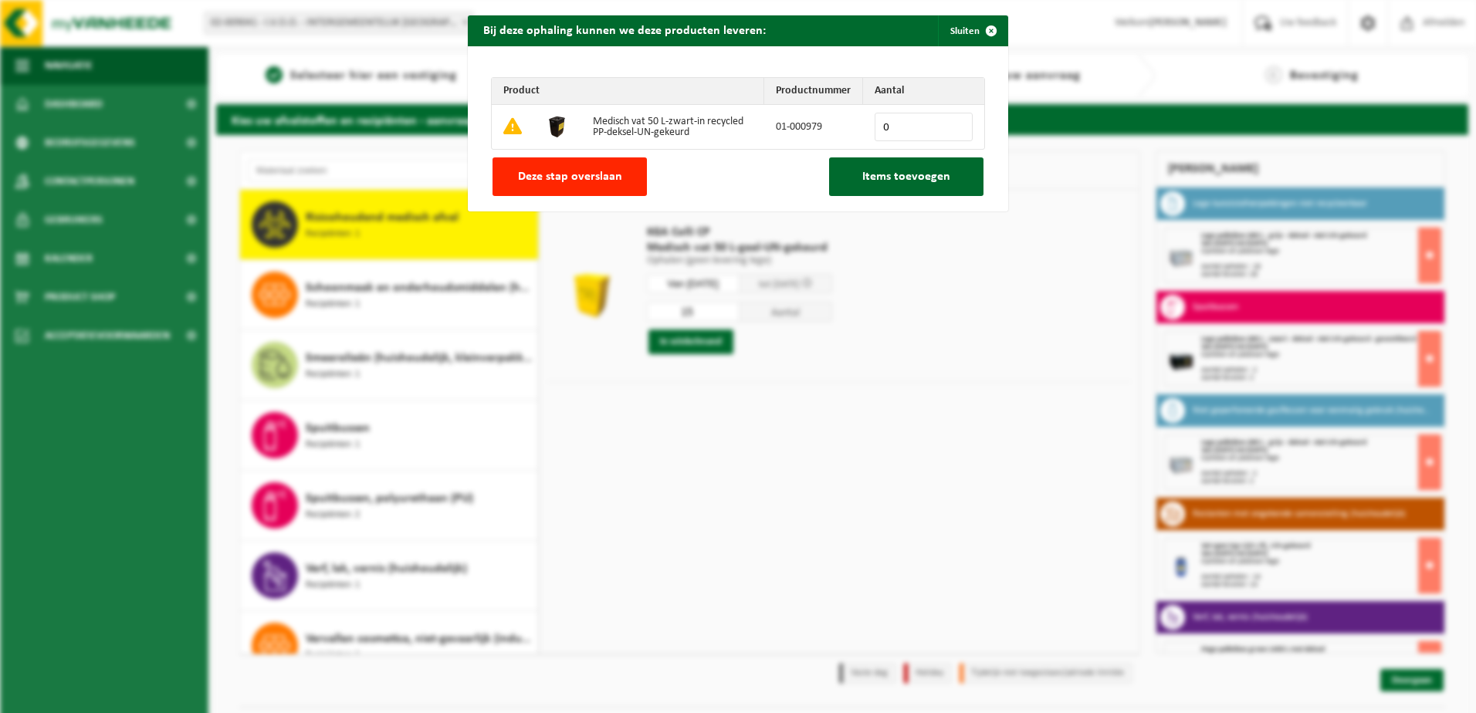
click at [884, 124] on input "0" at bounding box center [924, 127] width 98 height 29
type input "20"
click at [880, 180] on span "Items toevoegen" at bounding box center [907, 177] width 88 height 12
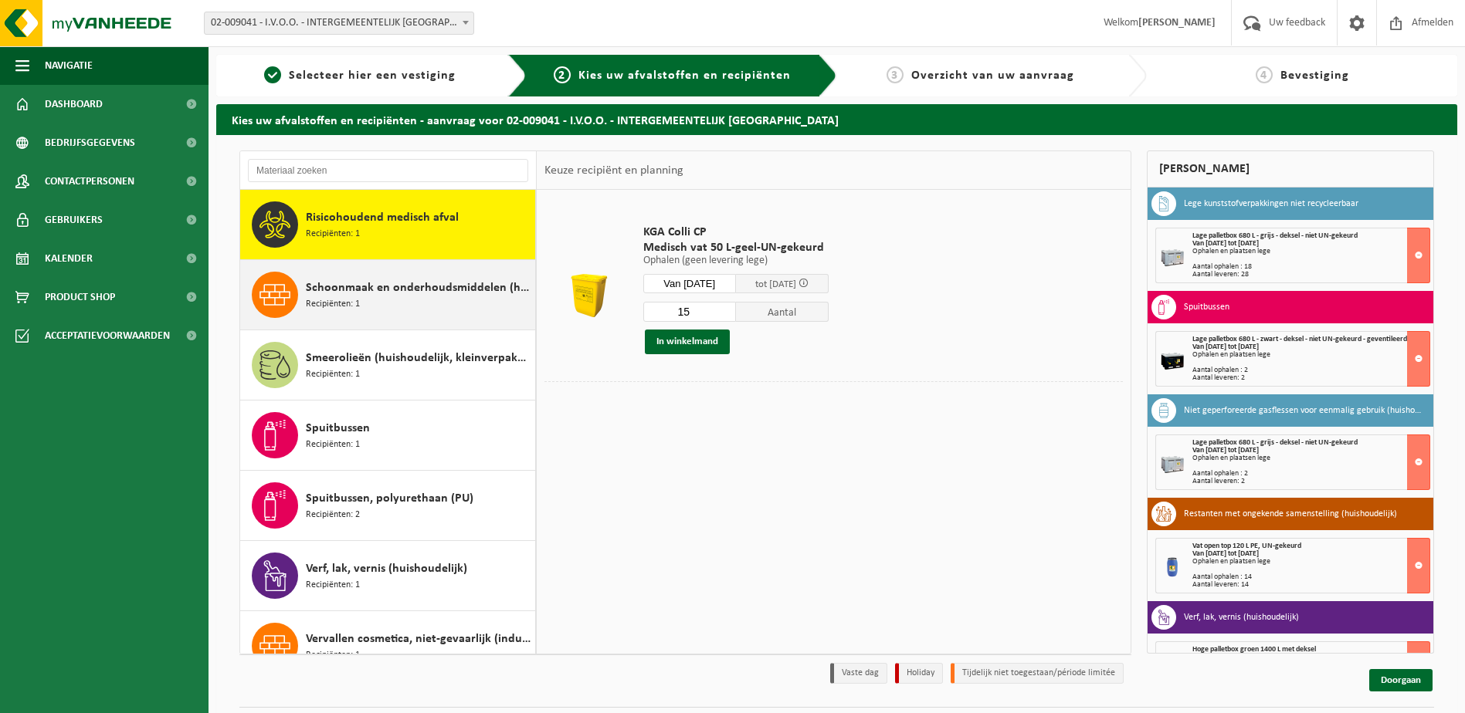
click at [385, 289] on span "Schoonmaak en onderhoudsmiddelen (huishoudelijk)" at bounding box center [418, 288] width 225 height 19
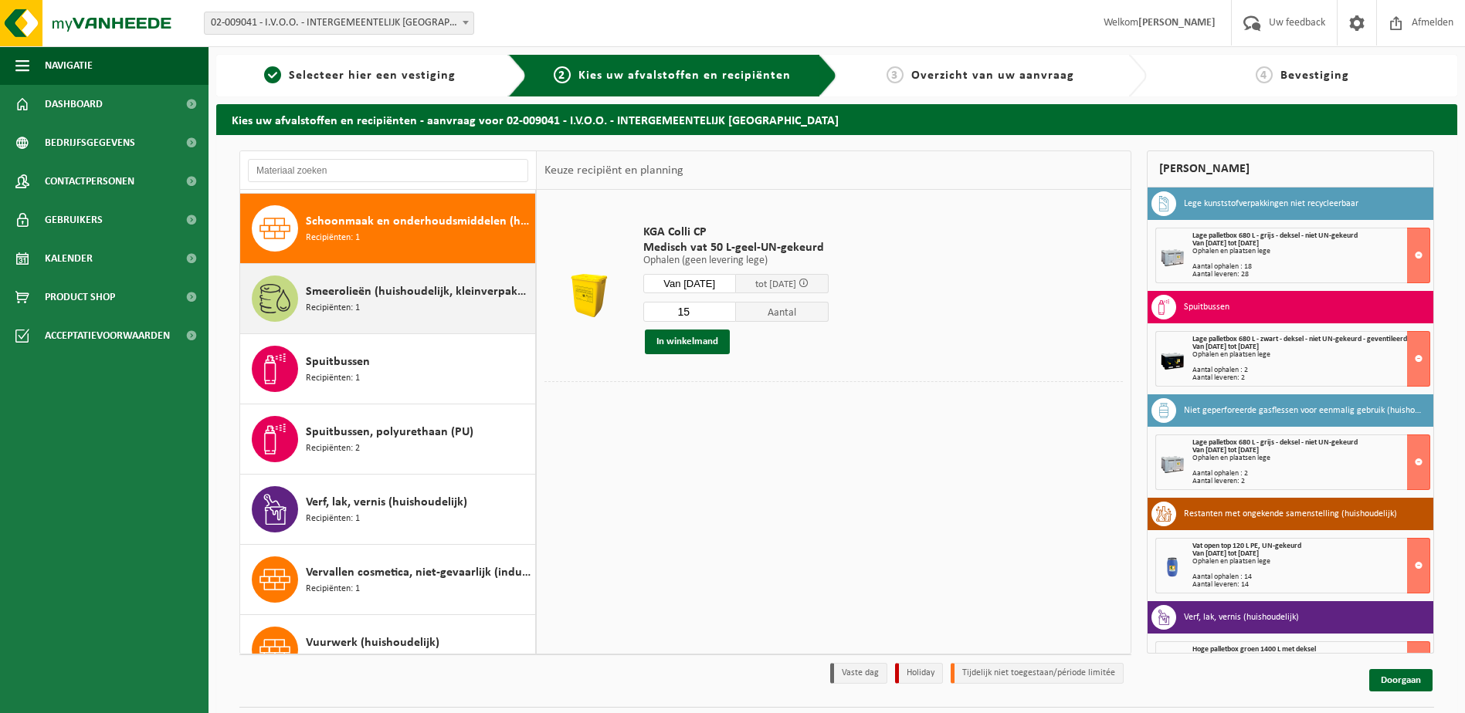
scroll to position [1124, 0]
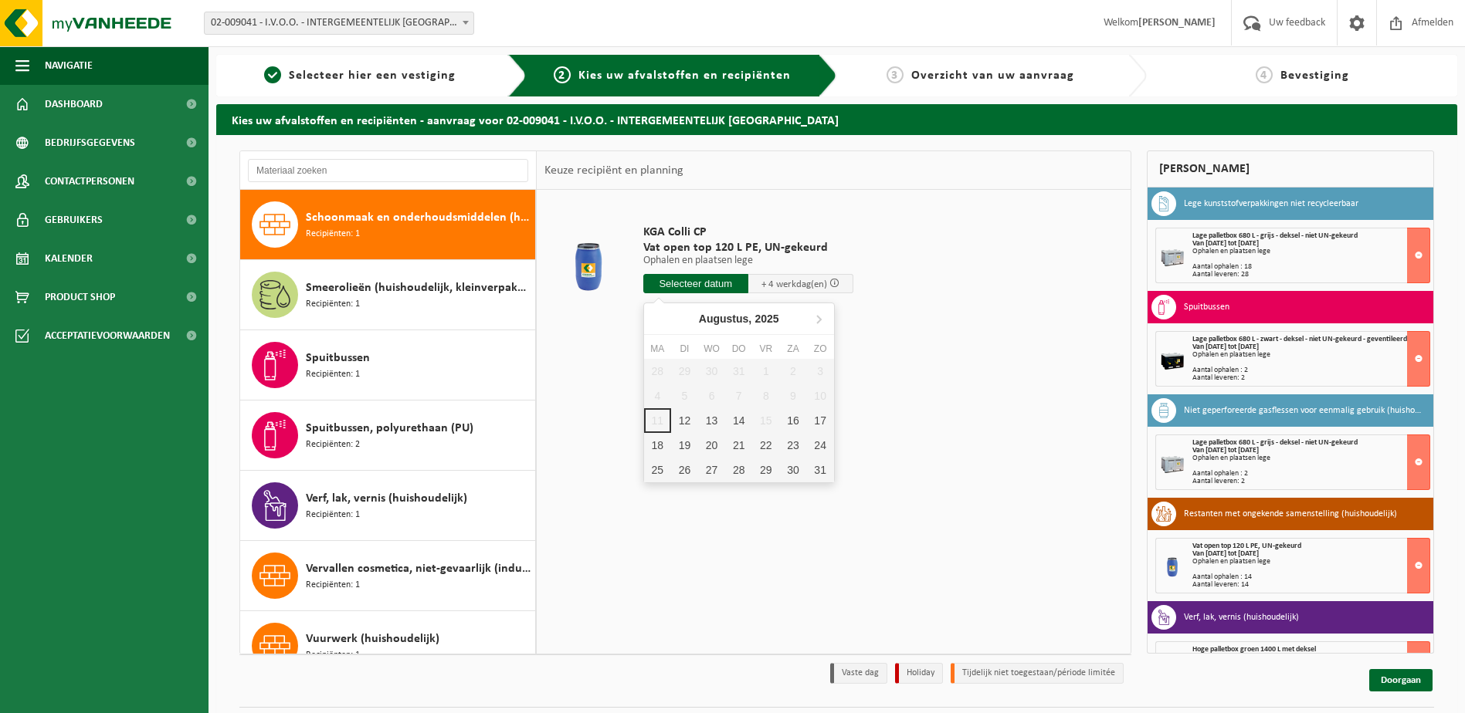
click at [674, 281] on input "text" at bounding box center [695, 283] width 105 height 19
click at [685, 417] on div "12" at bounding box center [684, 420] width 27 height 25
type input "Van 2025-08-12"
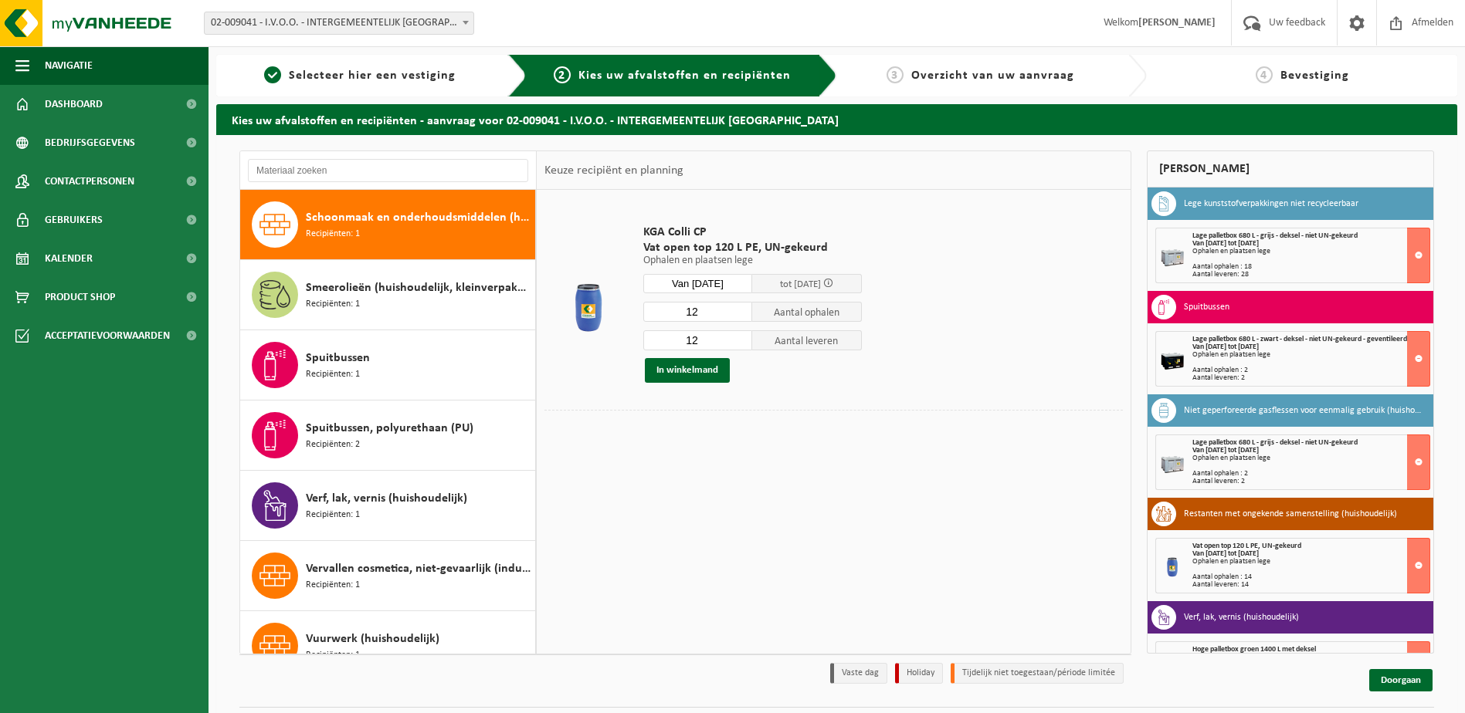
click at [697, 314] on input "12" at bounding box center [698, 312] width 110 height 20
type input "1"
type input "4"
click at [698, 337] on input "12" at bounding box center [698, 340] width 110 height 20
type input "1"
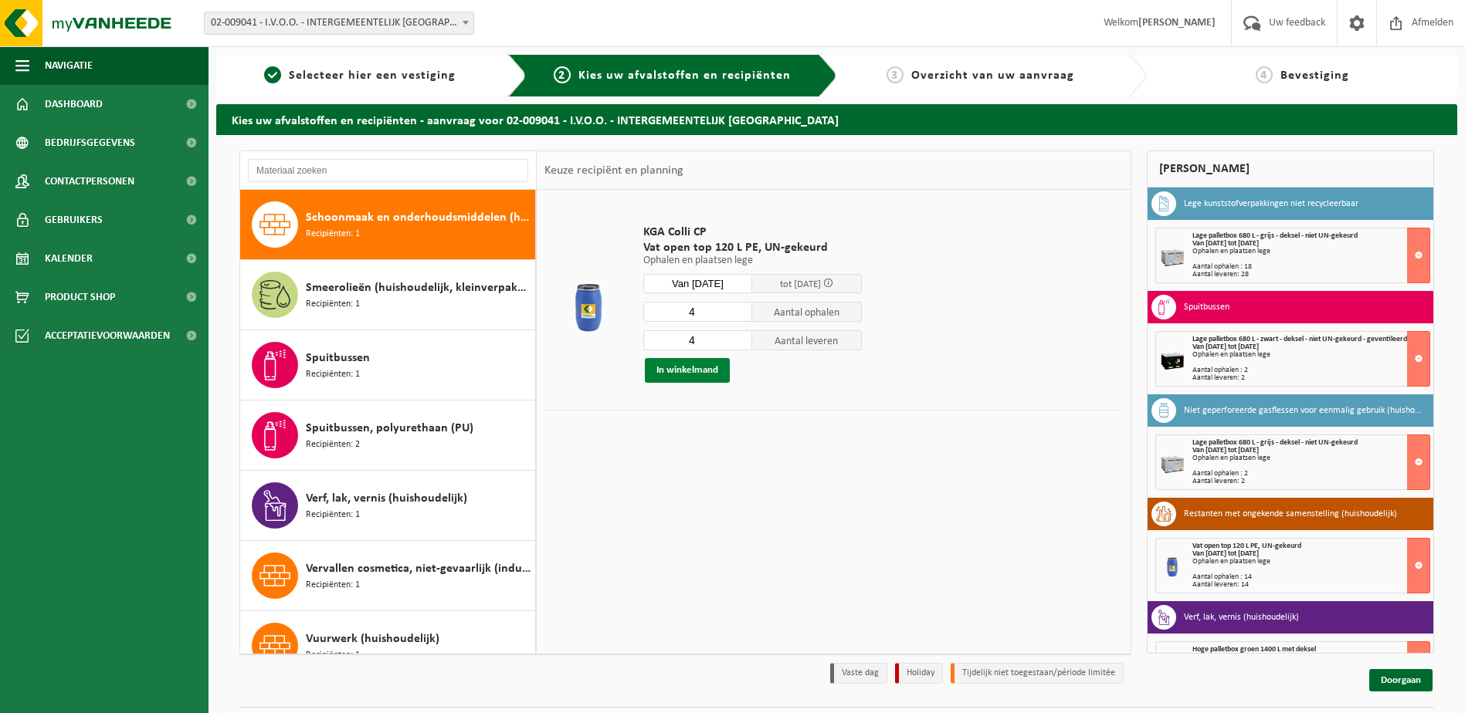
type input "4"
click at [680, 368] on button "In winkelmand" at bounding box center [687, 370] width 85 height 25
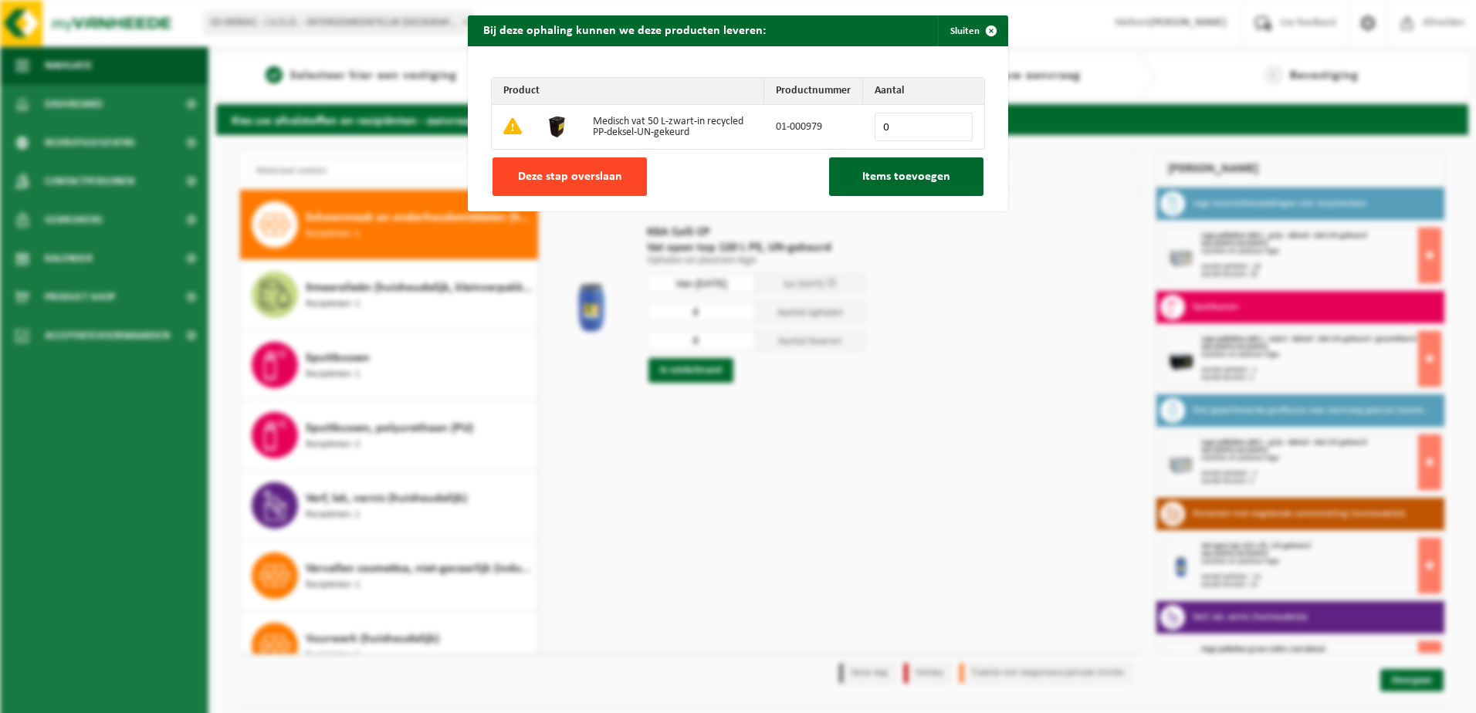
click at [557, 177] on span "Deze stap overslaan" at bounding box center [570, 177] width 104 height 12
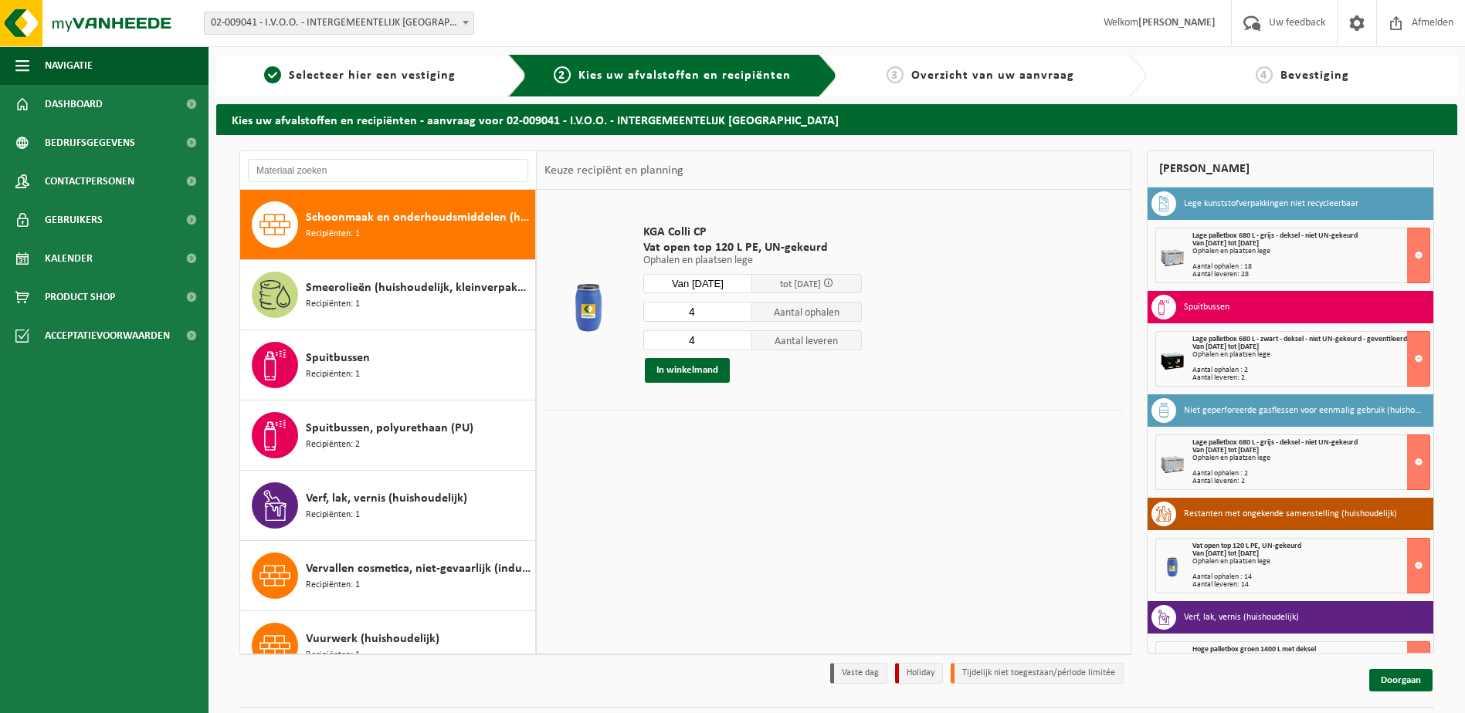
scroll to position [41, 0]
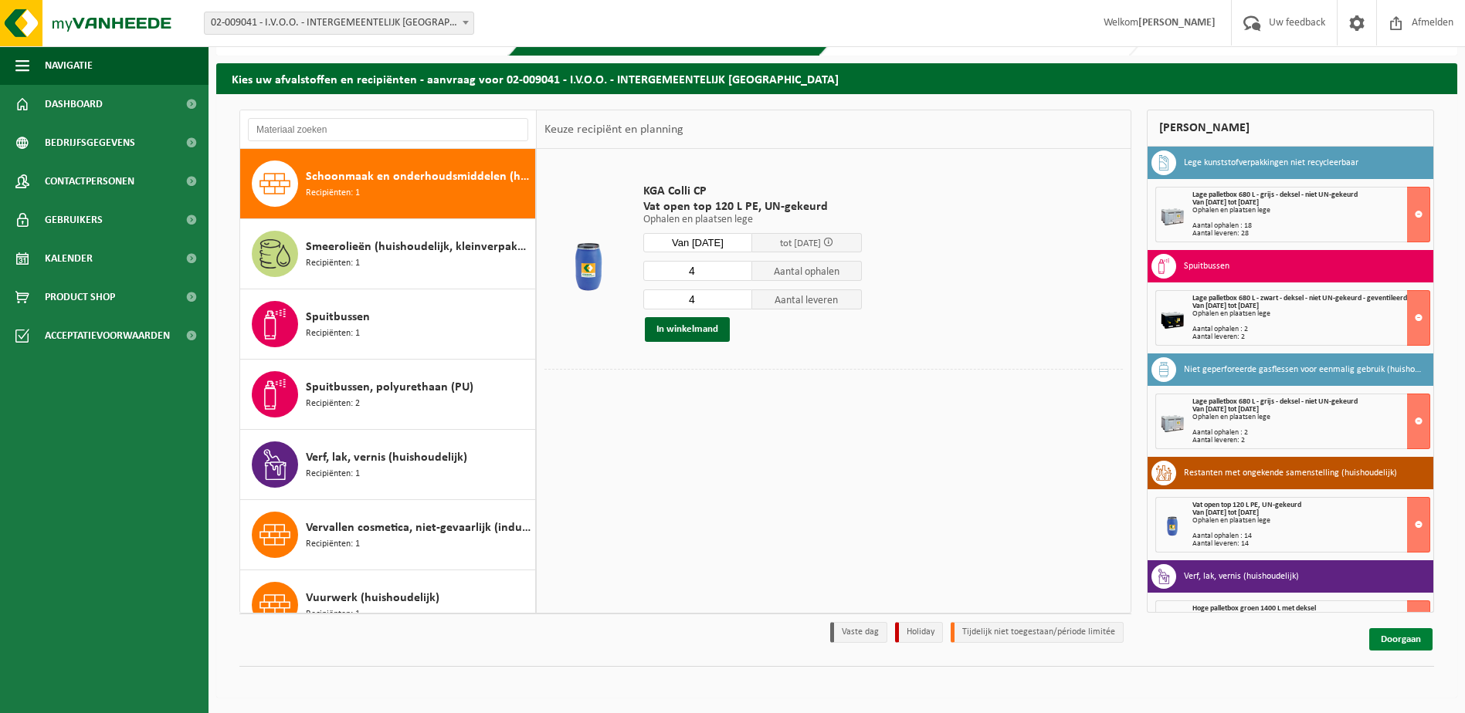
click at [1405, 635] on link "Doorgaan" at bounding box center [1400, 640] width 63 height 22
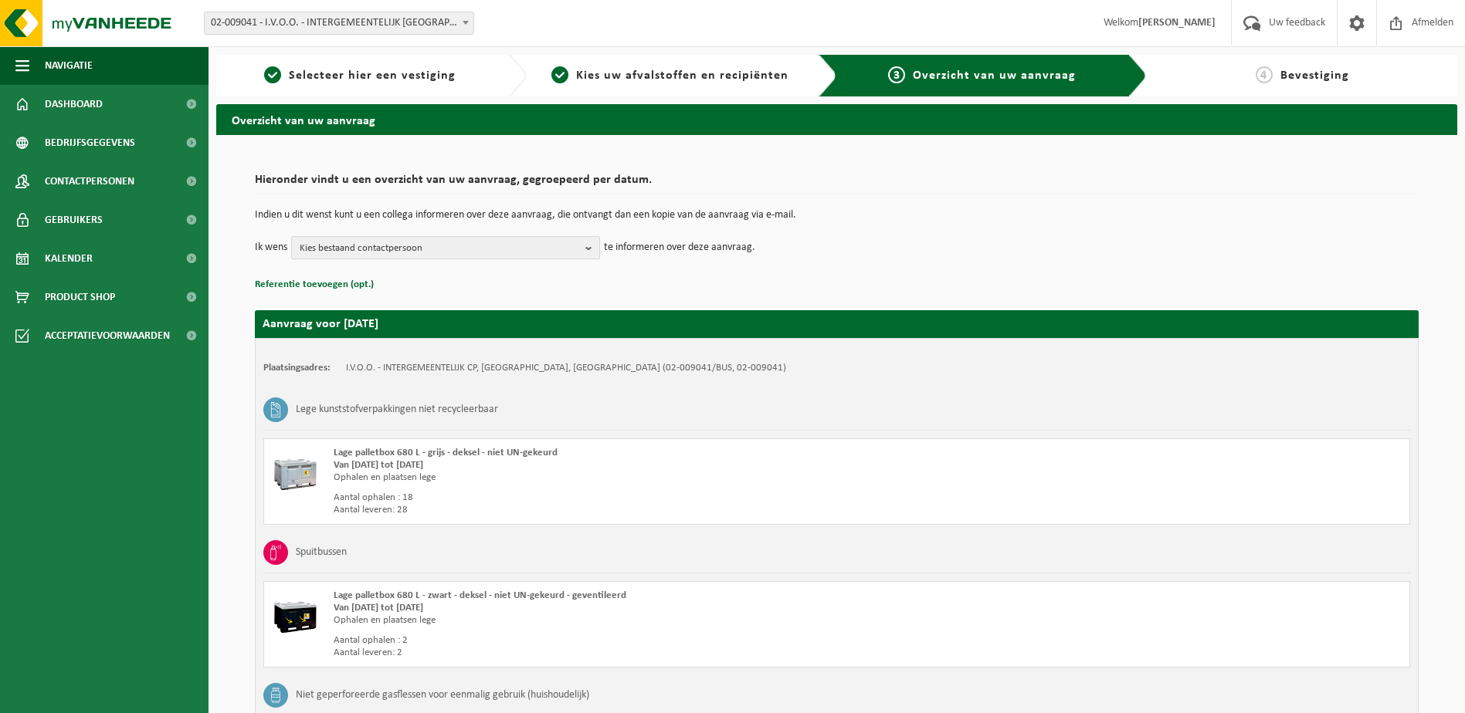
click at [592, 248] on b "button" at bounding box center [592, 248] width 14 height 22
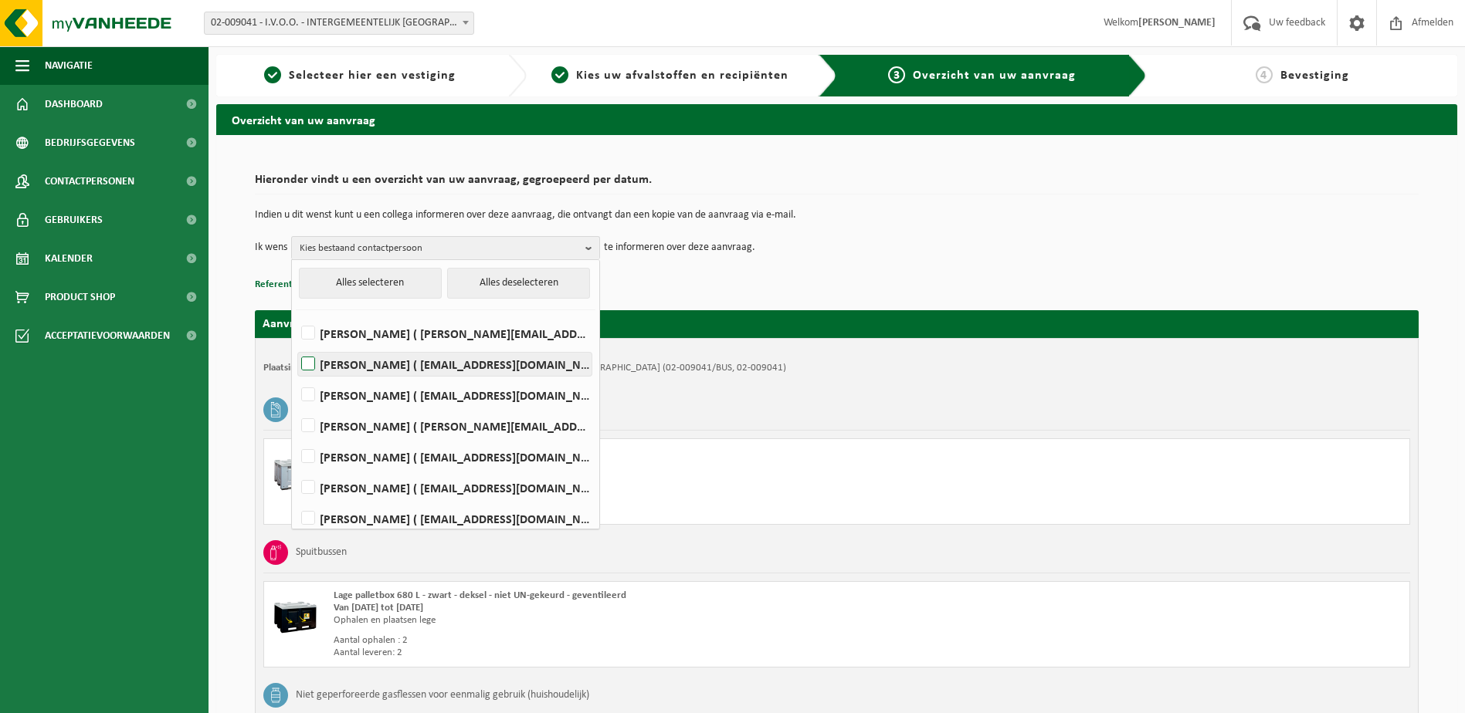
click at [404, 371] on label "Arne Claeys ( arne.claeys@oostende.be )" at bounding box center [444, 364] width 293 height 23
click at [296, 345] on input "Arne Claeys ( arne.claeys@oostende.be )" at bounding box center [295, 344] width 1 height 1
checkbox input "true"
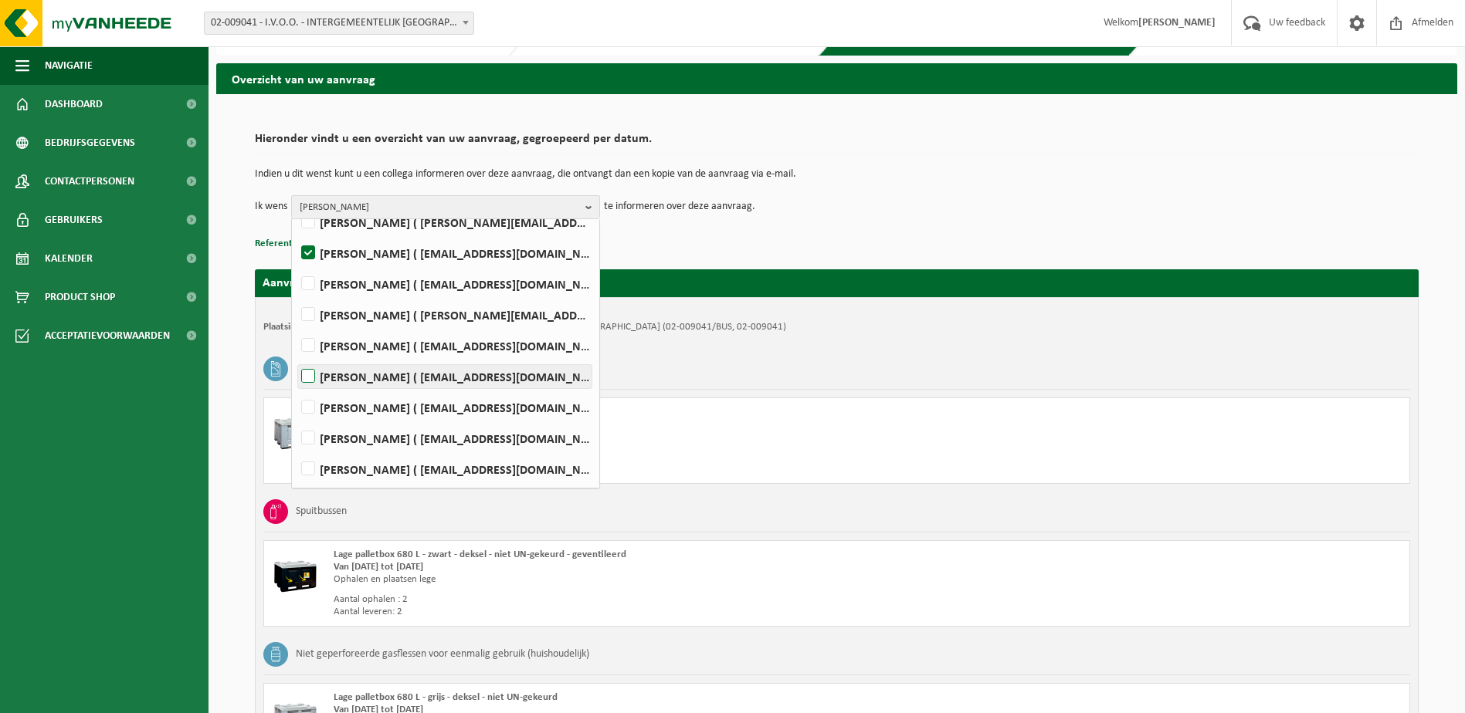
scroll to position [77, 0]
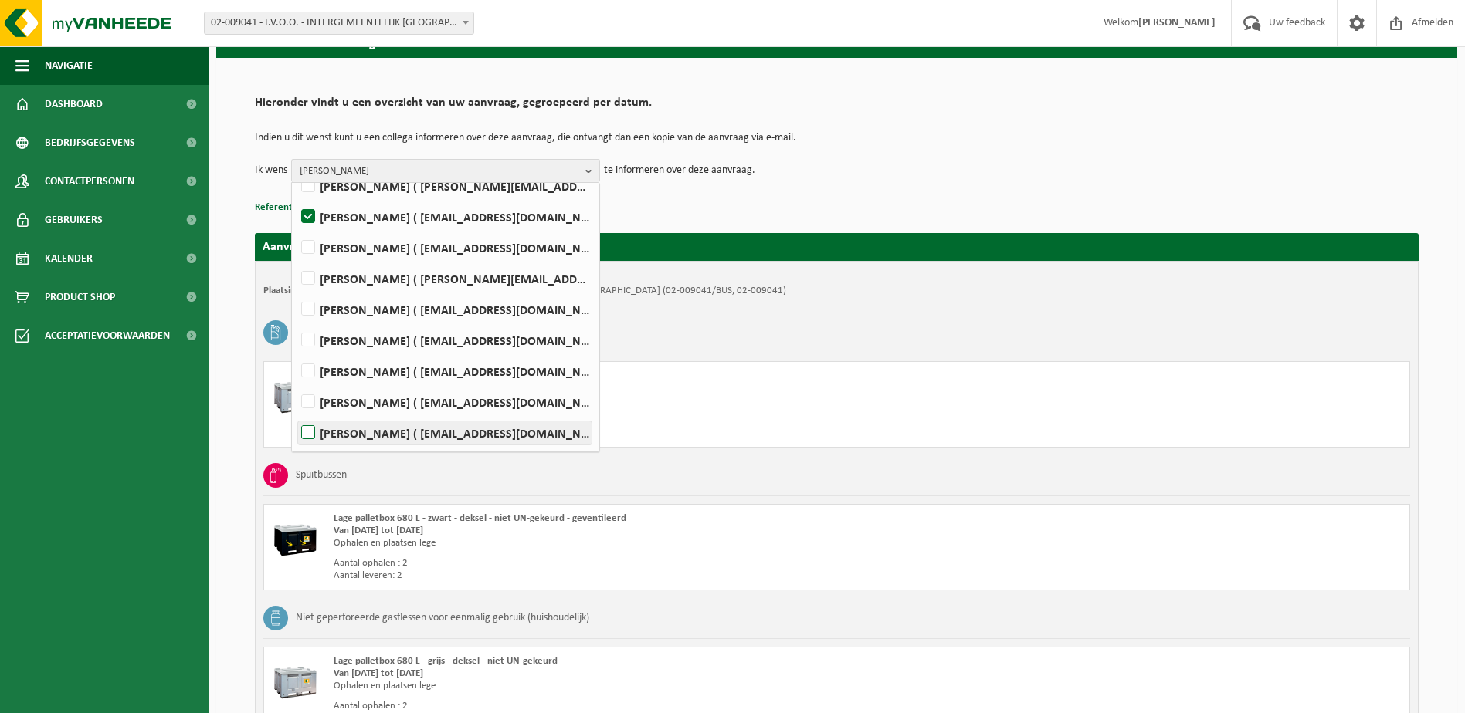
click at [379, 438] on label "Maxim Tolpe ( maxim.tolpe@oostende.be )" at bounding box center [444, 433] width 293 height 23
click at [296, 414] on input "Maxim Tolpe ( maxim.tolpe@oostende.be )" at bounding box center [295, 413] width 1 height 1
checkbox input "true"
click at [846, 195] on div "Hieronder vindt u een overzicht van uw aanvraag, gegroepeerd per datum. Indien …" at bounding box center [837, 153] width 1164 height 129
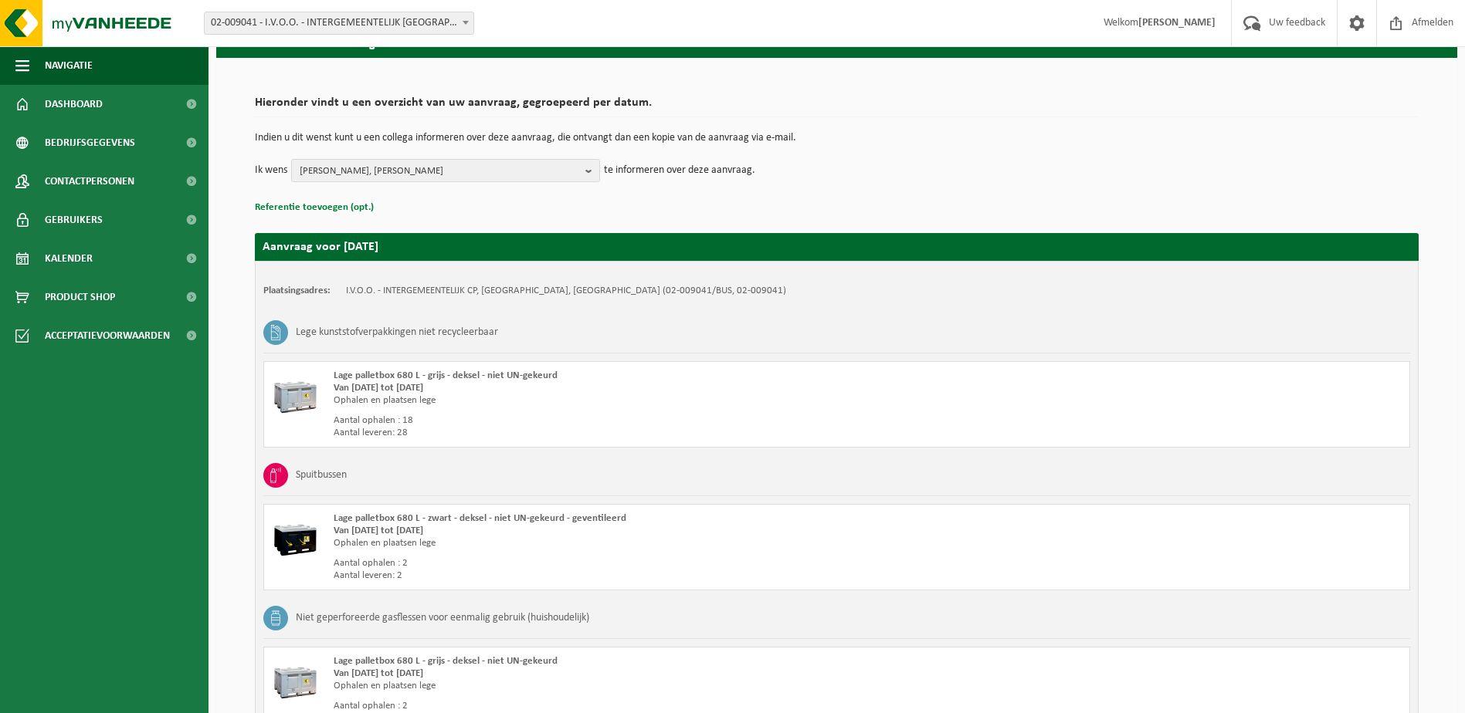
click at [350, 207] on button "Referentie toevoegen (opt.)" at bounding box center [314, 208] width 119 height 20
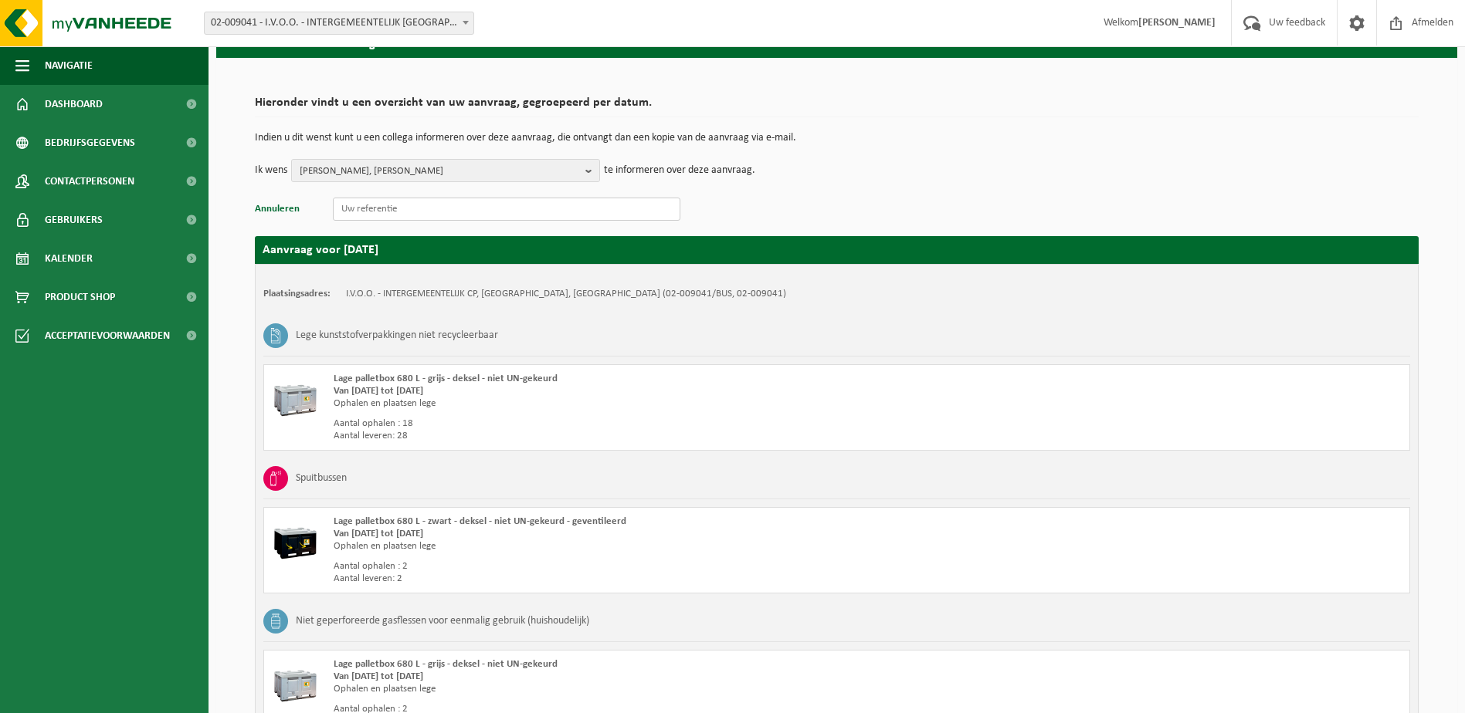
click at [367, 214] on input "text" at bounding box center [506, 209] width 347 height 23
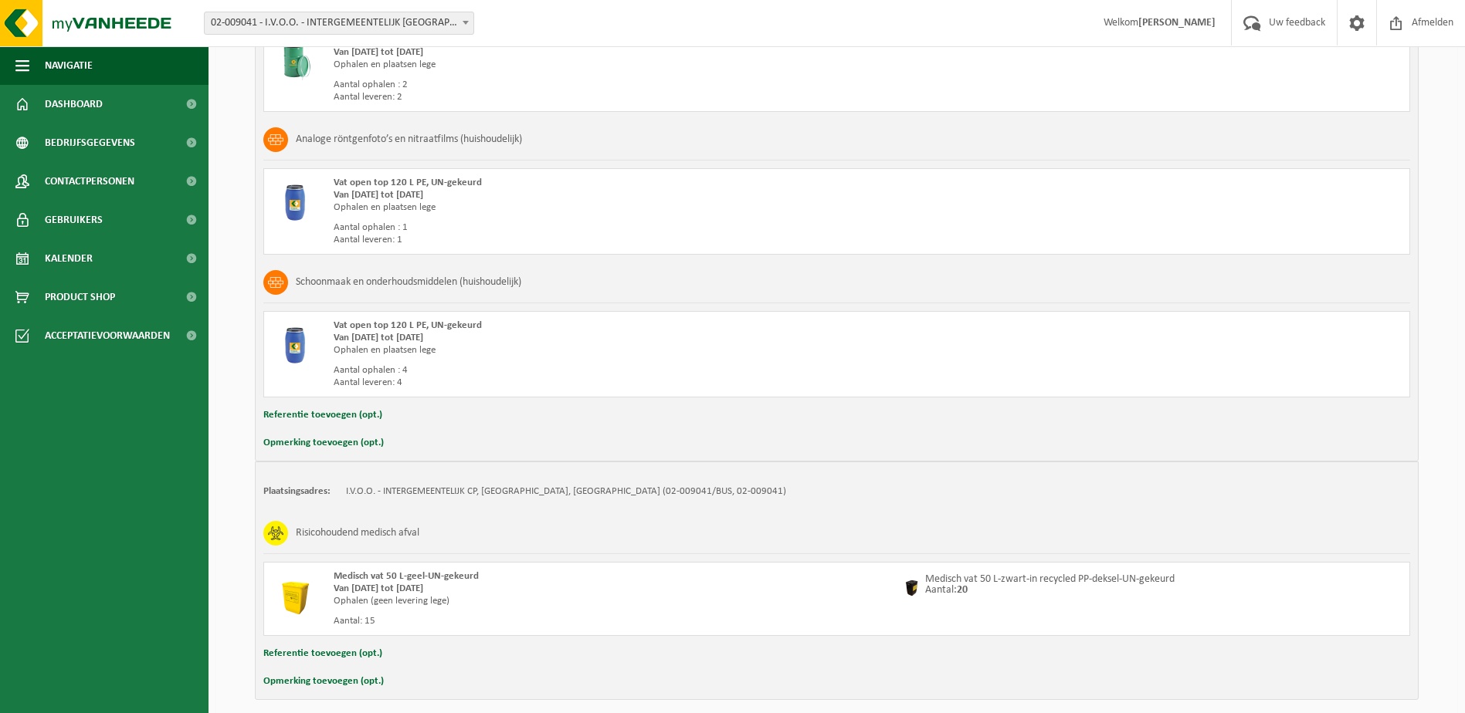
scroll to position [1481, 0]
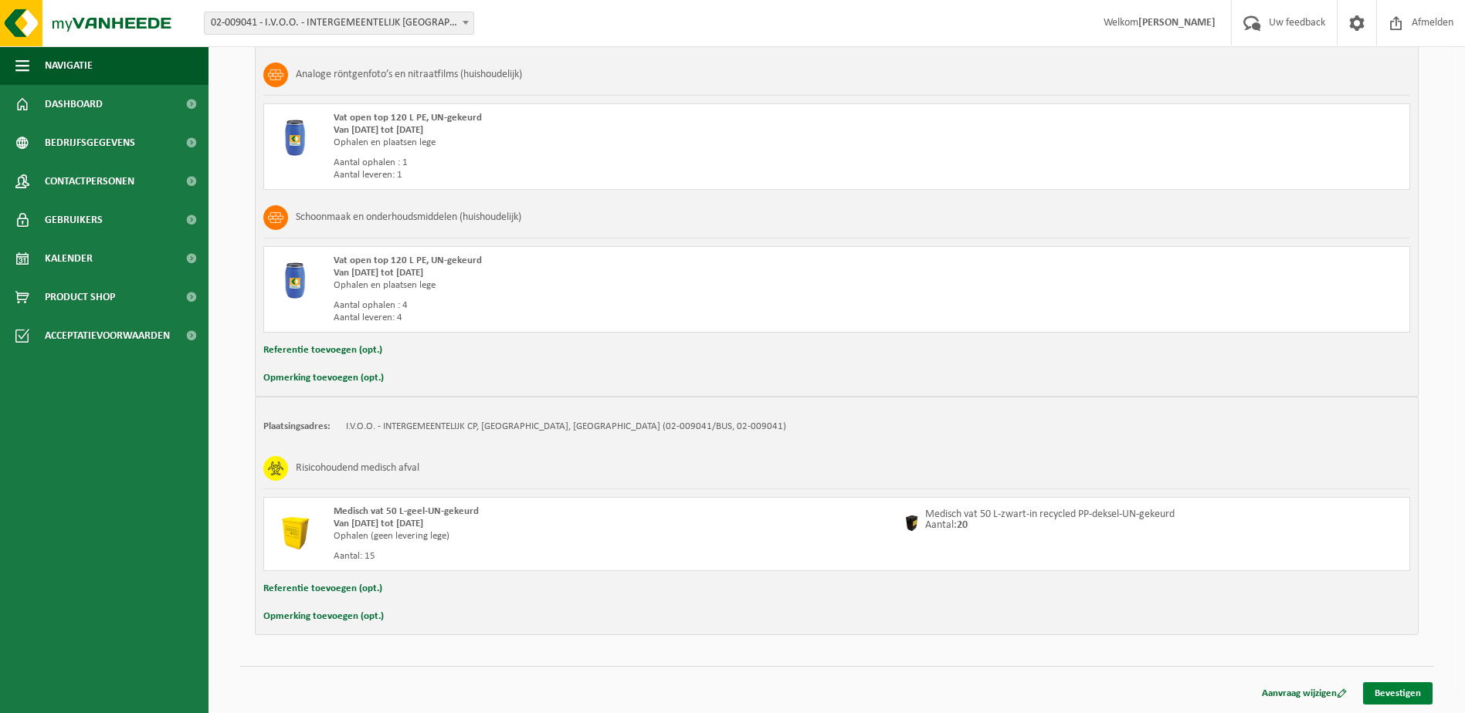
type input "zouden er ook 2 rollen stickers waarop we schrijven welke afvalstof in de boxen…"
click at [1387, 692] on link "Bevestigen" at bounding box center [1397, 694] width 69 height 22
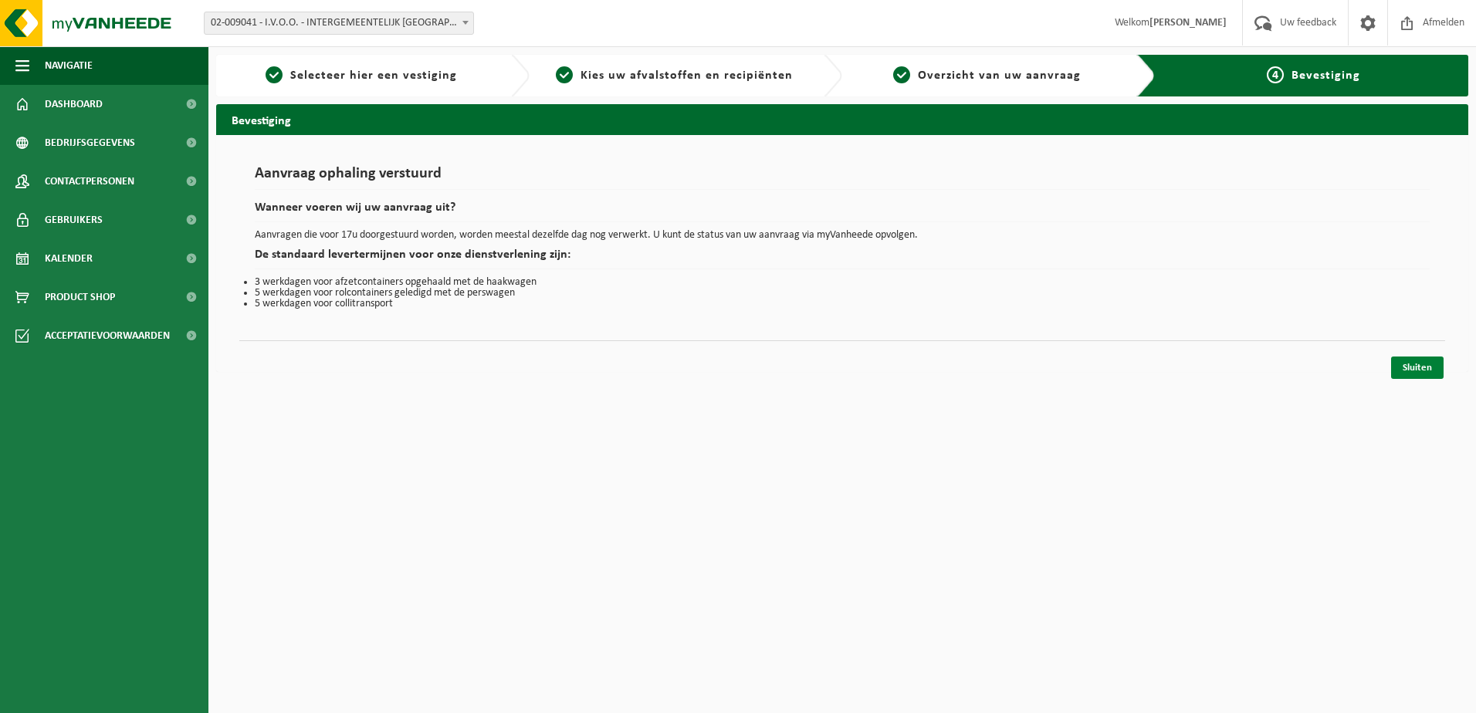
click at [1426, 364] on link "Sluiten" at bounding box center [1417, 368] width 53 height 22
